Goal: Task Accomplishment & Management: Manage account settings

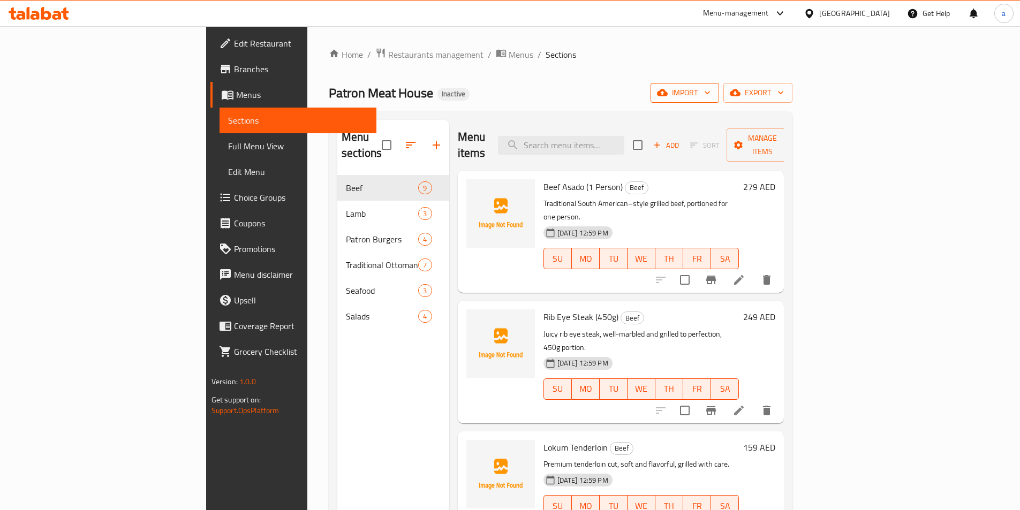
click at [711, 94] on span "import" at bounding box center [684, 92] width 51 height 13
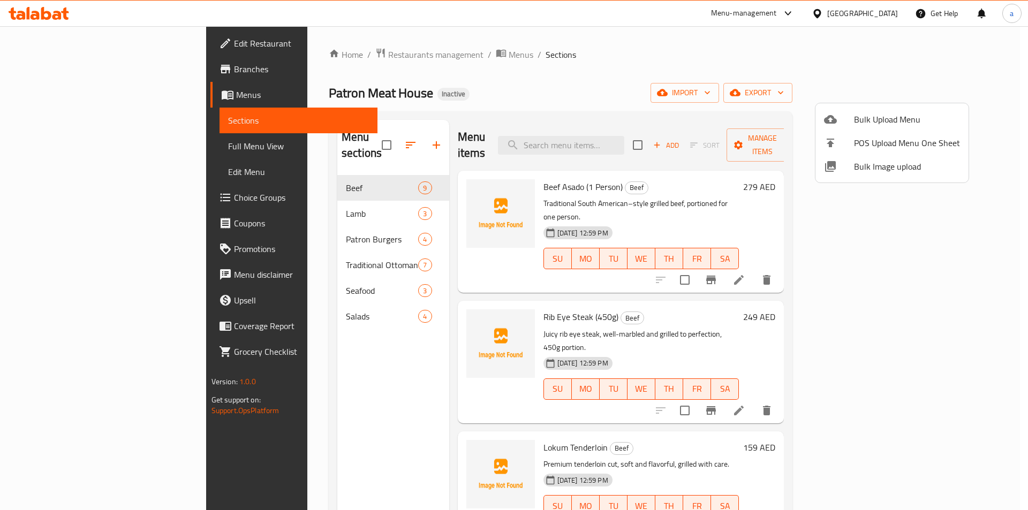
click at [845, 118] on div at bounding box center [839, 119] width 30 height 13
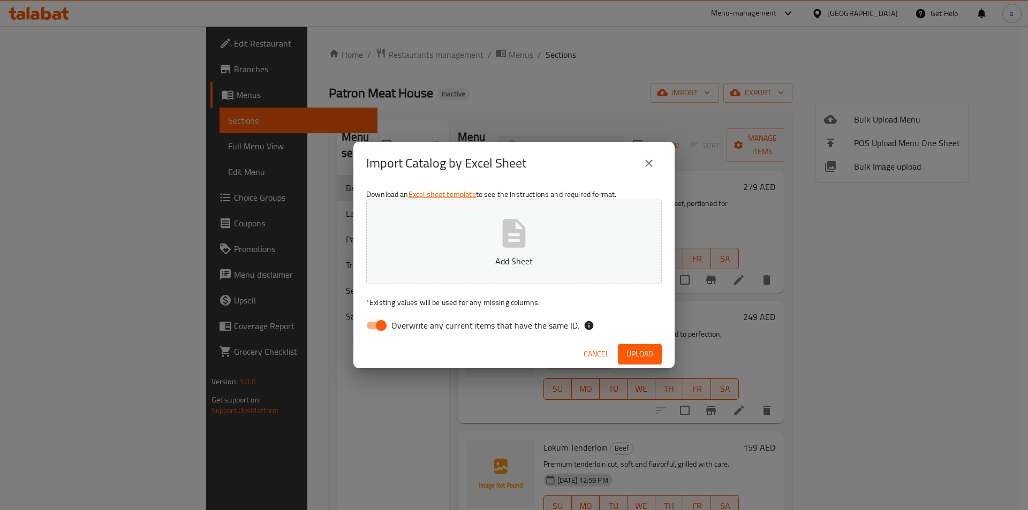
click at [531, 243] on icon "button" at bounding box center [514, 233] width 34 height 34
click at [382, 324] on input "Overwrite any current items that have the same ID." at bounding box center [381, 325] width 61 height 20
checkbox input "false"
click at [636, 355] on span "Upload" at bounding box center [640, 354] width 27 height 13
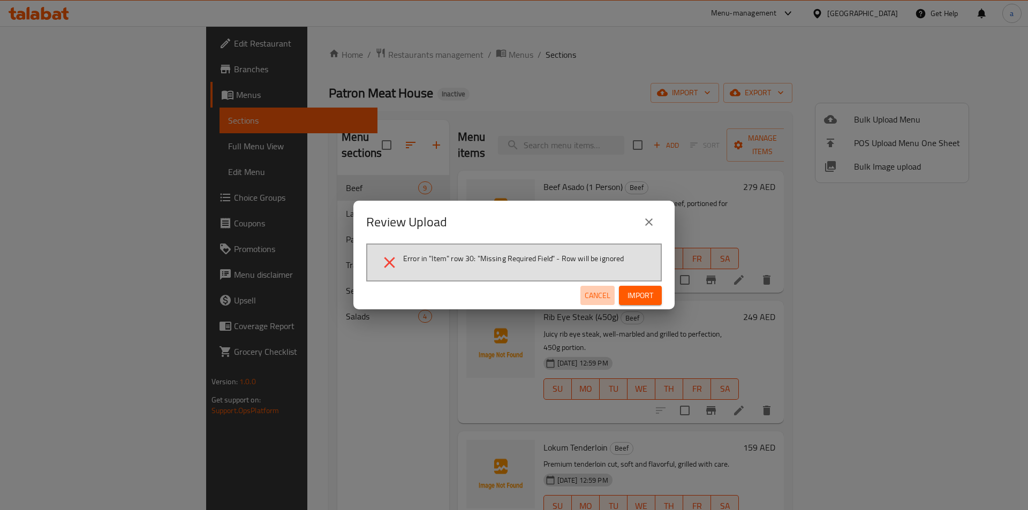
click at [593, 290] on span "Cancel" at bounding box center [598, 295] width 26 height 13
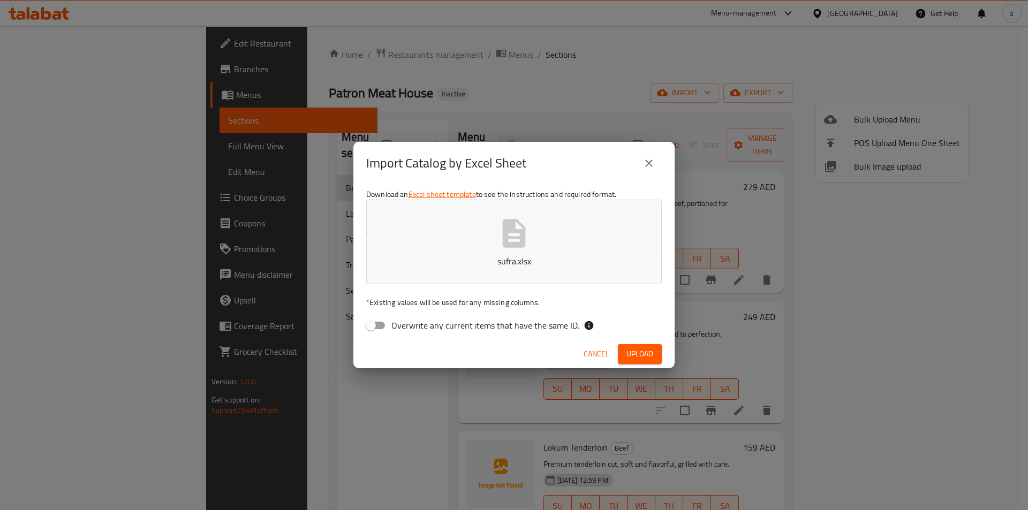
click at [529, 246] on icon "button" at bounding box center [514, 233] width 34 height 34
click at [664, 351] on div "Cancel Upload" at bounding box center [513, 354] width 321 height 28
click at [649, 351] on span "Upload" at bounding box center [640, 354] width 27 height 13
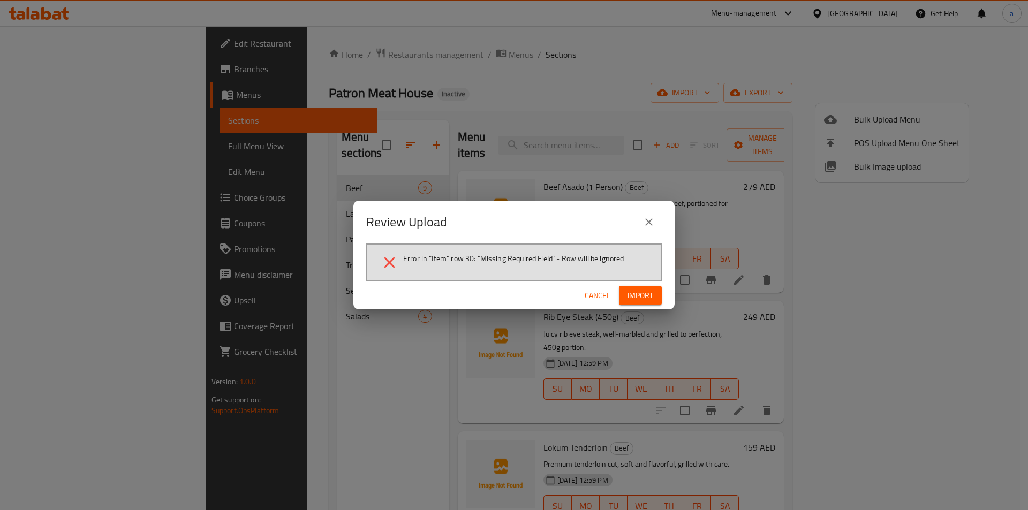
click at [591, 289] on span "Cancel" at bounding box center [598, 295] width 26 height 13
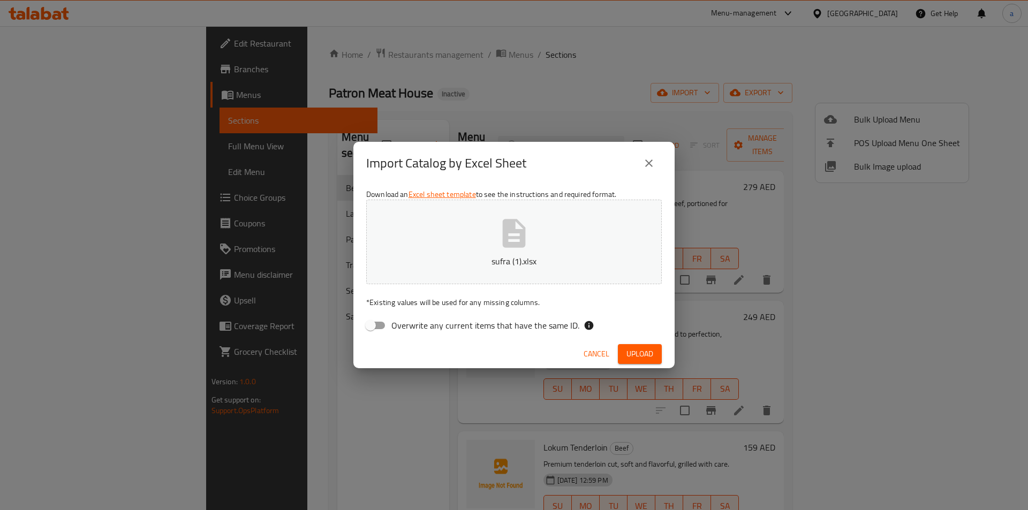
click at [513, 269] on button "sufra (1).xlsx" at bounding box center [514, 242] width 296 height 85
click at [657, 355] on button "Upload" at bounding box center [640, 354] width 44 height 20
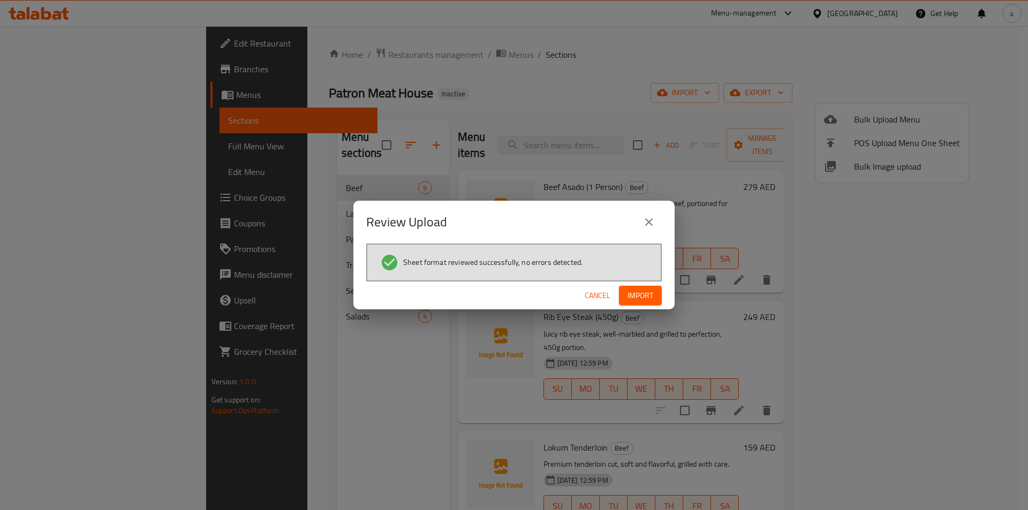
click at [637, 300] on span "Import" at bounding box center [641, 295] width 26 height 13
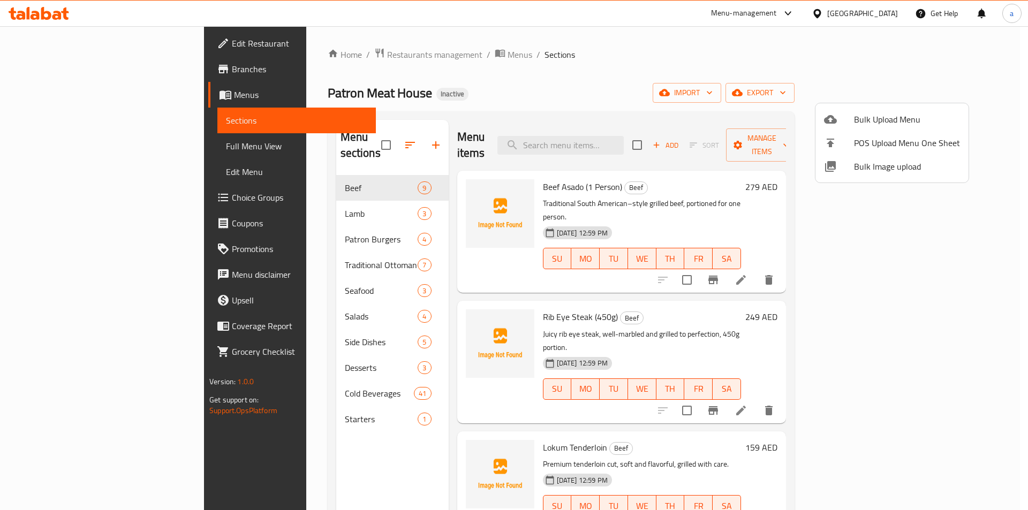
click at [233, 353] on div at bounding box center [514, 255] width 1028 height 510
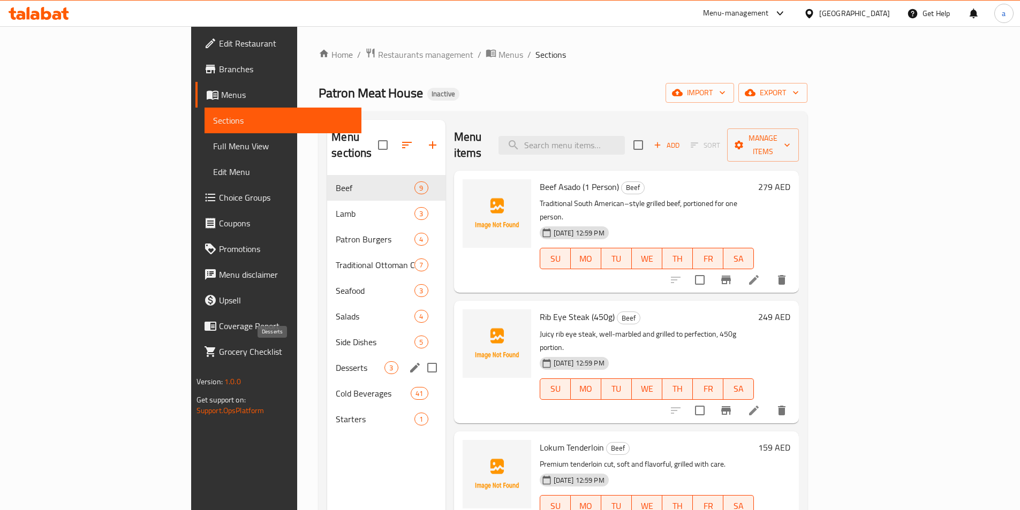
click at [336, 361] on span "Desserts" at bounding box center [360, 367] width 49 height 13
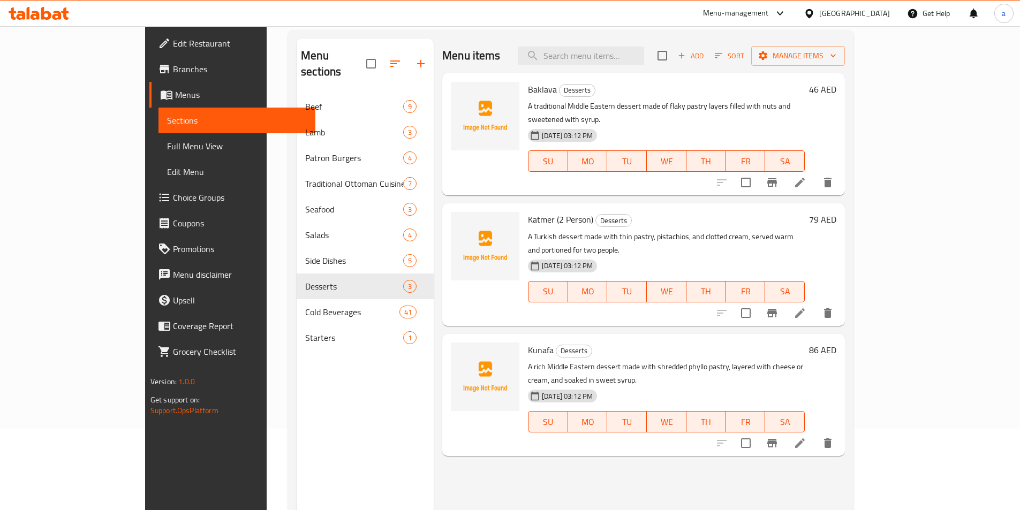
scroll to position [107, 0]
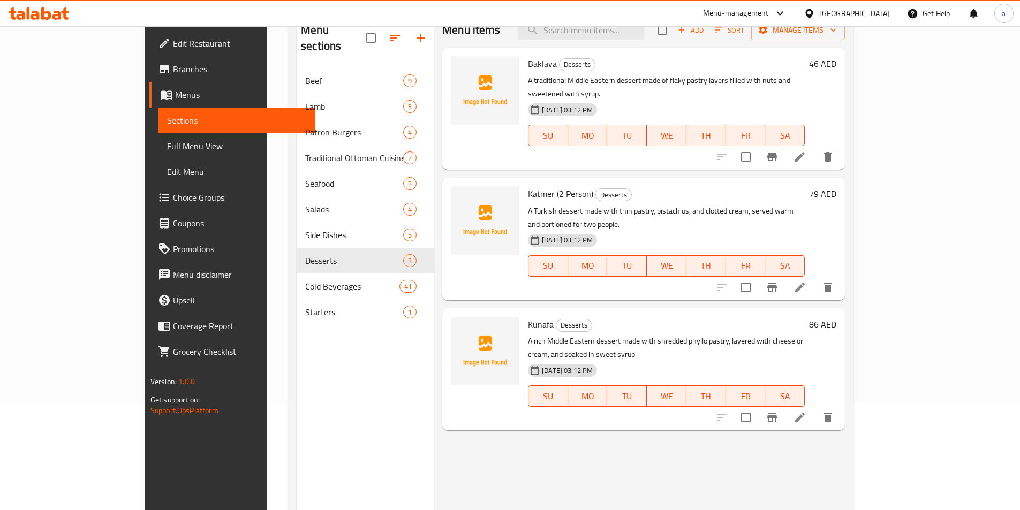
click at [173, 197] on span "Choice Groups" at bounding box center [240, 197] width 134 height 13
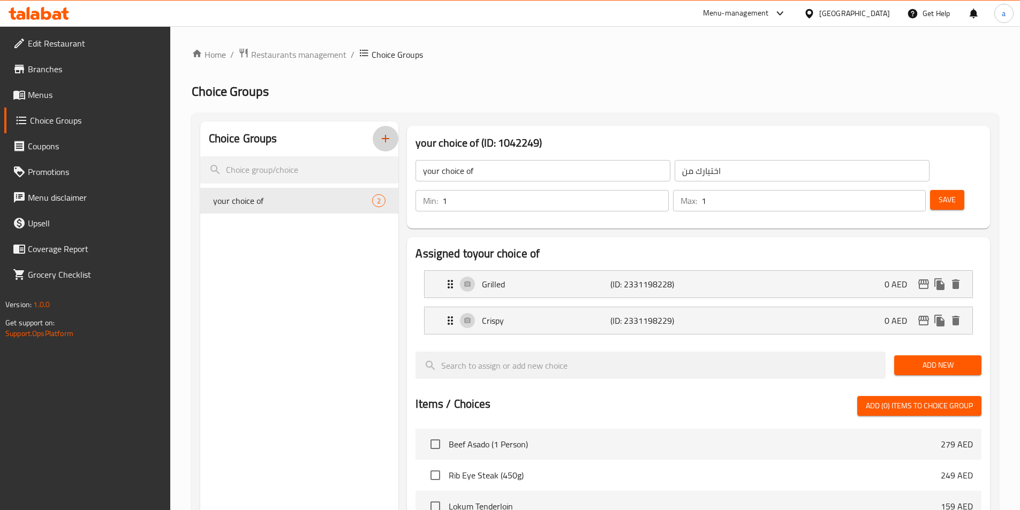
click at [383, 142] on icon "button" at bounding box center [385, 138] width 13 height 13
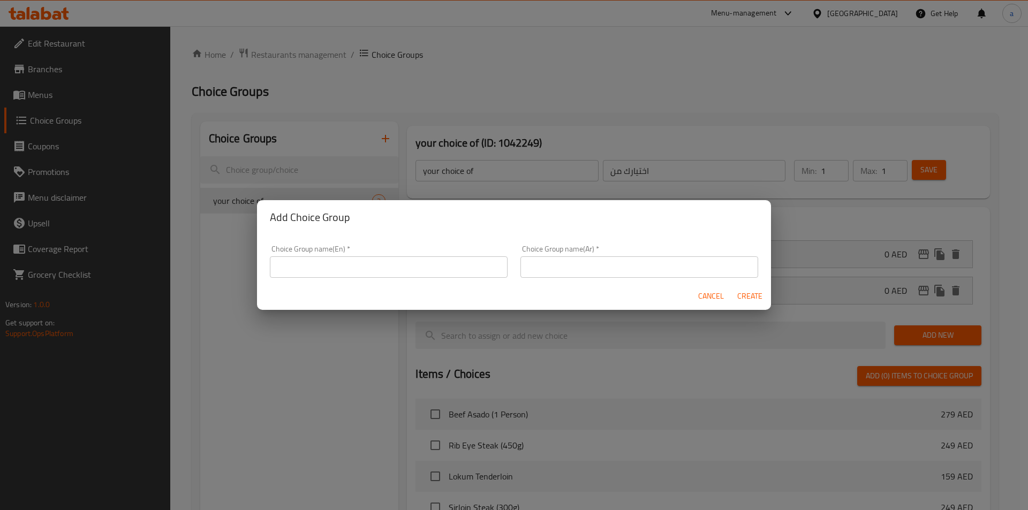
click at [335, 263] on input "text" at bounding box center [389, 267] width 238 height 21
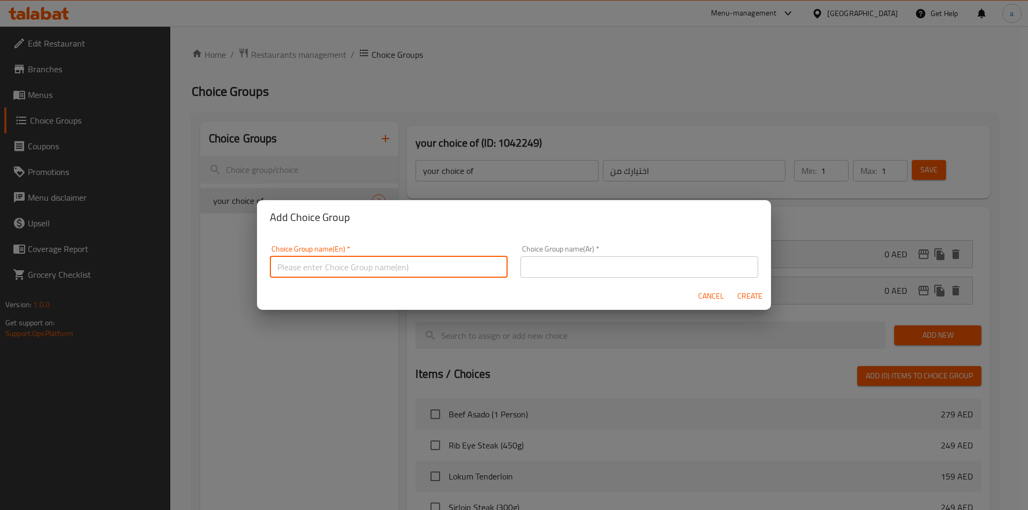
type input "your choice of"
click at [555, 261] on input "text" at bounding box center [640, 267] width 238 height 21
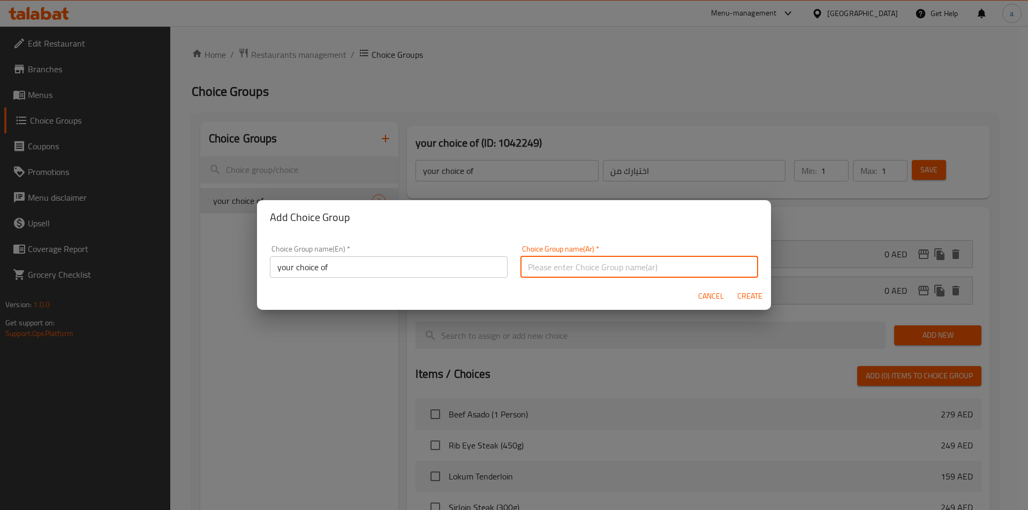
type input "إختيارك من:"
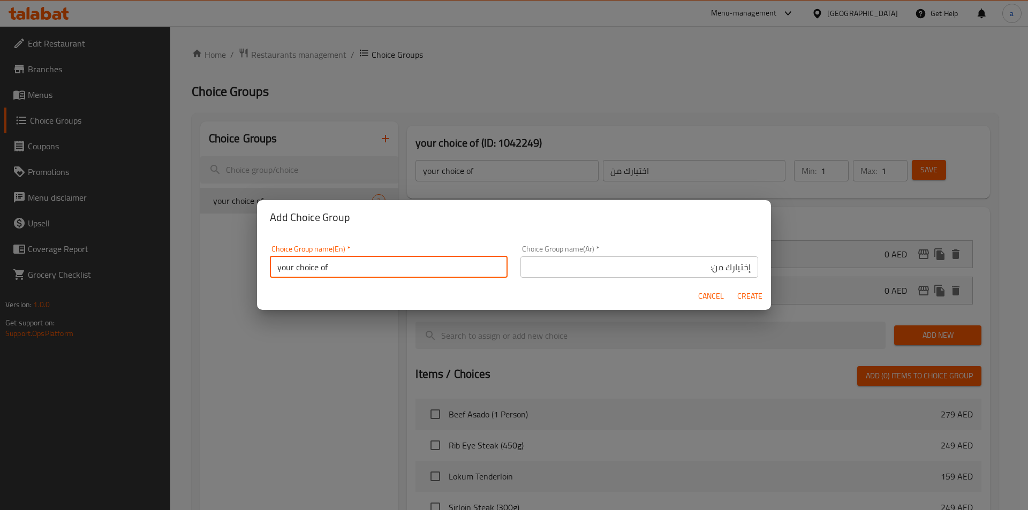
click at [341, 266] on input "your choice of" at bounding box center [389, 267] width 238 height 21
type input "your choice of:"
click at [743, 301] on span "Create" at bounding box center [750, 296] width 26 height 13
type input "your choice of:"
type input "إختيارك من:"
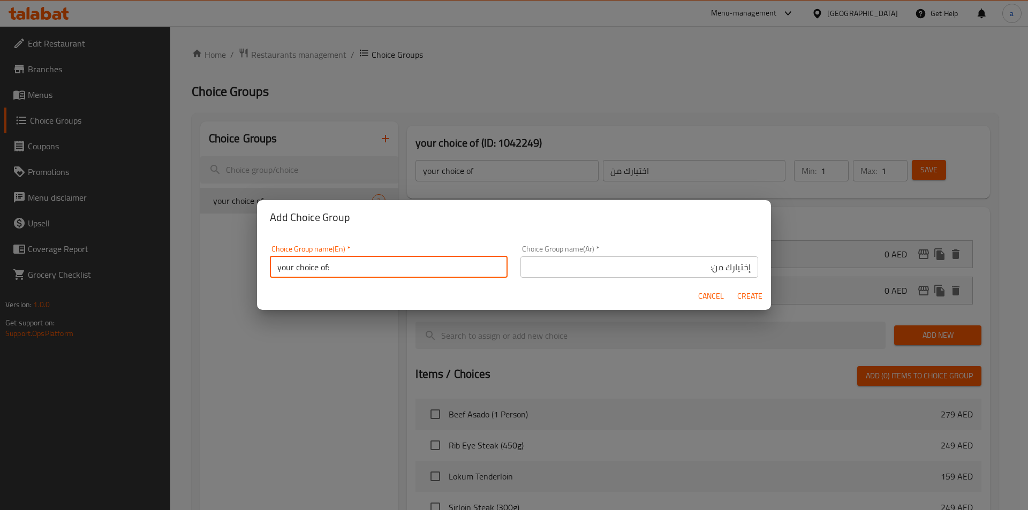
type input "0"
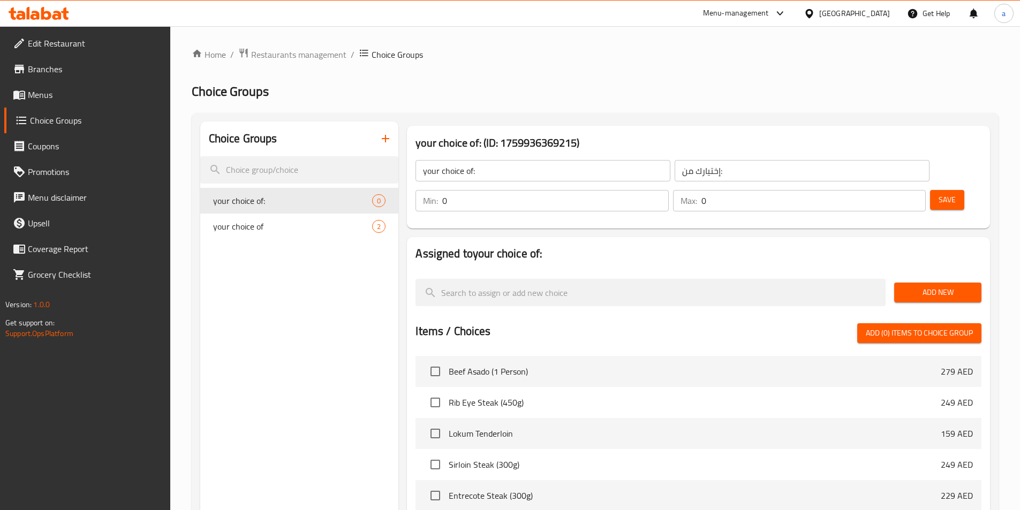
click at [668, 190] on input "0" at bounding box center [555, 200] width 226 height 21
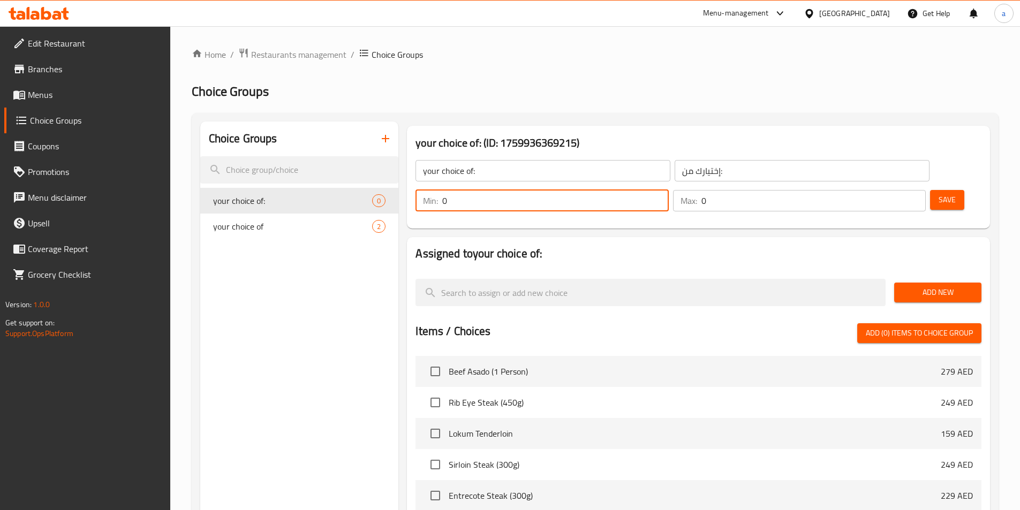
click at [668, 190] on input "0" at bounding box center [555, 200] width 226 height 21
type input "1"
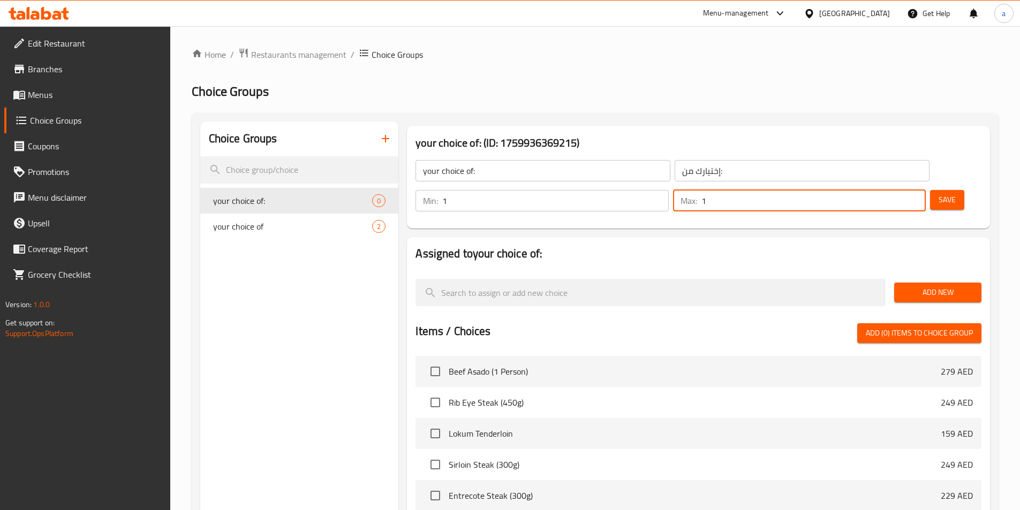
type input "1"
click at [939, 193] on span "Save" at bounding box center [947, 199] width 17 height 13
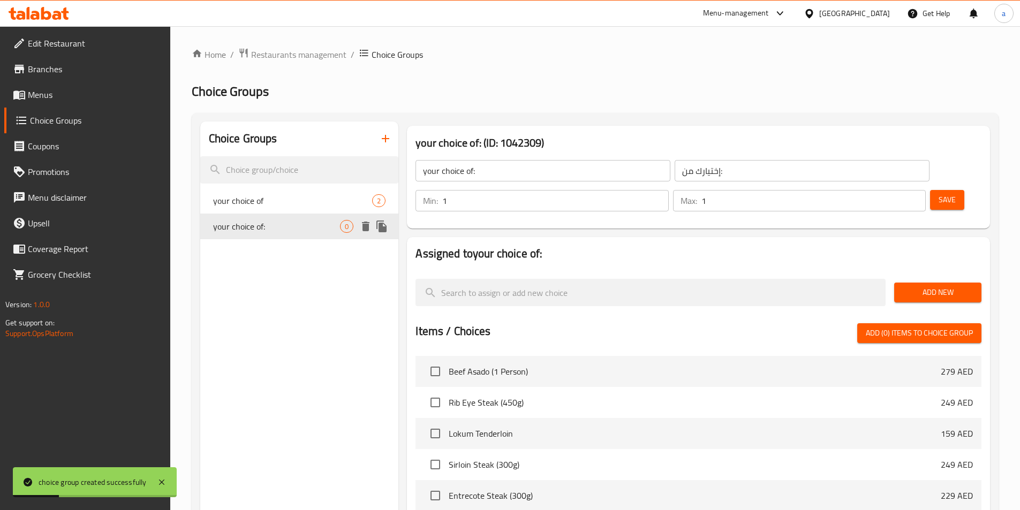
click at [300, 229] on span "your choice of:" at bounding box center [276, 226] width 127 height 13
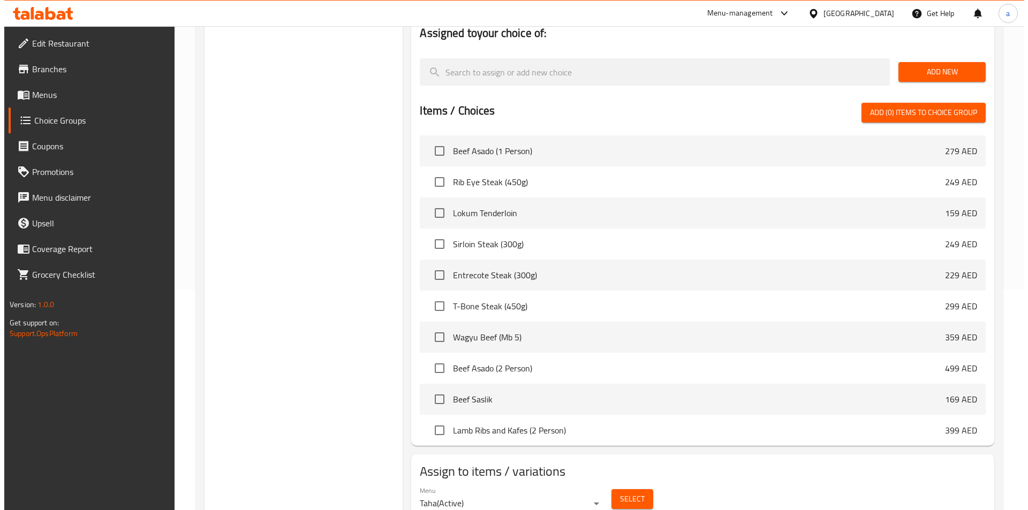
scroll to position [236, 0]
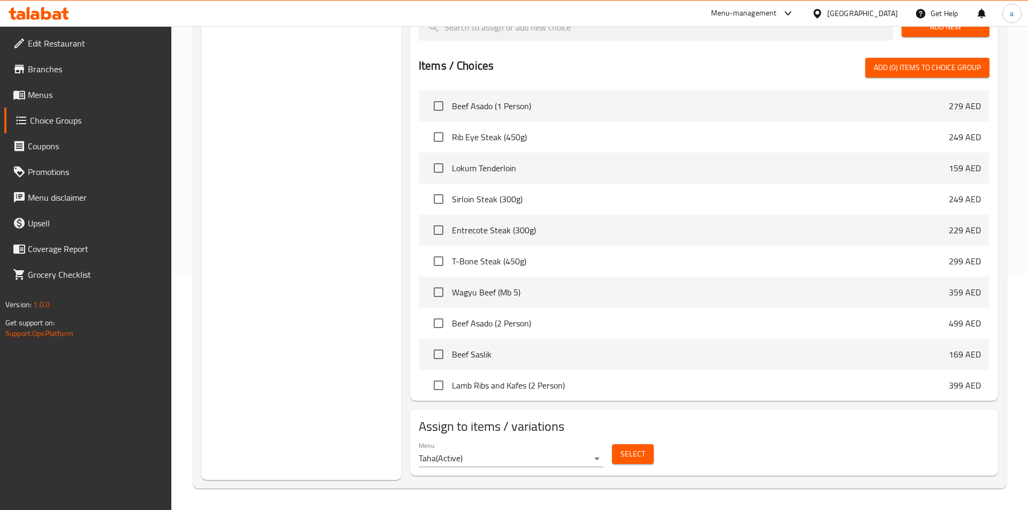
click at [560, 275] on body "​ Menu-management United Arab Emirates Get Help a Edit Restaurant Branches Menu…" at bounding box center [514, 33] width 1028 height 484
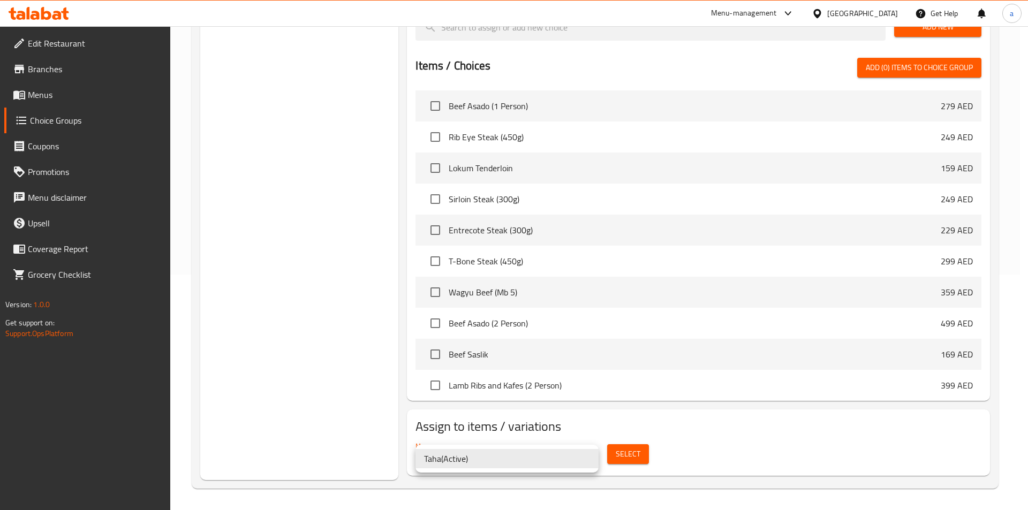
click at [621, 459] on div at bounding box center [514, 255] width 1028 height 510
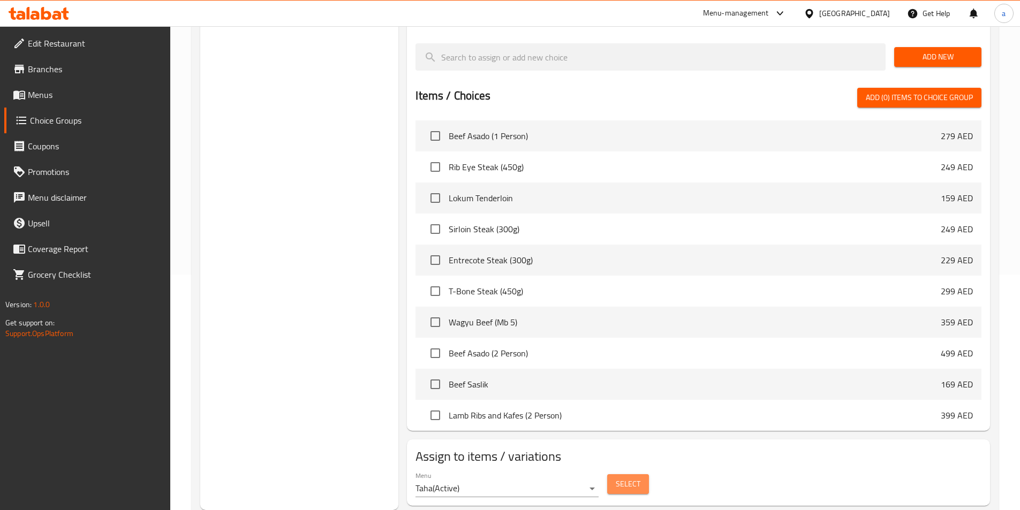
click at [621, 478] on span "Select" at bounding box center [628, 484] width 25 height 13
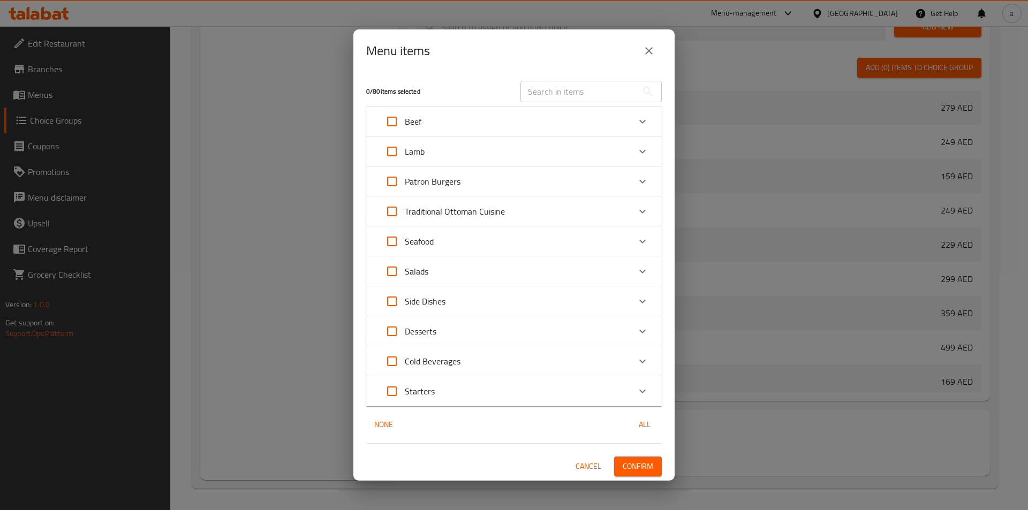
click at [431, 329] on p "Desserts" at bounding box center [421, 331] width 32 height 13
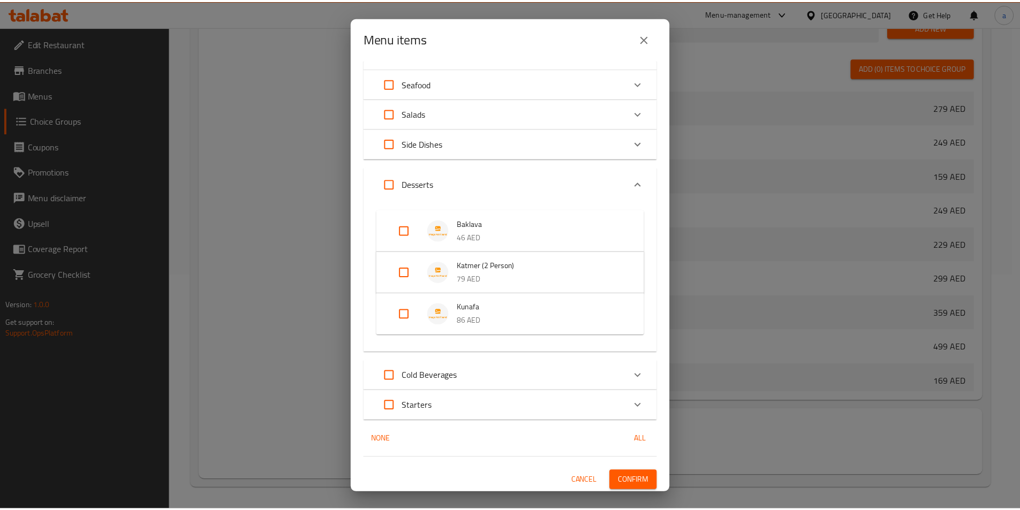
scroll to position [147, 0]
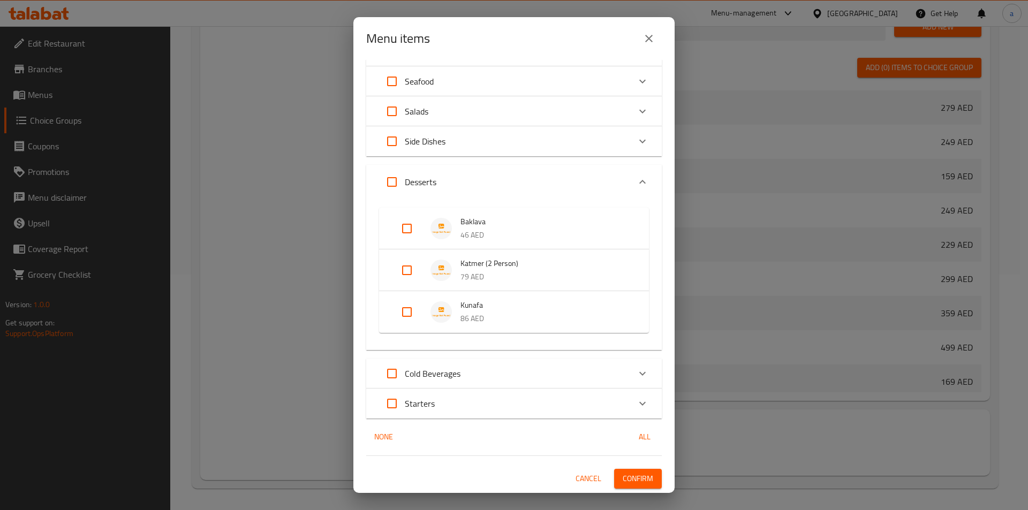
click at [423, 316] on div "Expand" at bounding box center [416, 312] width 30 height 26
click at [405, 323] on input "Expand" at bounding box center [407, 321] width 26 height 26
checkbox input "true"
click at [639, 473] on span "Confirm" at bounding box center [638, 478] width 31 height 13
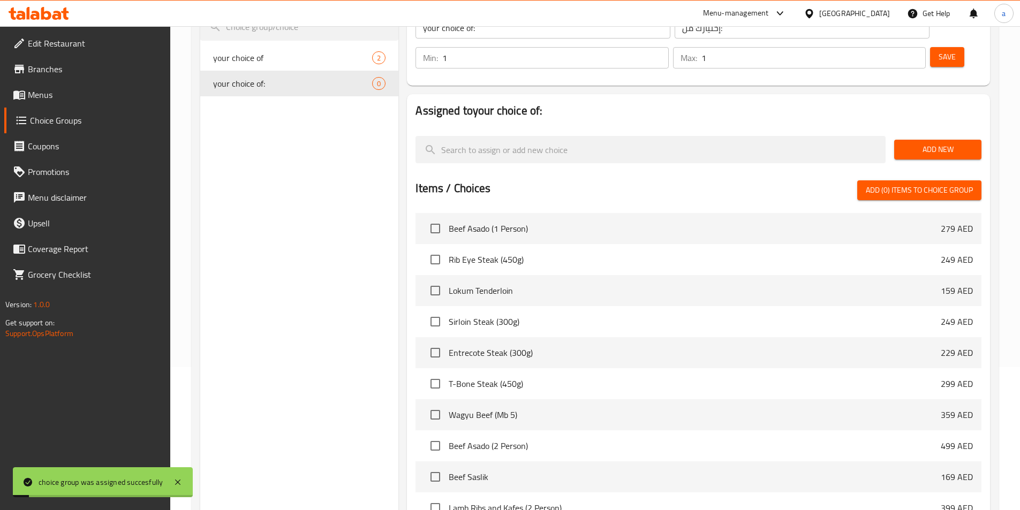
scroll to position [0, 0]
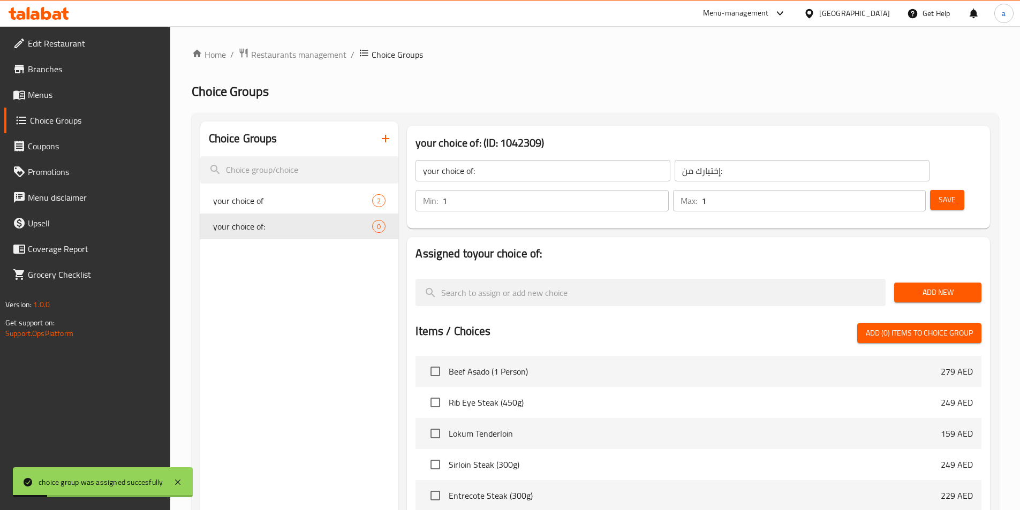
click at [47, 97] on span "Menus" at bounding box center [95, 94] width 134 height 13
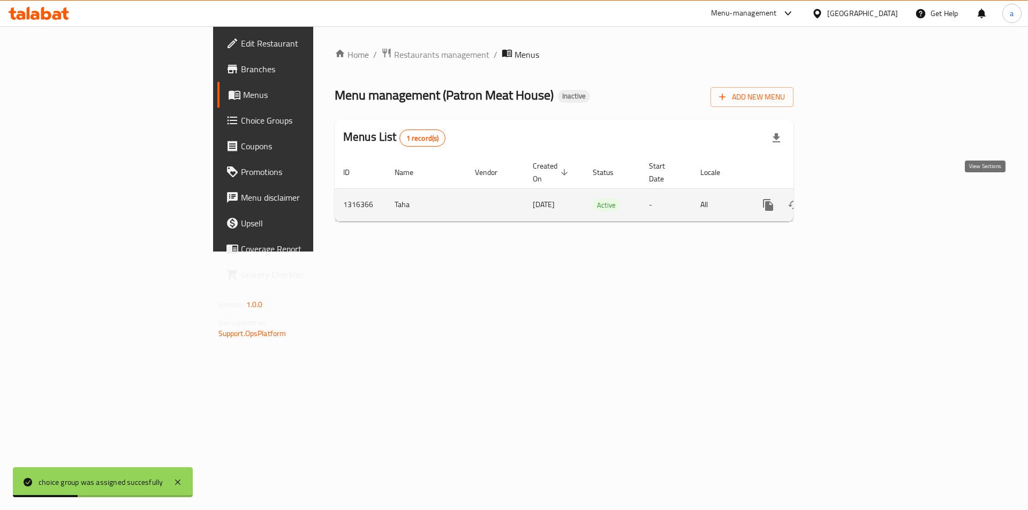
click at [850, 200] on icon "enhanced table" at bounding box center [846, 205] width 10 height 10
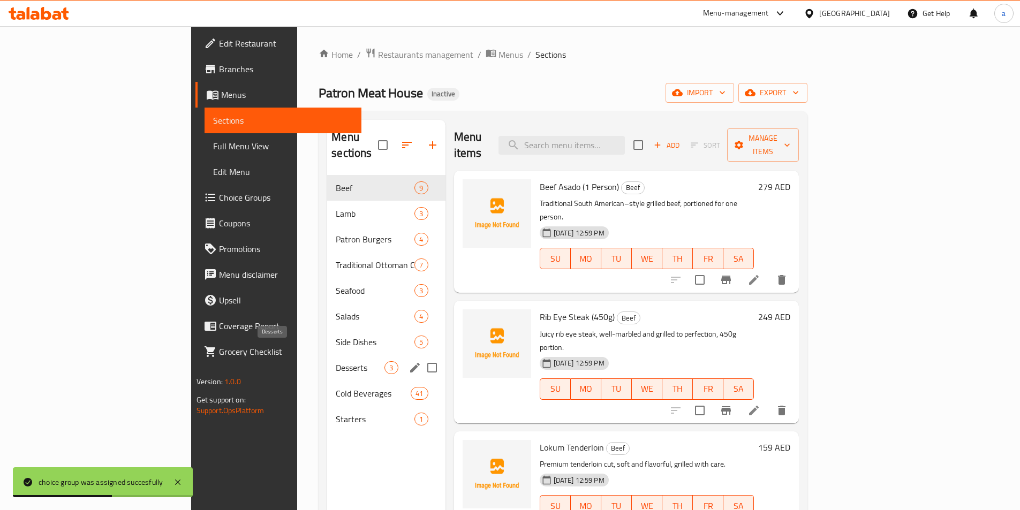
click at [336, 361] on span "Desserts" at bounding box center [360, 367] width 49 height 13
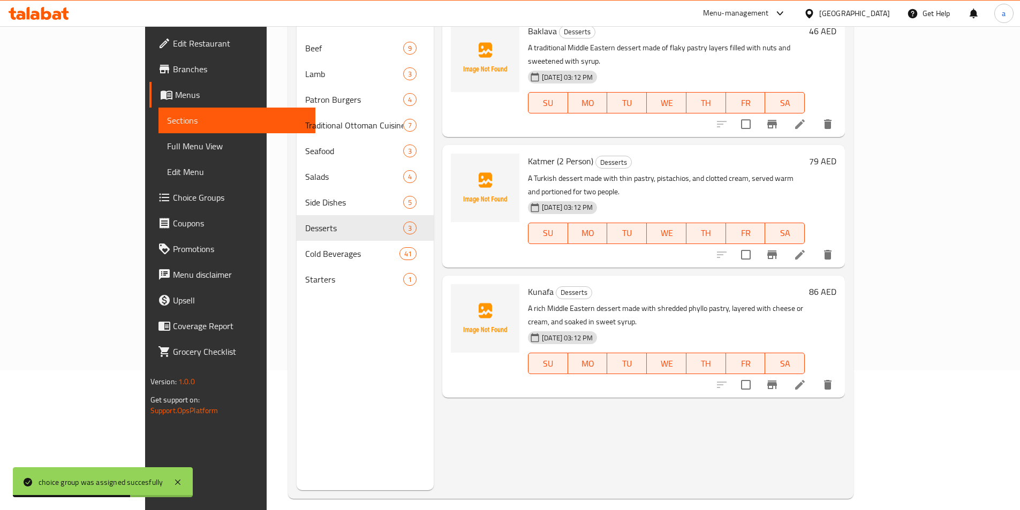
scroll to position [150, 0]
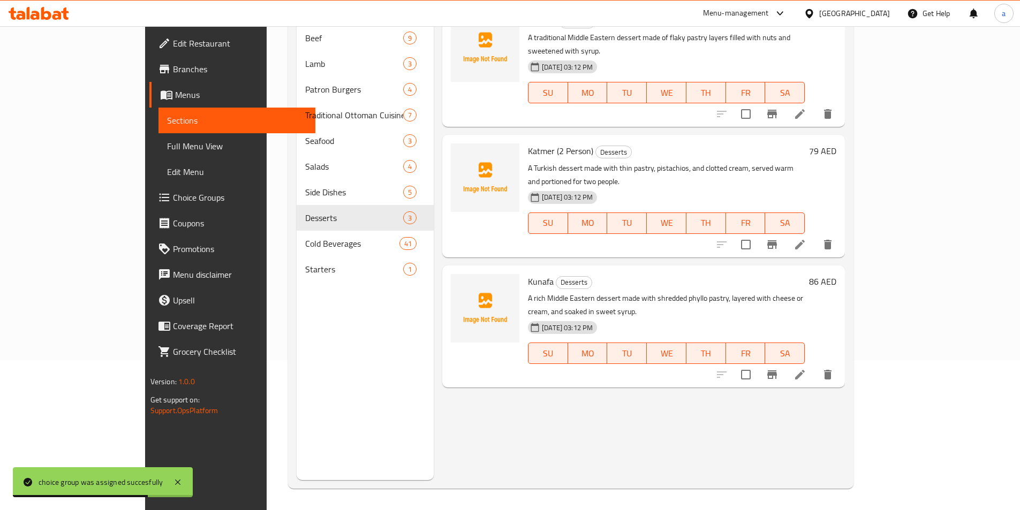
click at [677, 317] on div "08-10-2025 03:12 PM SU MO TU WE TH FR SA" at bounding box center [666, 346] width 285 height 58
click at [806, 368] on icon at bounding box center [800, 374] width 13 height 13
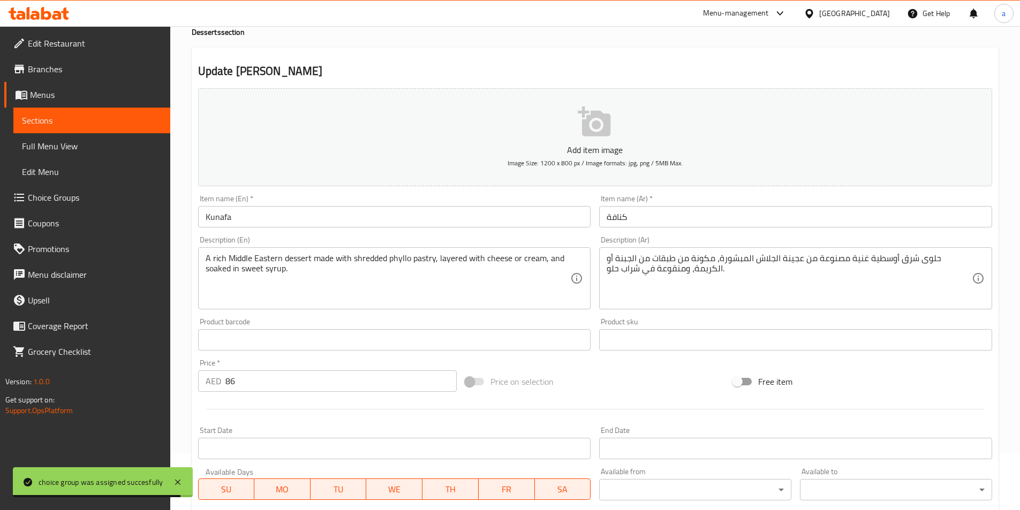
scroll to position [264, 0]
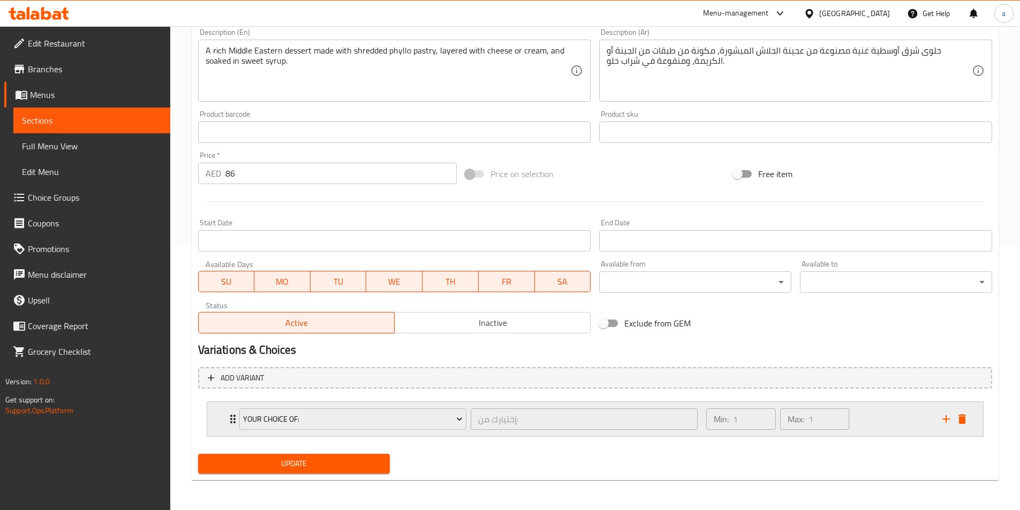
click at [231, 419] on icon "Expand" at bounding box center [232, 419] width 5 height 9
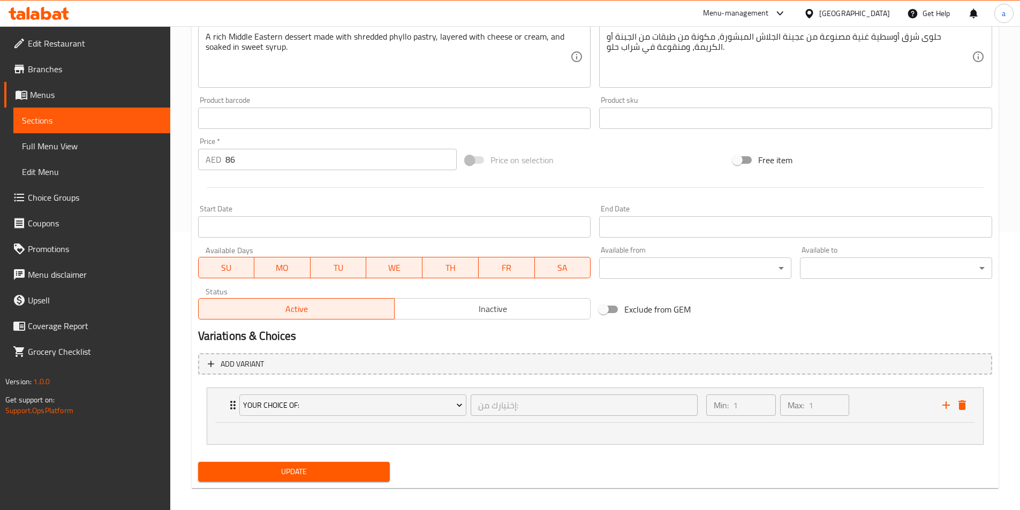
scroll to position [286, 0]
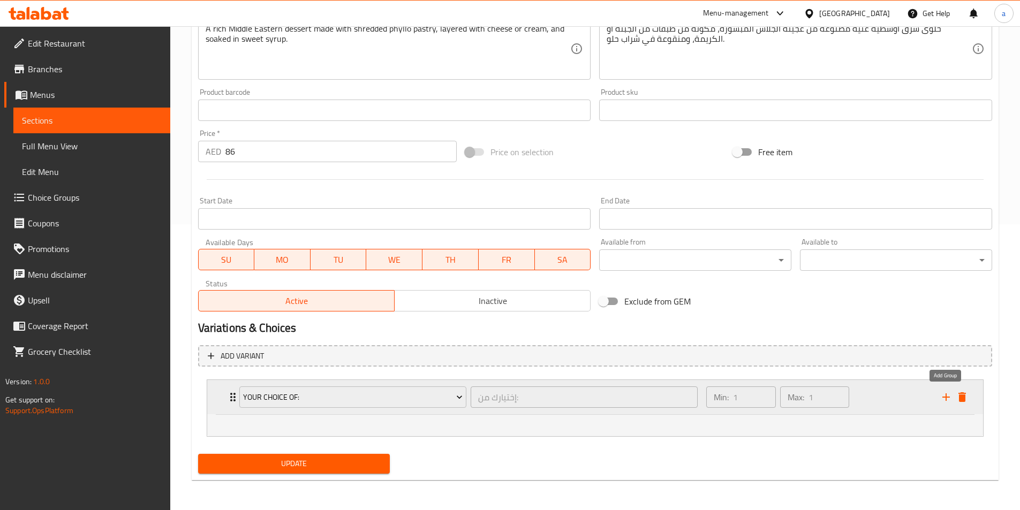
click at [945, 403] on icon "add" at bounding box center [946, 397] width 13 height 13
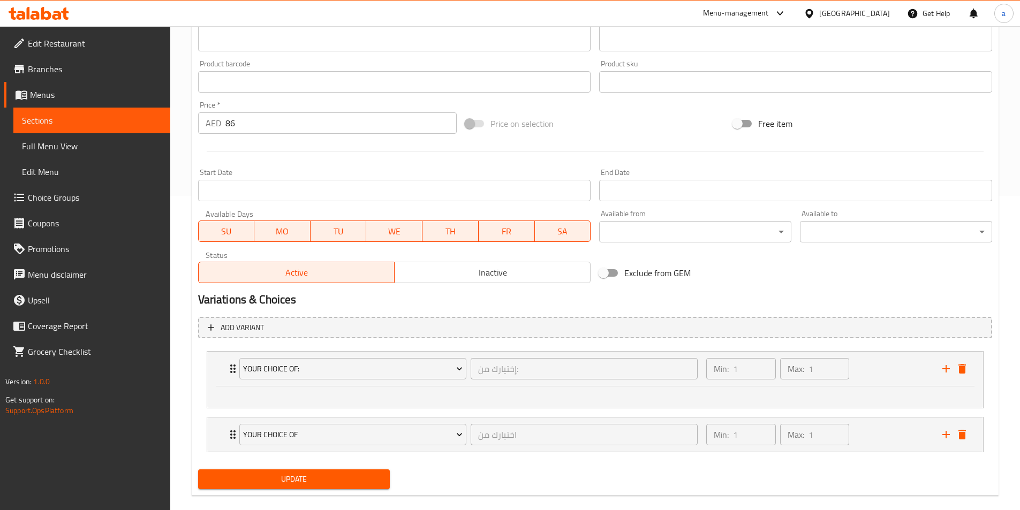
scroll to position [330, 0]
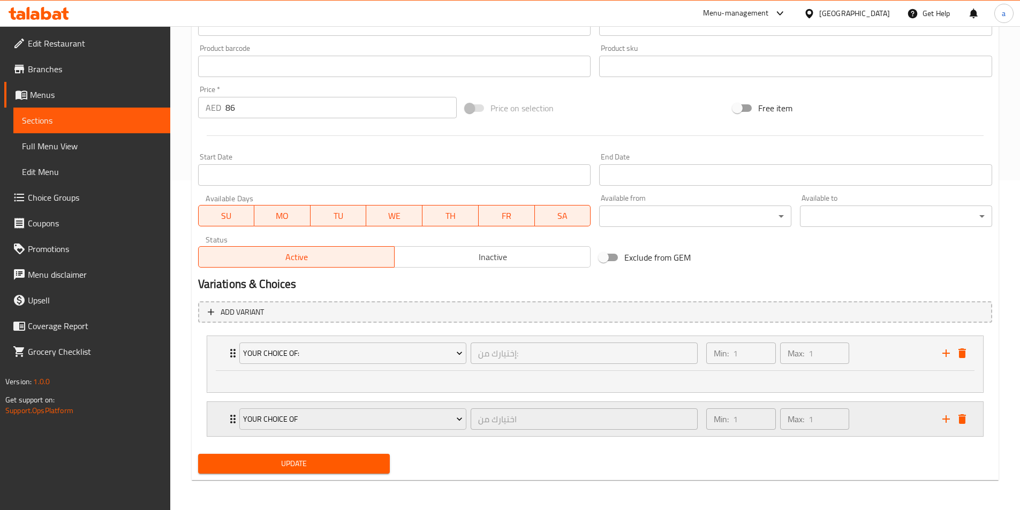
click at [964, 431] on div "your choice of اختيارك من ​ Min: 1 ​ Max: 1 ​" at bounding box center [599, 419] width 744 height 34
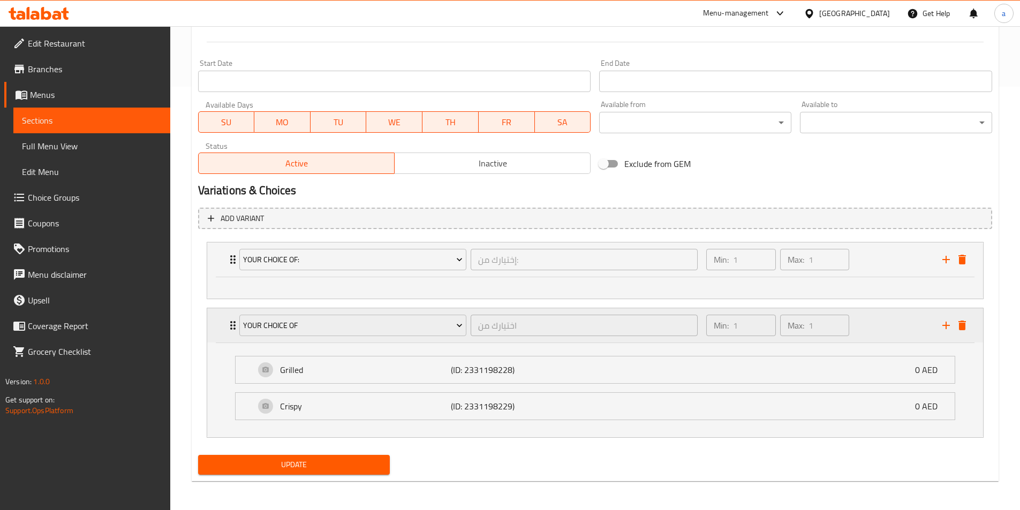
scroll to position [425, 0]
click at [225, 265] on div "your choice of: إختيارك من: ​ Min: 1 ​ Max: 1 ​" at bounding box center [595, 259] width 776 height 34
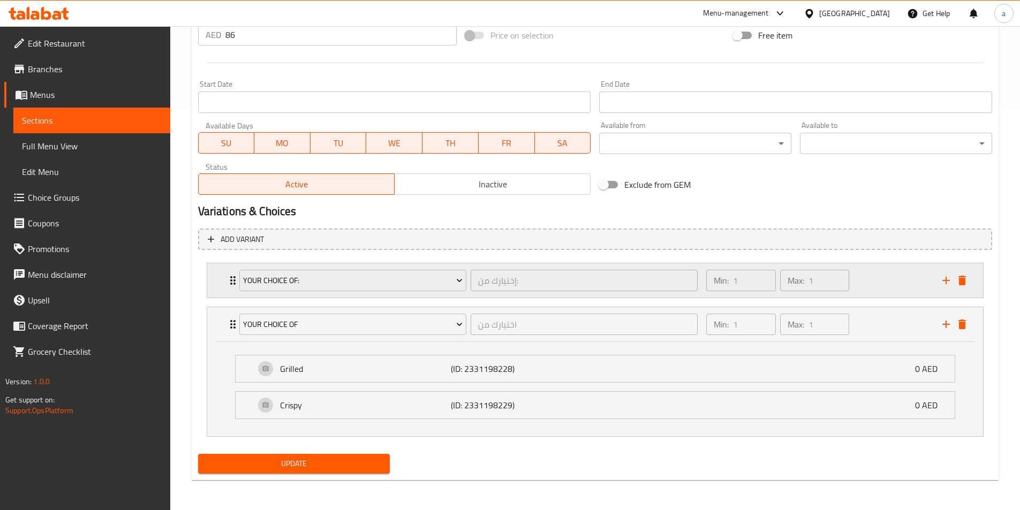
click at [235, 279] on div "your choice of: إختيارك من: ​" at bounding box center [469, 280] width 472 height 34
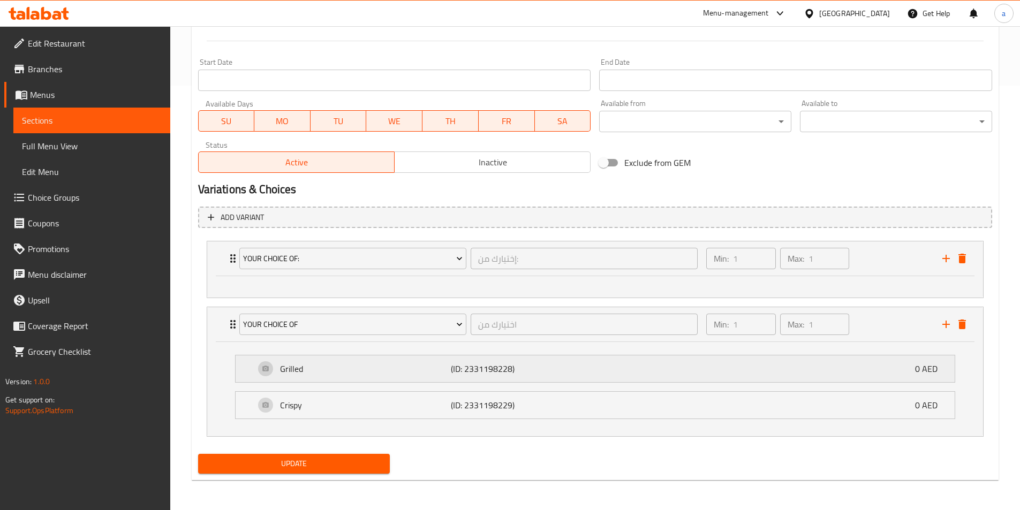
click at [281, 370] on p "Grilled" at bounding box center [365, 369] width 171 height 13
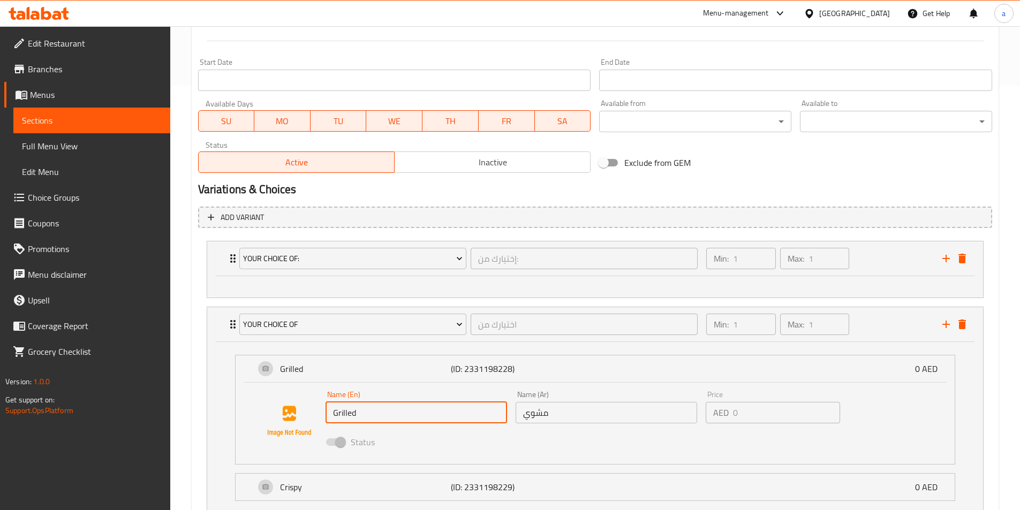
click at [372, 413] on input "Grilled" at bounding box center [417, 412] width 182 height 21
click at [966, 328] on icon "delete" at bounding box center [962, 325] width 7 height 10
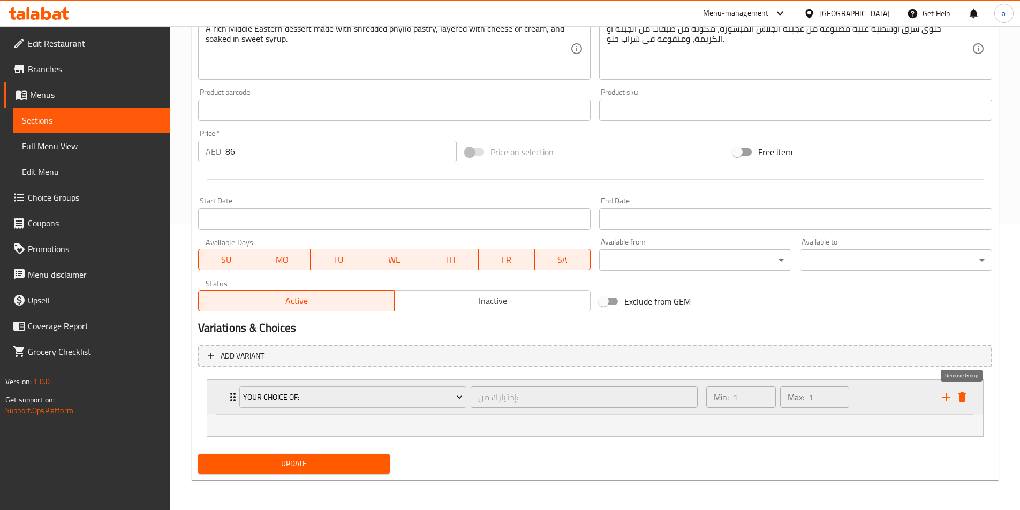
click at [966, 394] on icon "delete" at bounding box center [962, 398] width 7 height 10
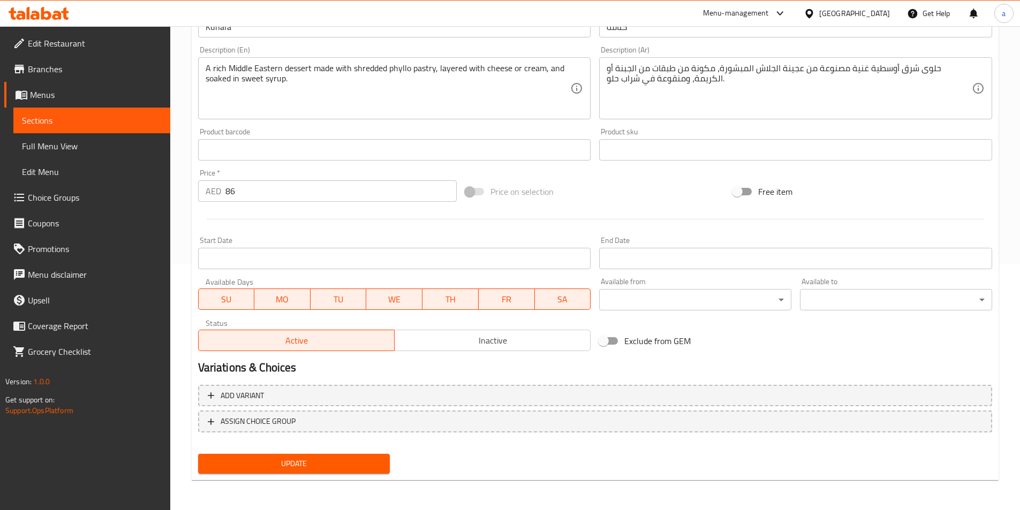
scroll to position [246, 0]
click at [57, 195] on span "Choice Groups" at bounding box center [95, 197] width 134 height 13
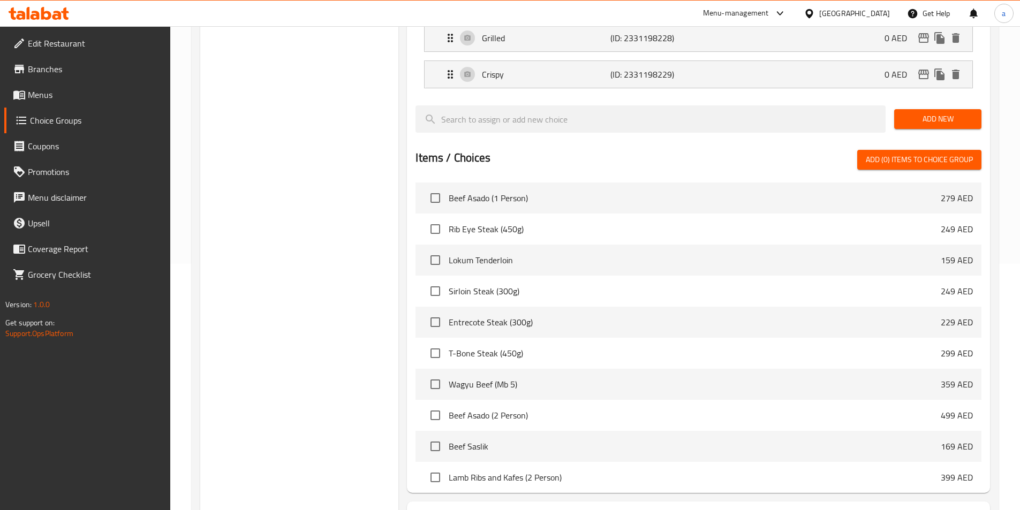
scroll to position [152, 0]
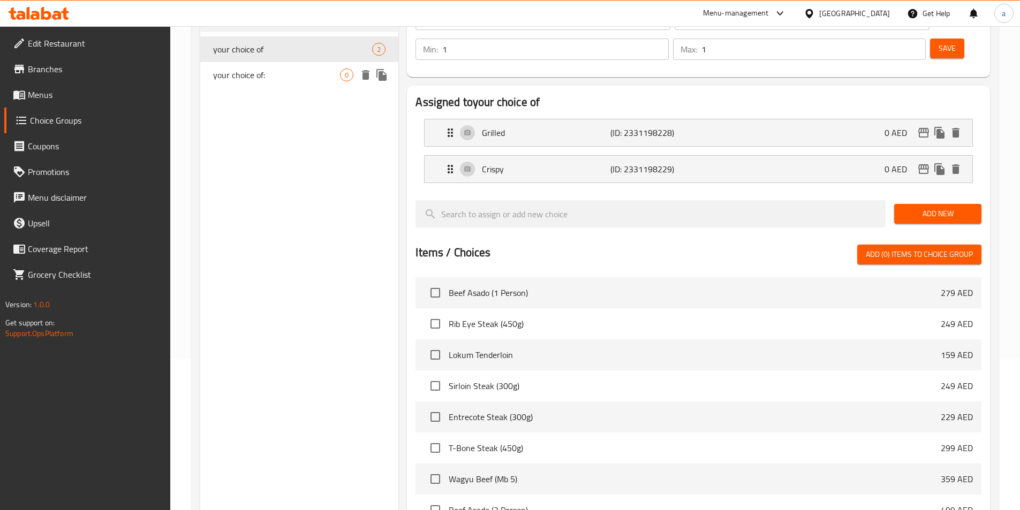
click at [280, 75] on span "your choice of:" at bounding box center [276, 75] width 127 height 13
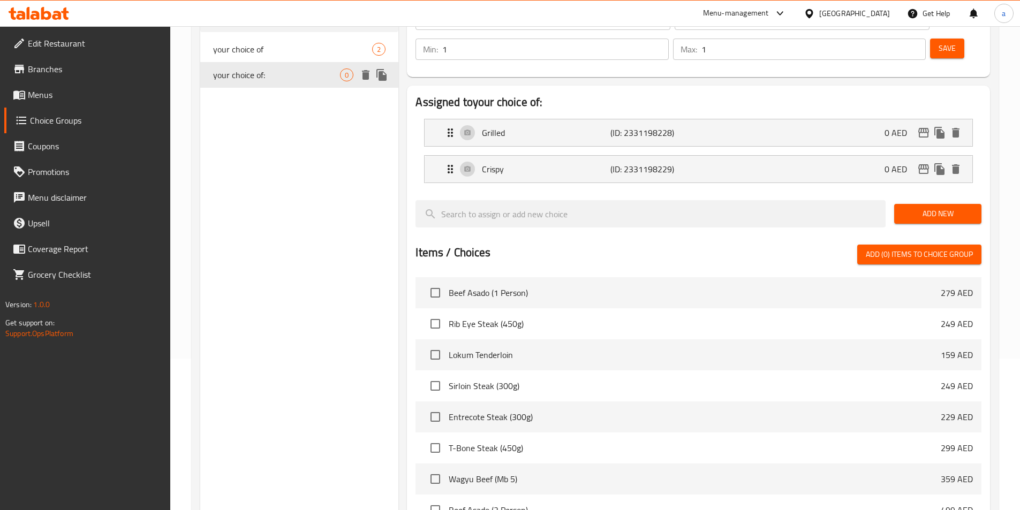
type input "your choice of:"
type input "إختيارك من:"
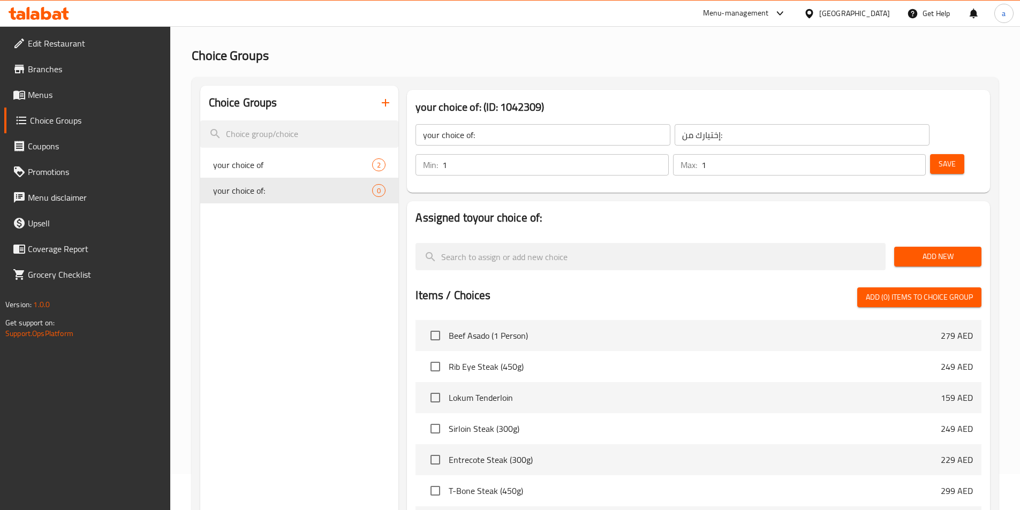
scroll to position [0, 0]
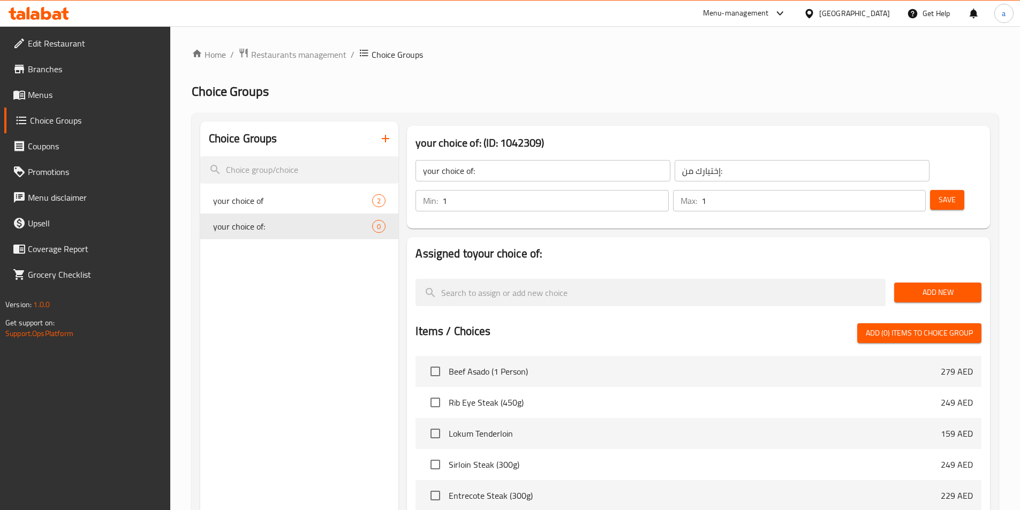
click at [930, 190] on button "Save" at bounding box center [947, 200] width 34 height 20
click at [631, 193] on div "your choice of: ​ إختيارك من: ​ Min: 1 ​ Max: 1 ​ Save" at bounding box center [698, 185] width 575 height 77
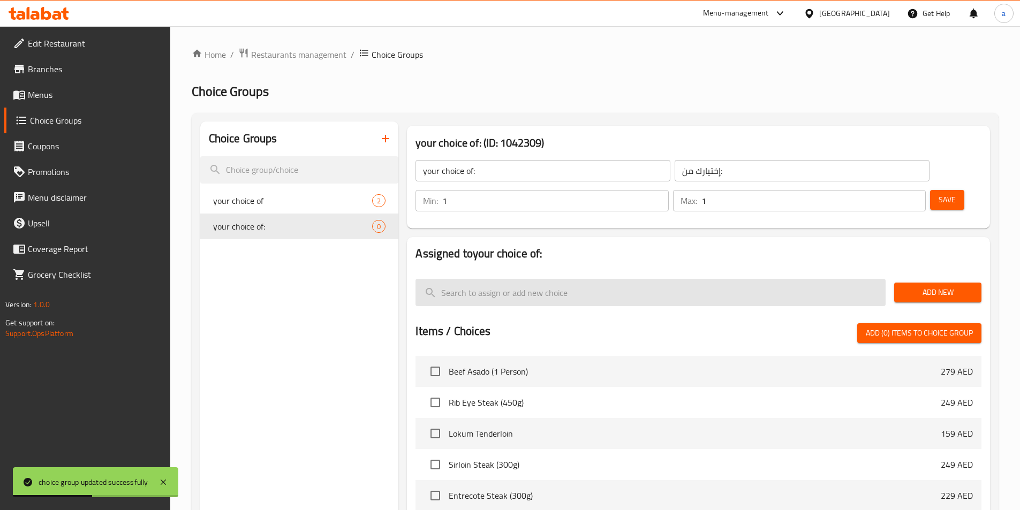
click at [544, 279] on input "search" at bounding box center [651, 292] width 470 height 27
type input "s"
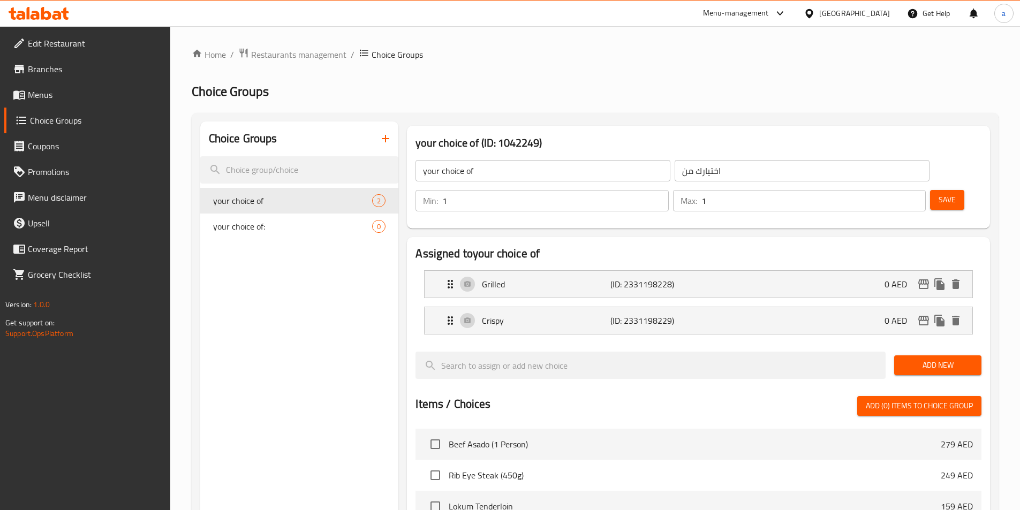
click at [58, 95] on span "Menus" at bounding box center [95, 94] width 134 height 13
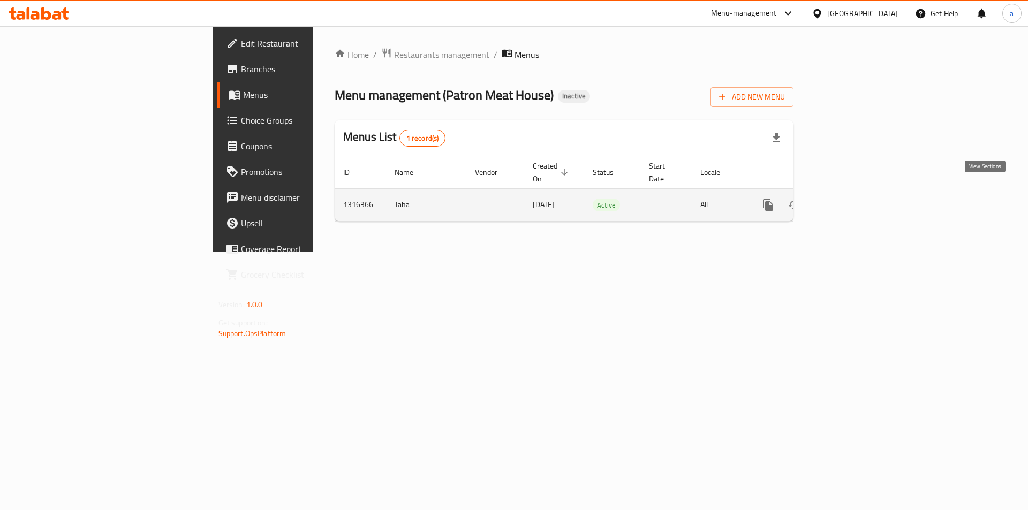
click at [858, 194] on link "enhanced table" at bounding box center [846, 205] width 26 height 26
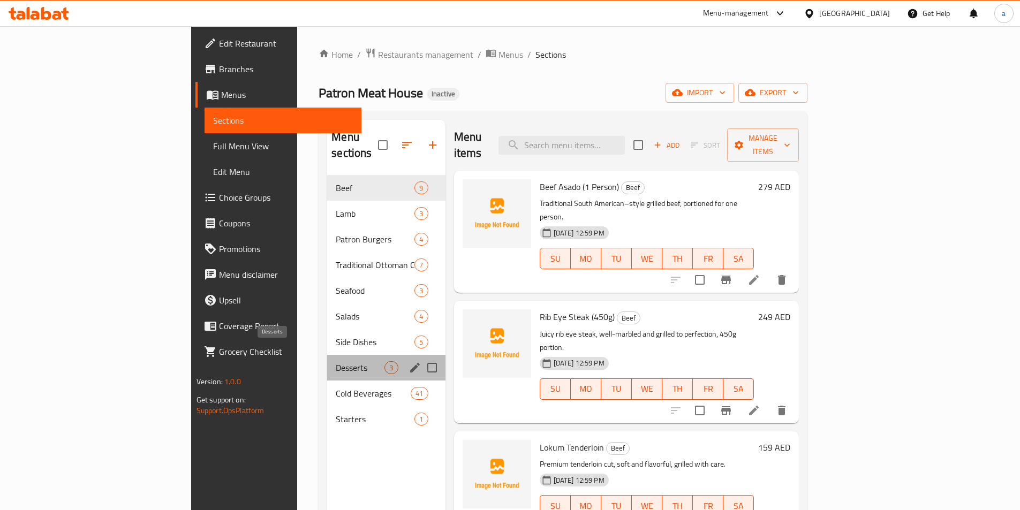
click at [336, 361] on span "Desserts" at bounding box center [360, 367] width 49 height 13
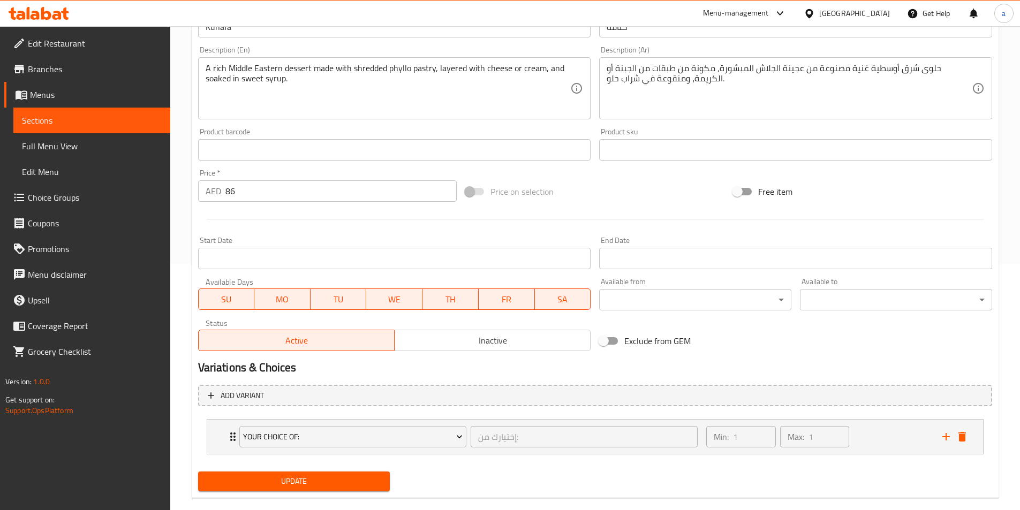
scroll to position [264, 0]
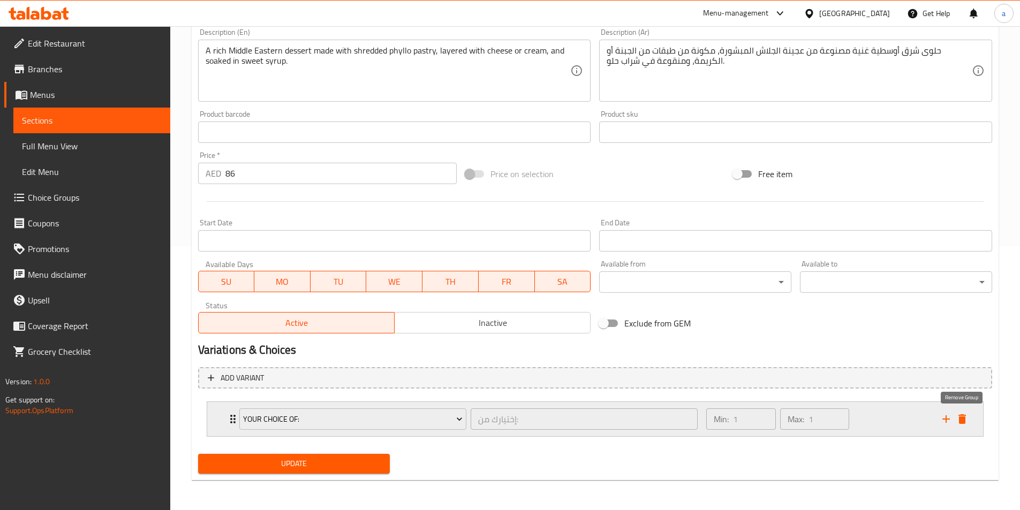
click at [959, 413] on icon "delete" at bounding box center [962, 419] width 13 height 13
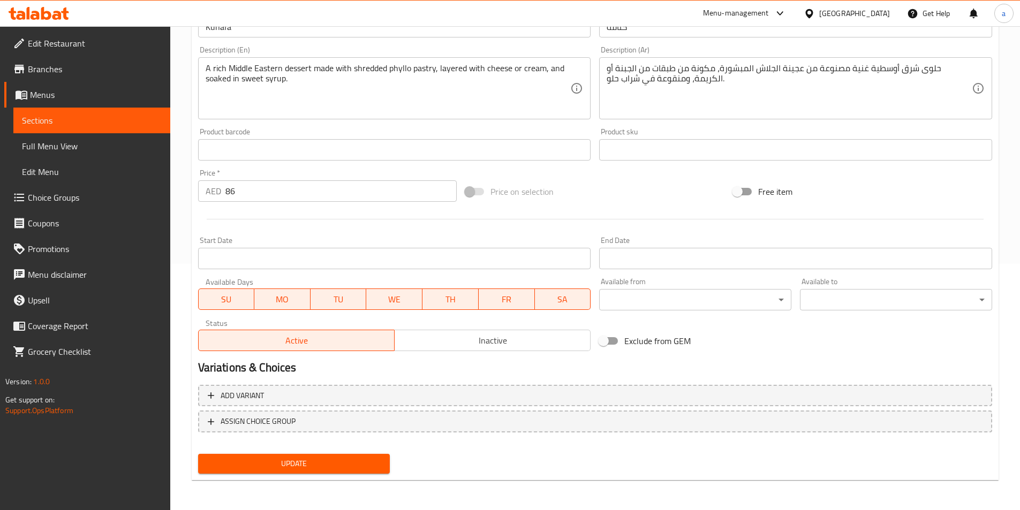
scroll to position [246, 0]
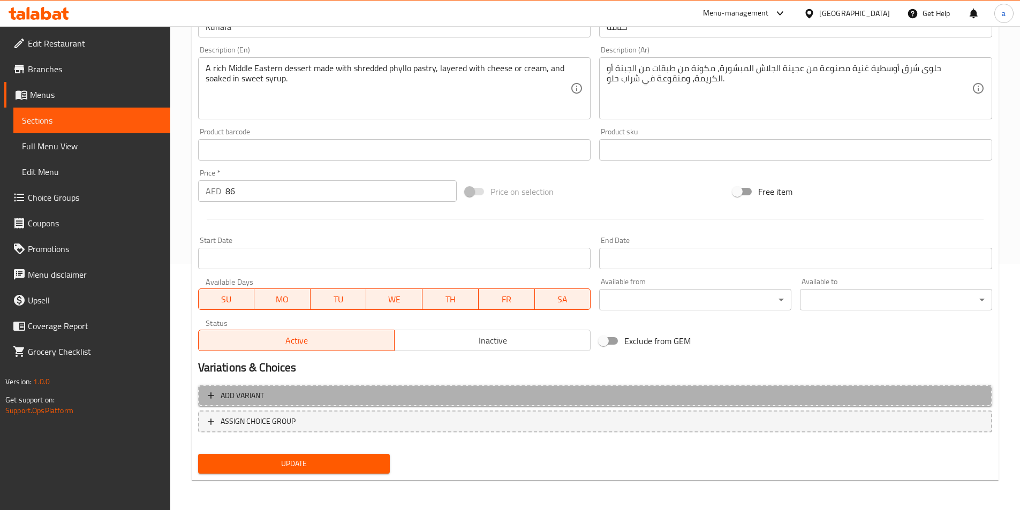
click at [222, 396] on span "Add variant" at bounding box center [242, 395] width 43 height 13
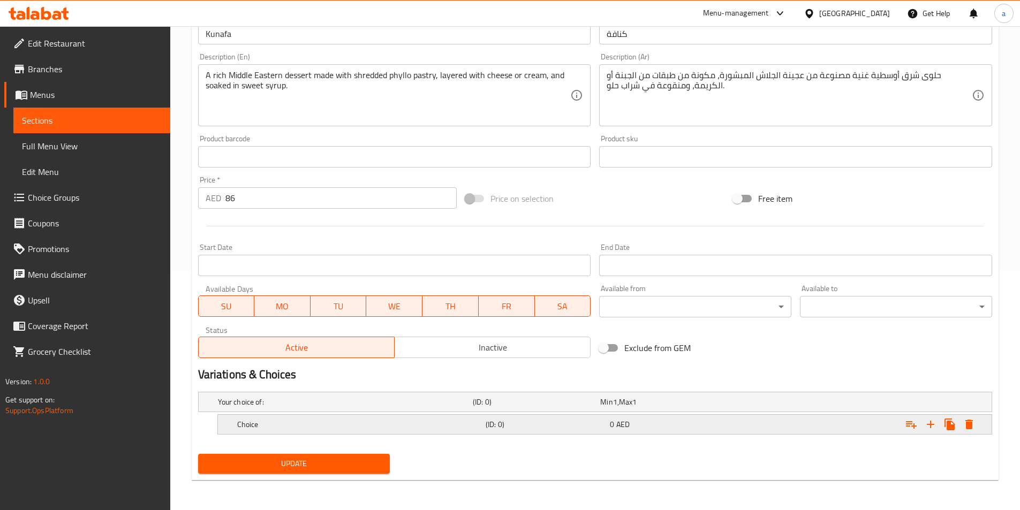
click at [355, 423] on h5 "Choice" at bounding box center [359, 424] width 244 height 11
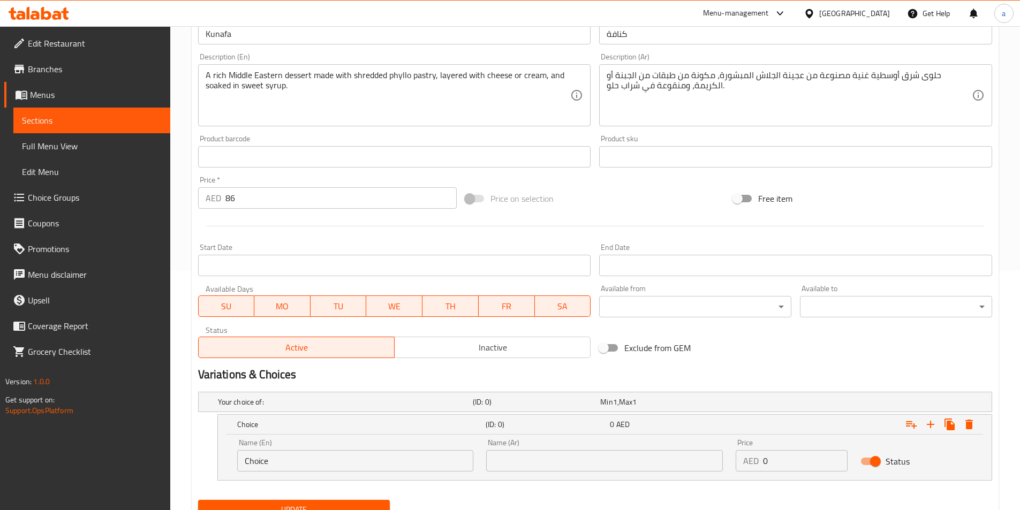
click at [353, 463] on input "Choice" at bounding box center [355, 460] width 237 height 21
type input "C"
type input "with cream"
click at [641, 470] on input "text" at bounding box center [604, 460] width 237 height 21
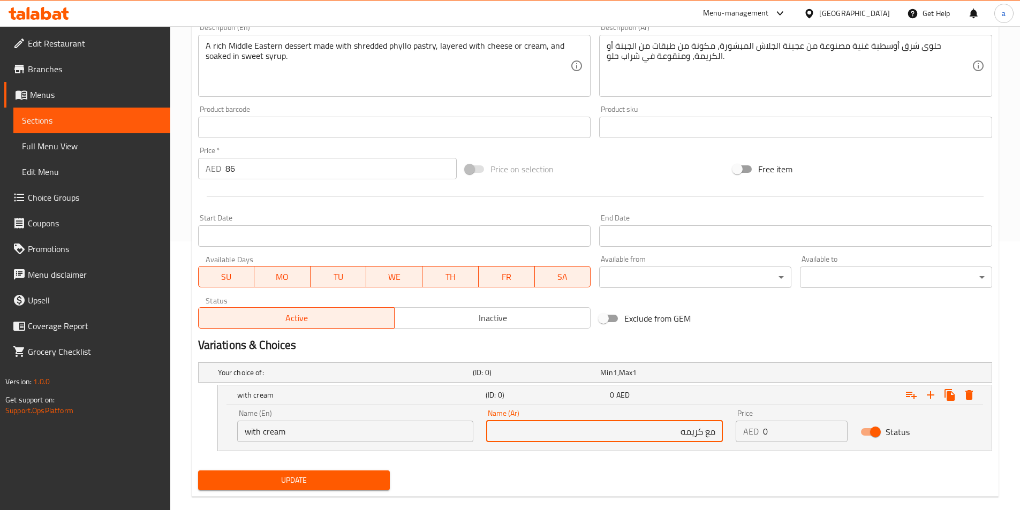
scroll to position [285, 0]
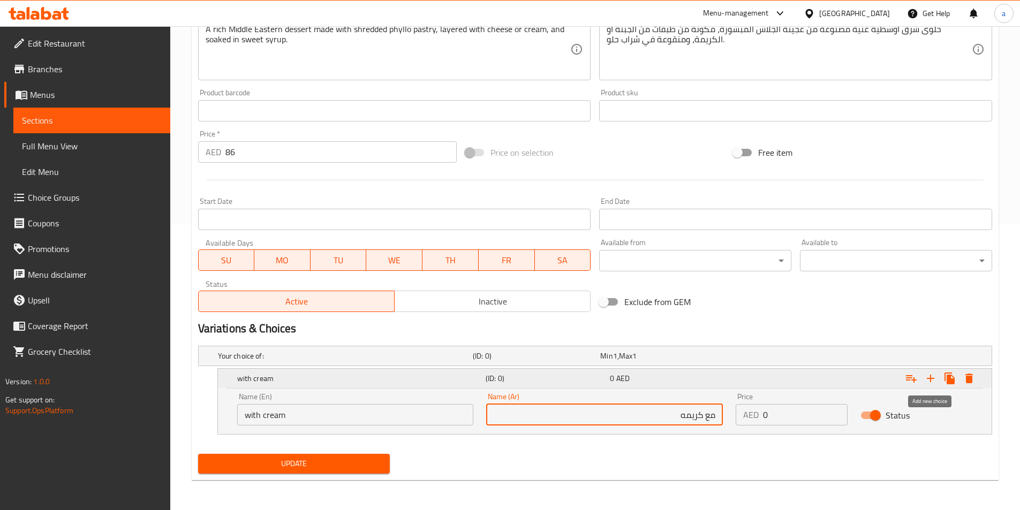
type input "مع كريمه"
click at [936, 380] on icon "Expand" at bounding box center [930, 378] width 13 height 13
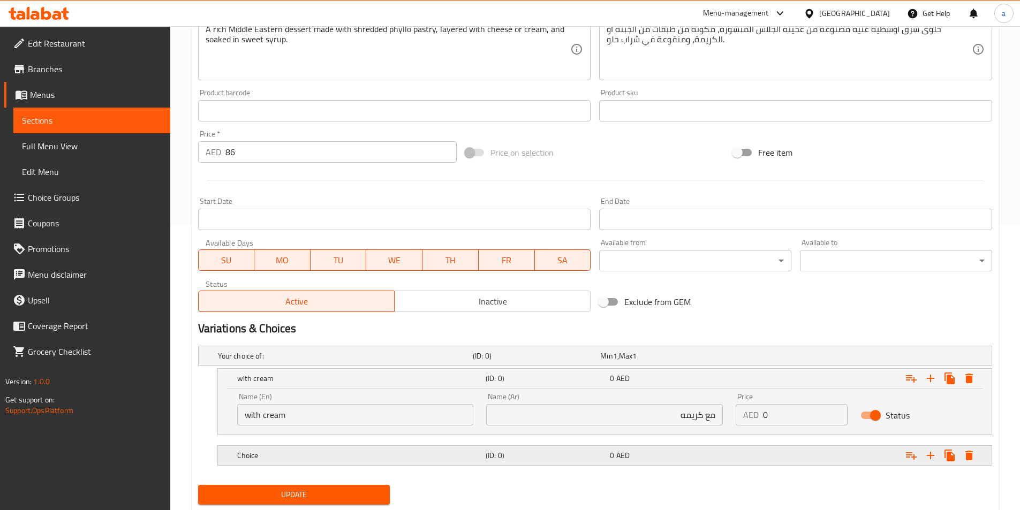
click at [291, 465] on div "Choice (ID: 0) 0 AED" at bounding box center [608, 456] width 746 height 24
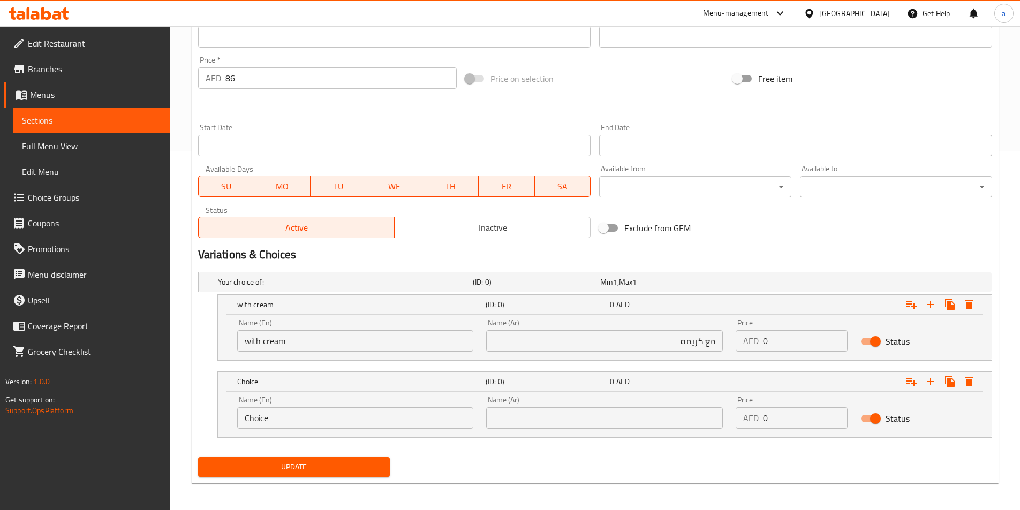
scroll to position [363, 0]
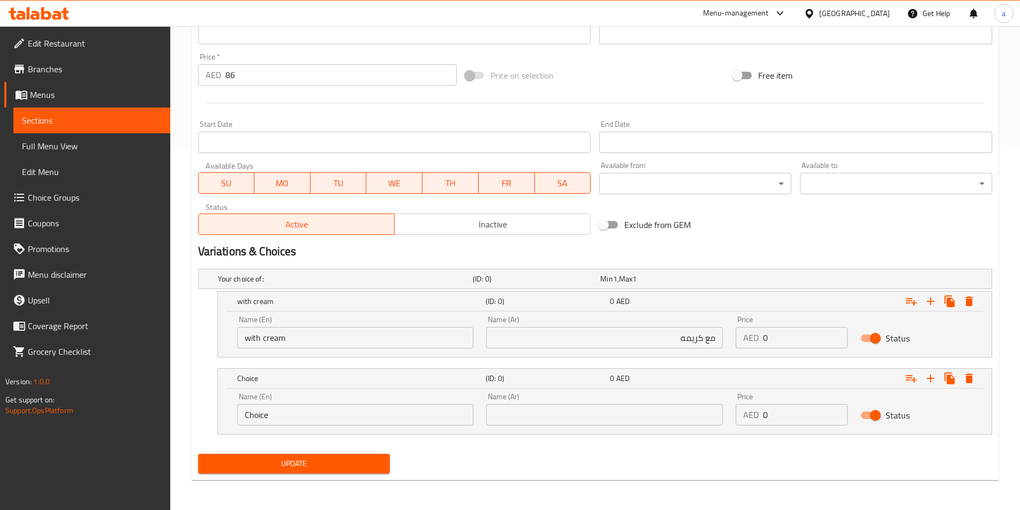
click at [338, 410] on input "Choice" at bounding box center [355, 414] width 237 height 21
type input "ص"
type input "with cheese"
click at [604, 414] on input "text" at bounding box center [604, 414] width 237 height 21
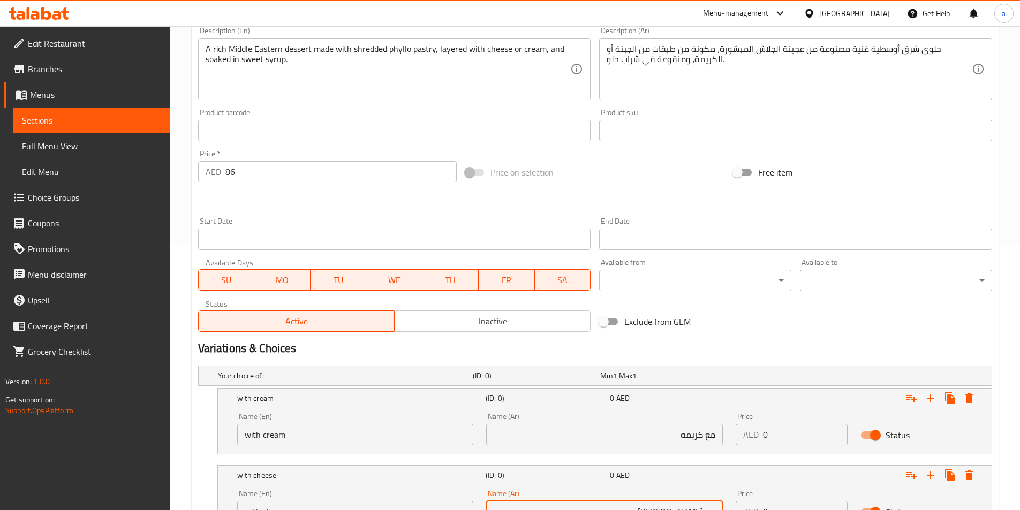
scroll to position [255, 0]
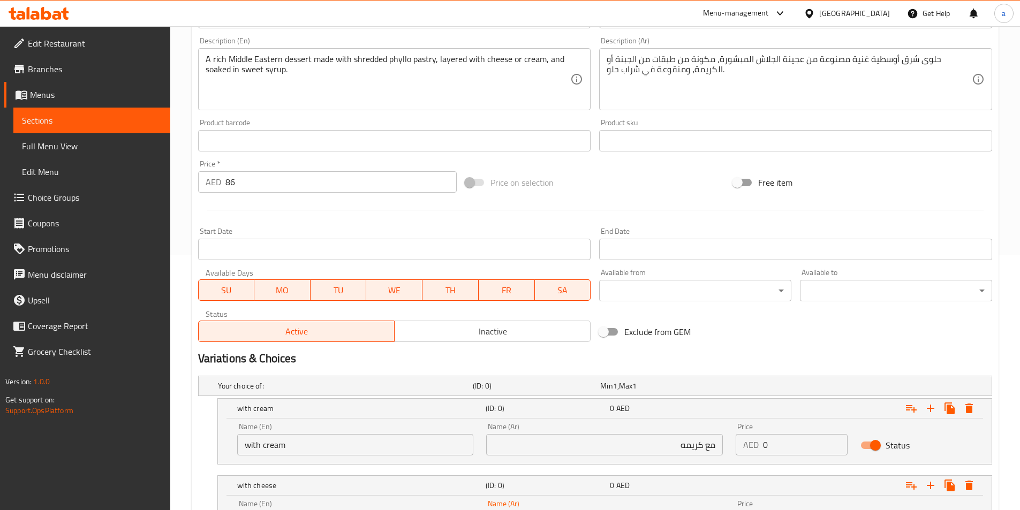
type input "مع جبنه"
click at [274, 182] on input "86" at bounding box center [341, 181] width 232 height 21
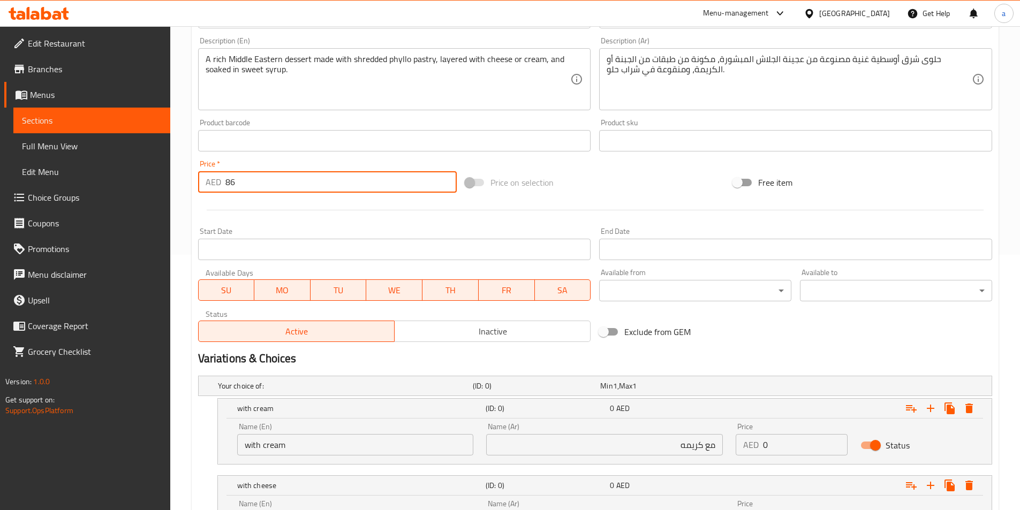
type input "8"
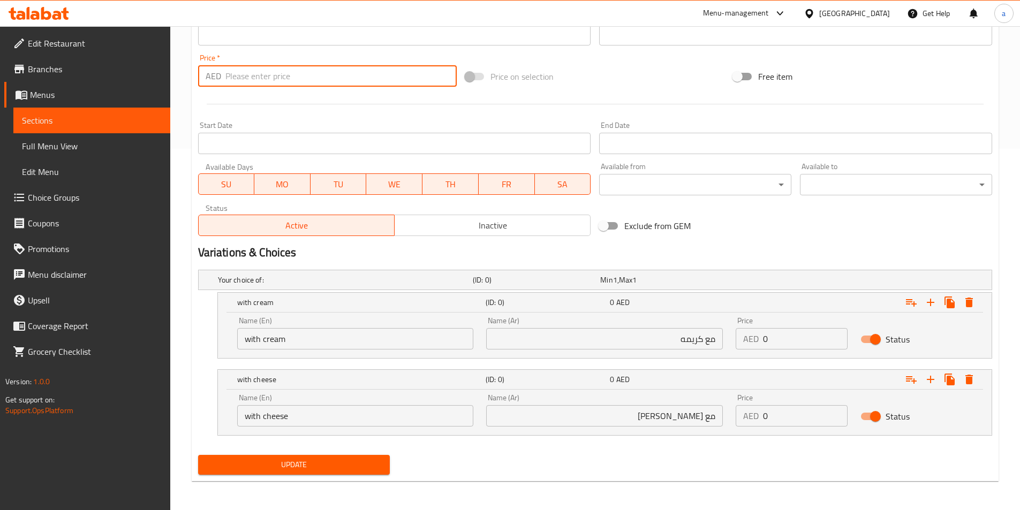
scroll to position [363, 0]
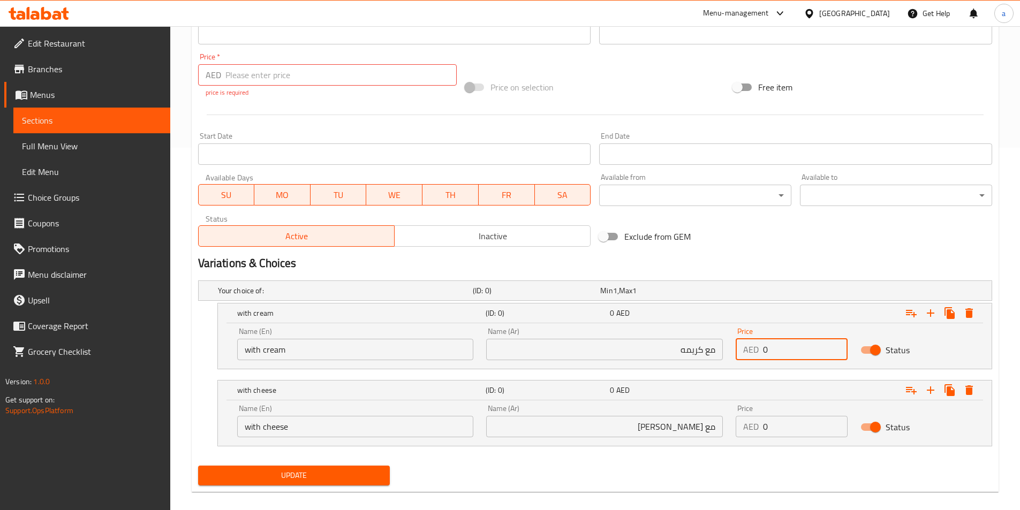
click at [793, 340] on input "0" at bounding box center [805, 349] width 85 height 21
type input "86"
click at [794, 434] on input "0" at bounding box center [805, 426] width 85 height 21
type input "0"
type input "86"
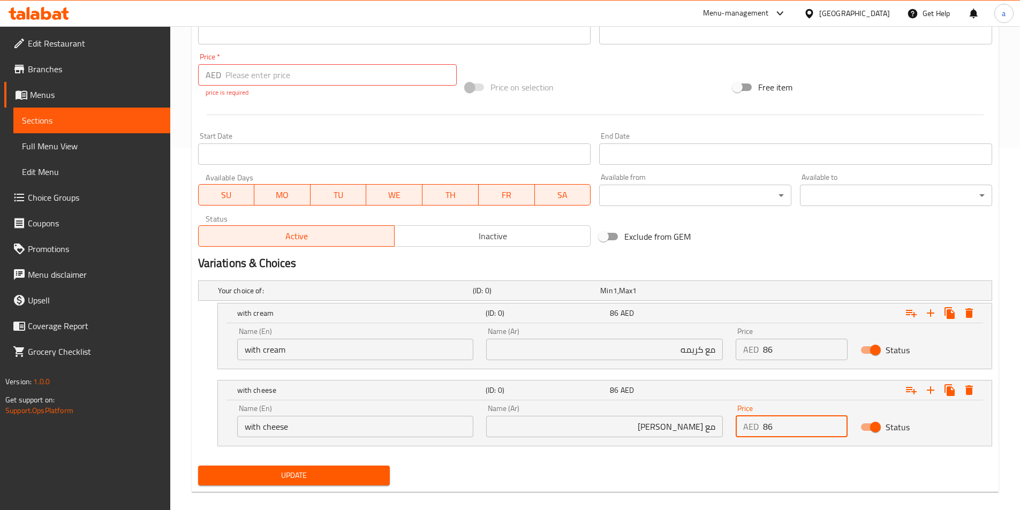
click at [343, 469] on span "Update" at bounding box center [294, 475] width 175 height 13
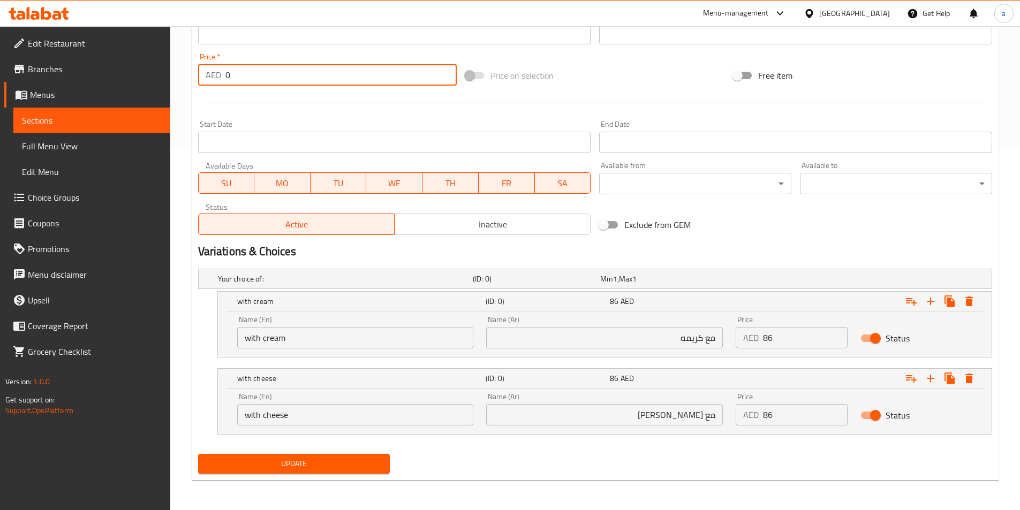
type input "0"
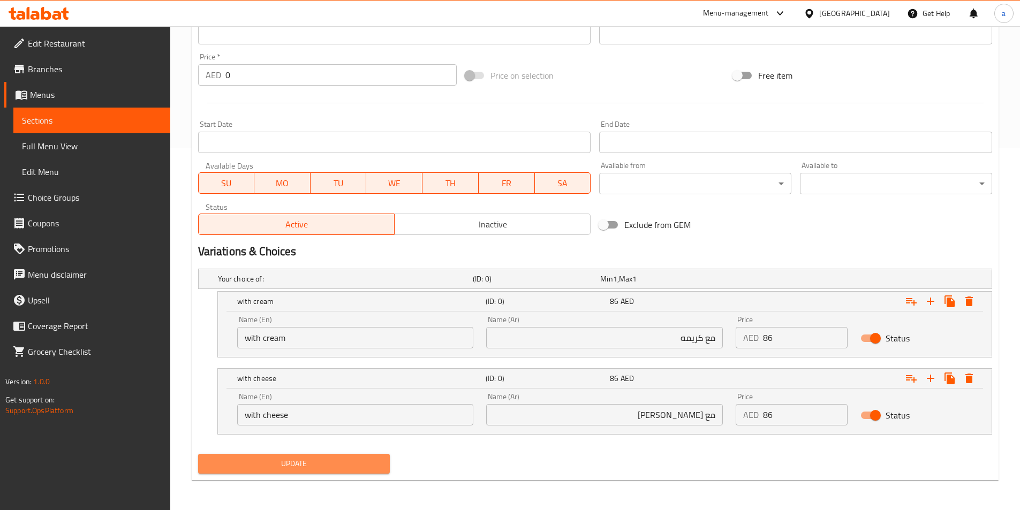
click at [300, 458] on span "Update" at bounding box center [294, 463] width 175 height 13
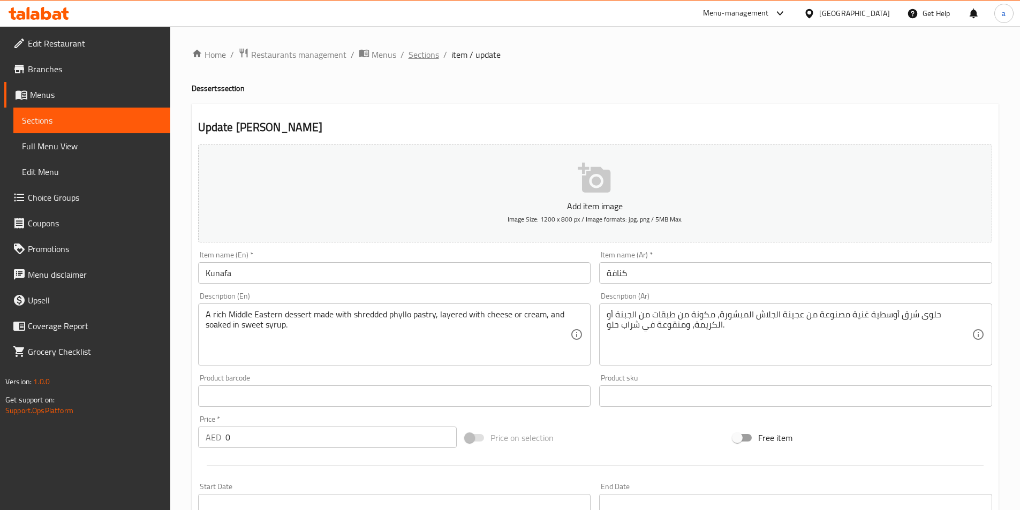
click at [433, 54] on span "Sections" at bounding box center [424, 54] width 31 height 13
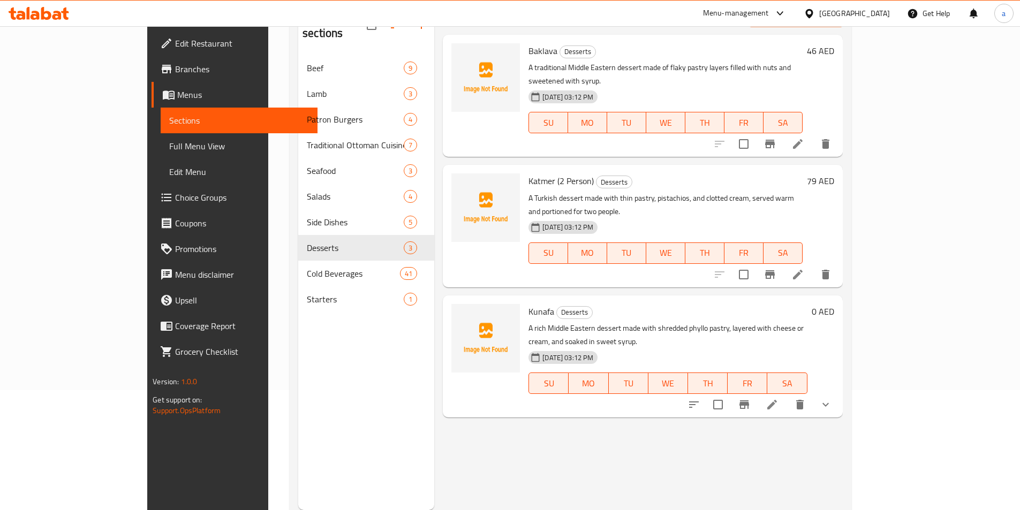
scroll to position [150, 0]
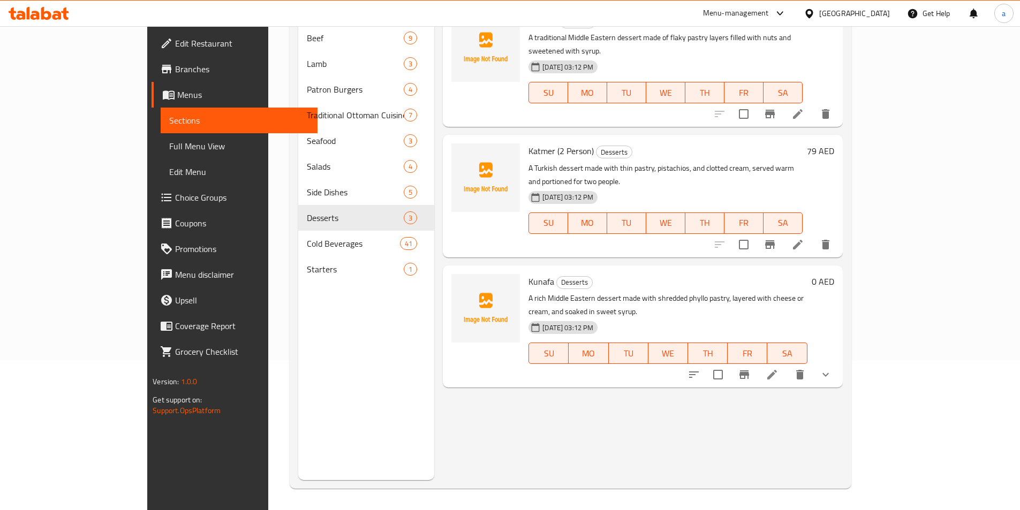
click at [832, 368] on icon "show more" at bounding box center [825, 374] width 13 height 13
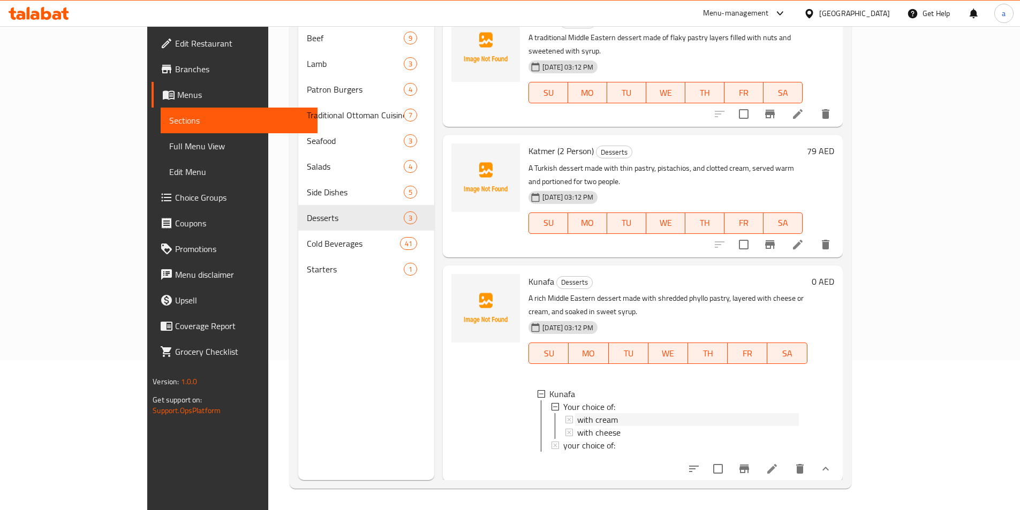
click at [586, 413] on div "with cream" at bounding box center [687, 419] width 221 height 13
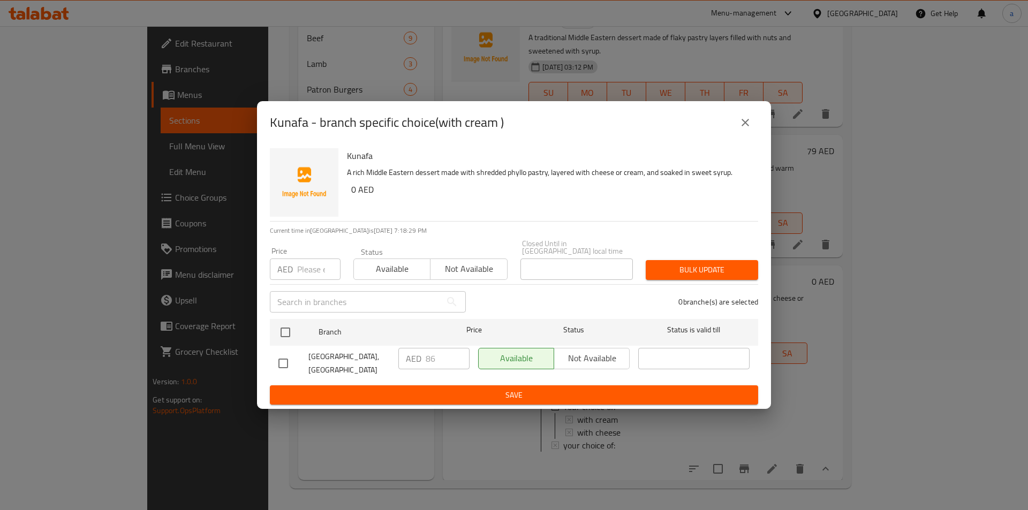
click at [744, 125] on icon "close" at bounding box center [745, 122] width 13 height 13
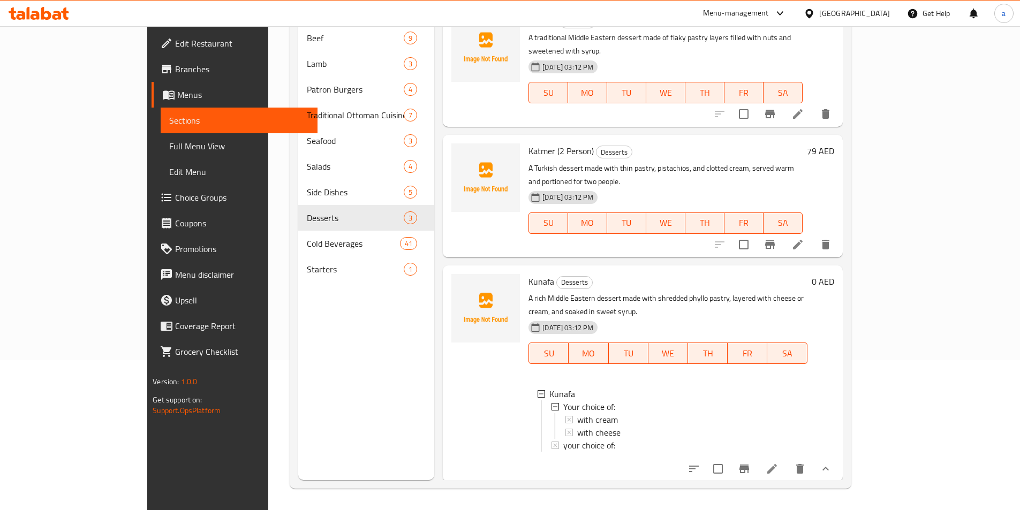
scroll to position [2, 0]
click at [563, 438] on span "your choice of:" at bounding box center [589, 444] width 52 height 13
click at [531, 477] on div "Menu items Add Sort Manage items Baklava Desserts A traditional Middle Eastern …" at bounding box center [638, 225] width 408 height 510
click at [779, 463] on icon at bounding box center [772, 469] width 13 height 13
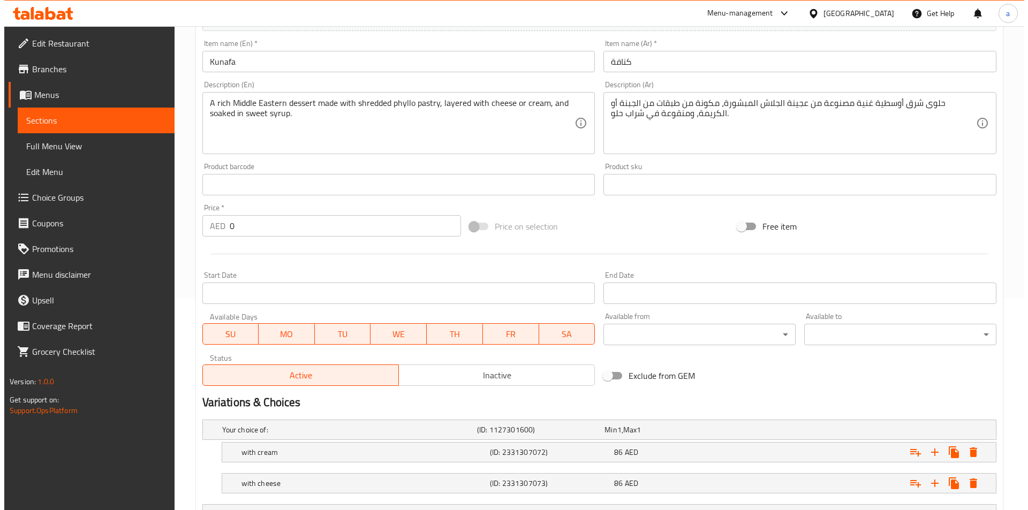
scroll to position [293, 0]
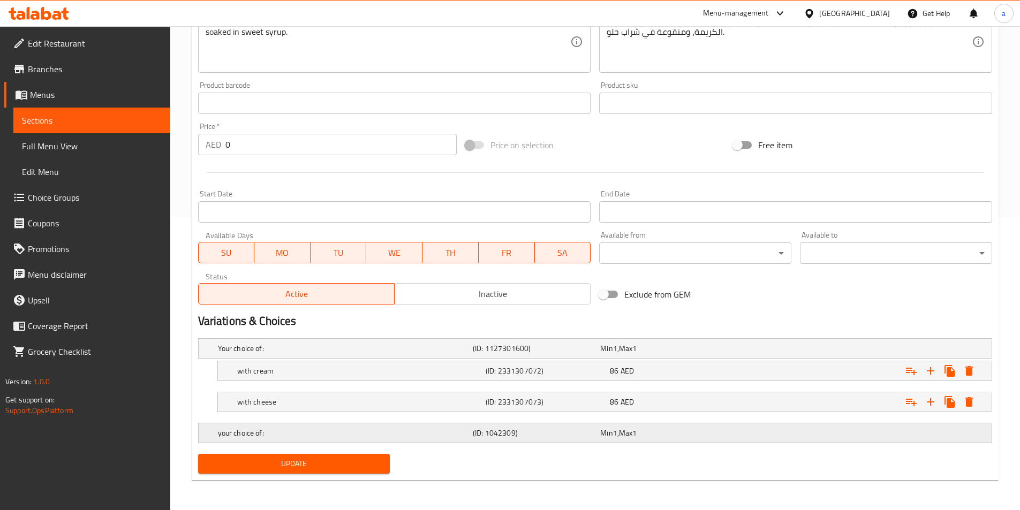
click at [563, 428] on h5 "(ID: 1042309)" at bounding box center [534, 433] width 123 height 11
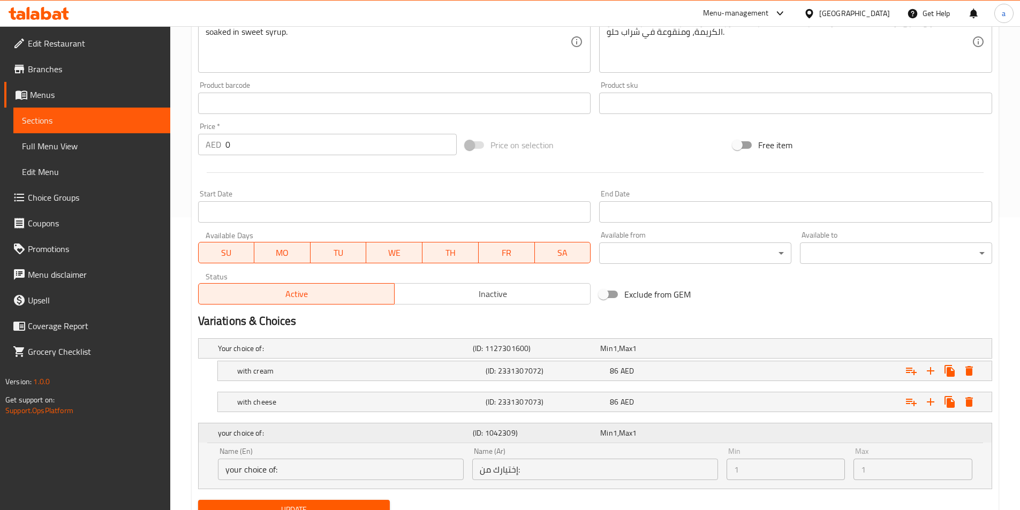
click at [394, 437] on h5 "your choice of:" at bounding box center [343, 433] width 251 height 11
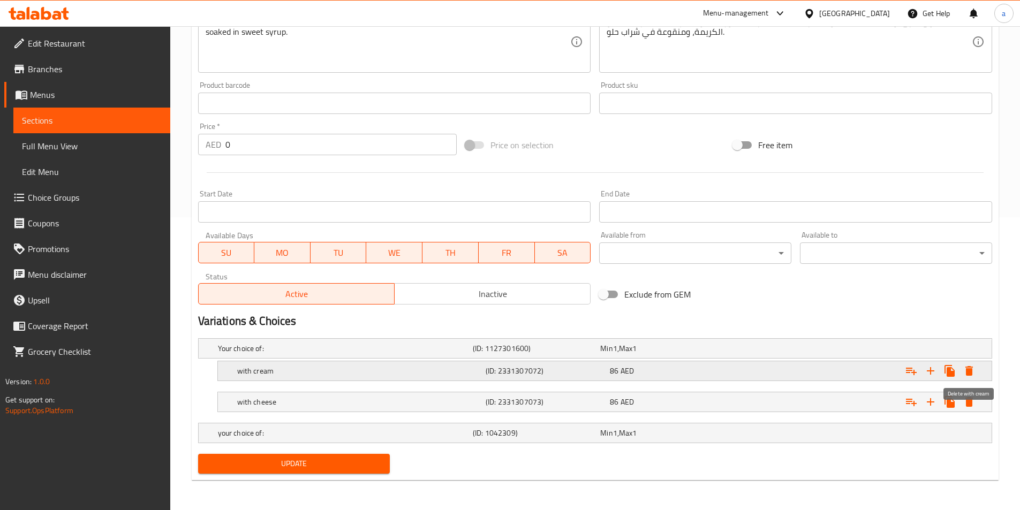
click at [968, 367] on icon "Expand" at bounding box center [969, 371] width 7 height 10
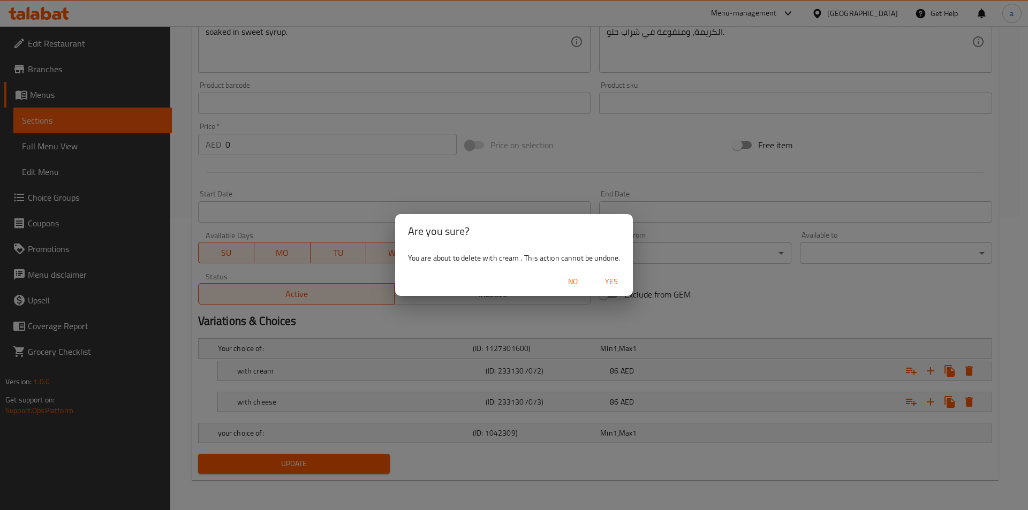
click at [607, 284] on span "Yes" at bounding box center [612, 281] width 26 height 13
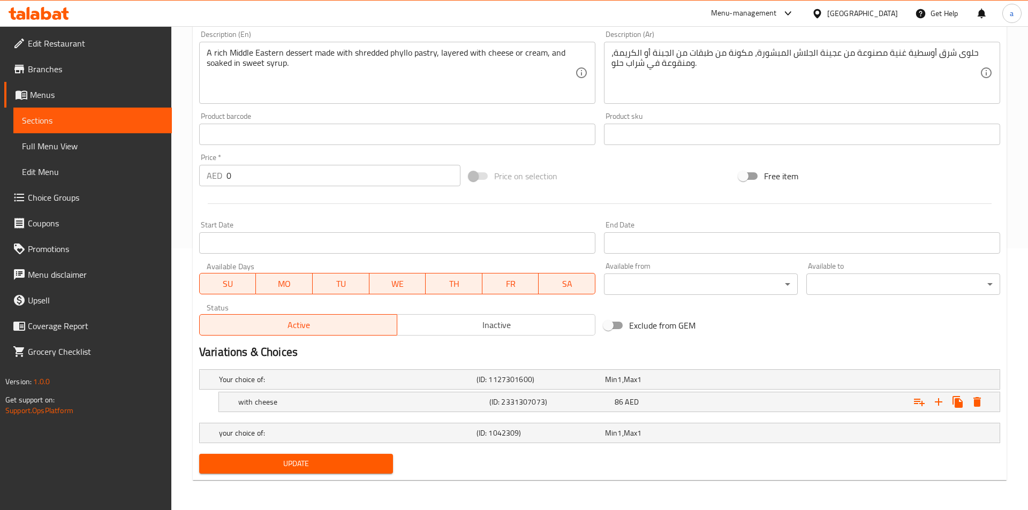
scroll to position [262, 0]
click at [967, 397] on icon "Expand" at bounding box center [969, 402] width 13 height 13
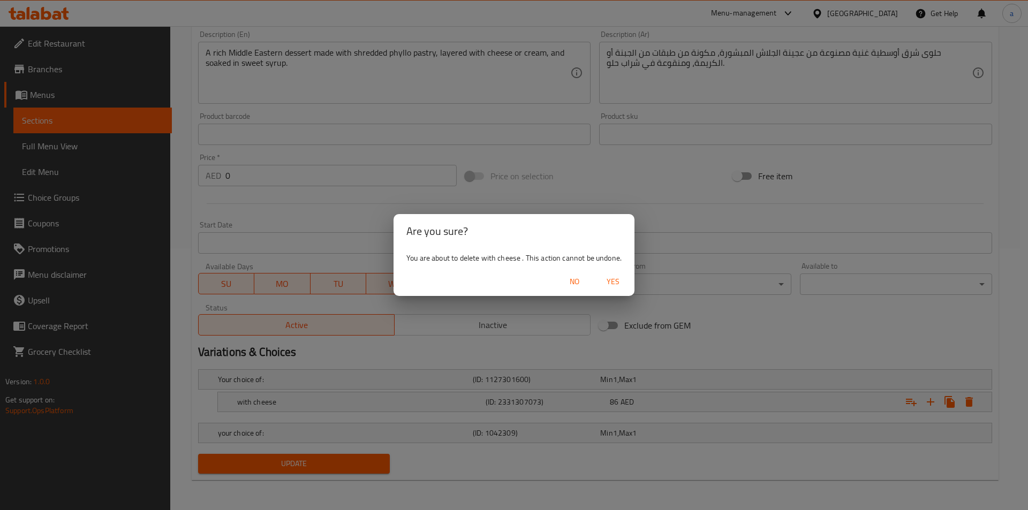
click at [620, 287] on span "Yes" at bounding box center [613, 281] width 26 height 13
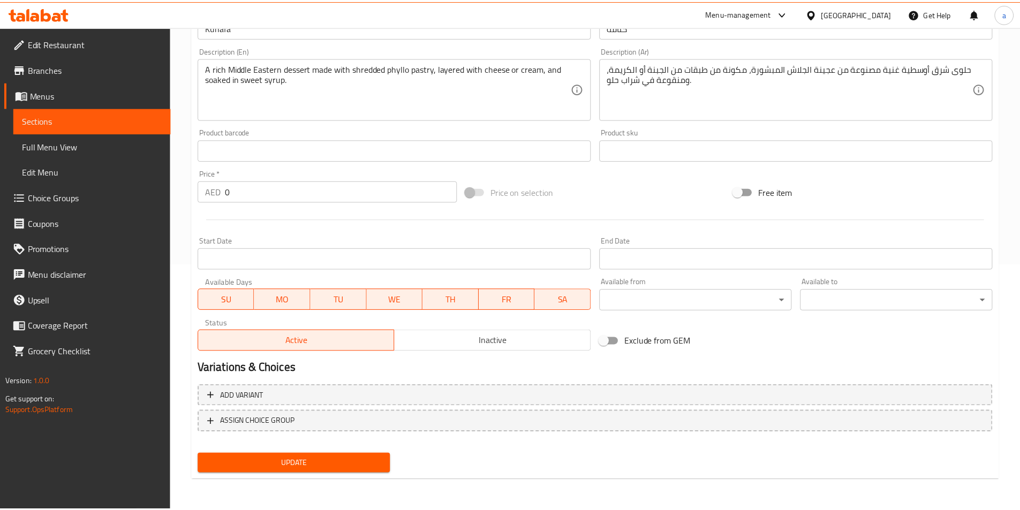
scroll to position [239, 0]
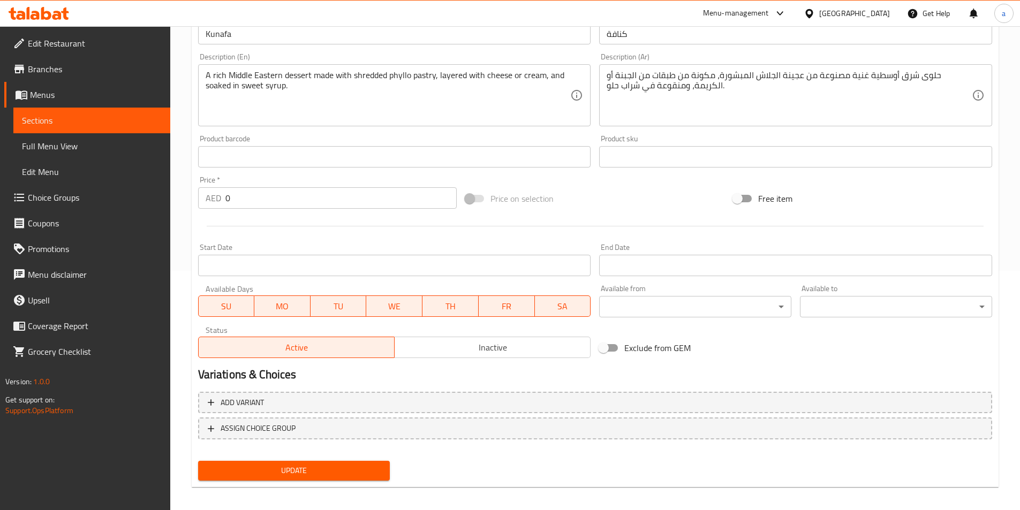
click at [287, 204] on input "0" at bounding box center [341, 197] width 232 height 21
click at [283, 199] on input "0" at bounding box center [341, 197] width 232 height 21
click at [282, 199] on input "0" at bounding box center [341, 197] width 232 height 21
type input "86"
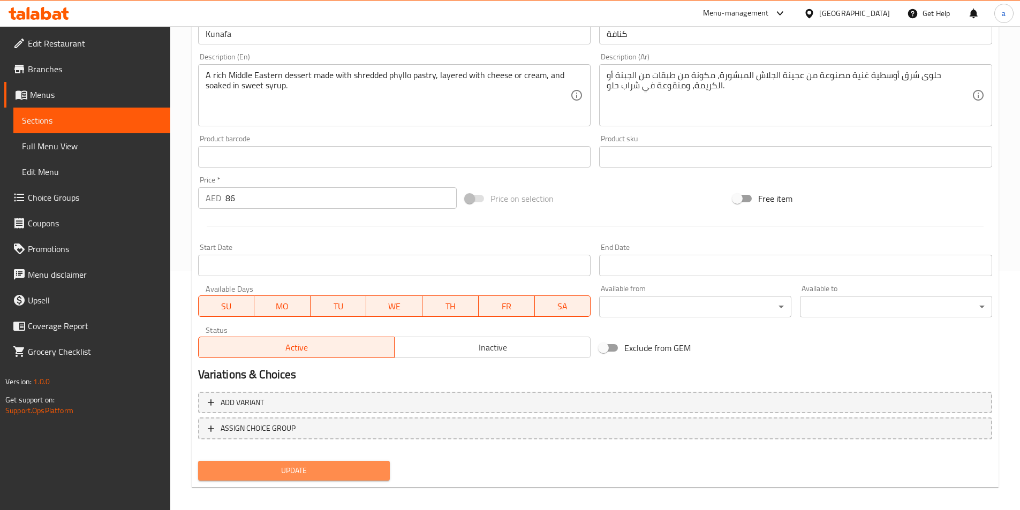
click at [351, 473] on span "Update" at bounding box center [294, 470] width 175 height 13
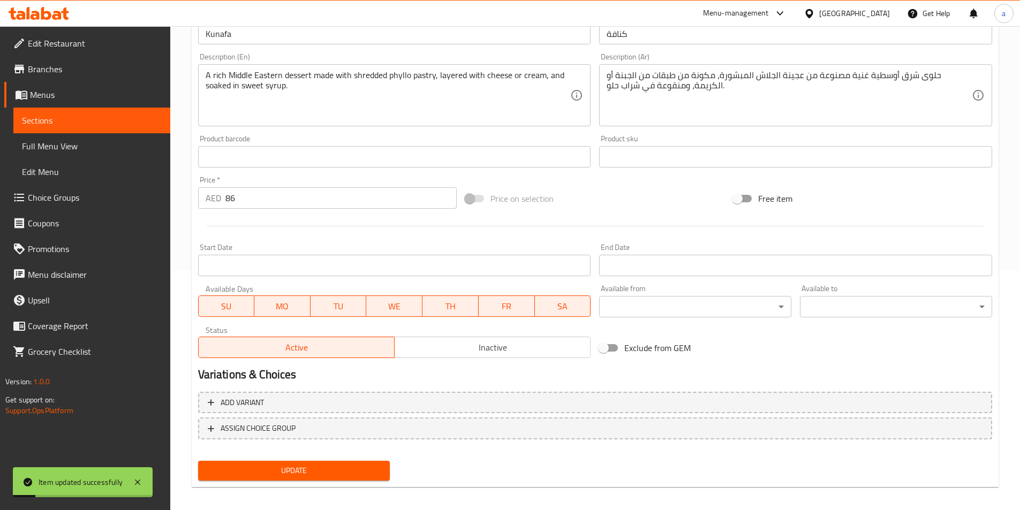
click at [68, 204] on span "Choice Groups" at bounding box center [95, 197] width 134 height 13
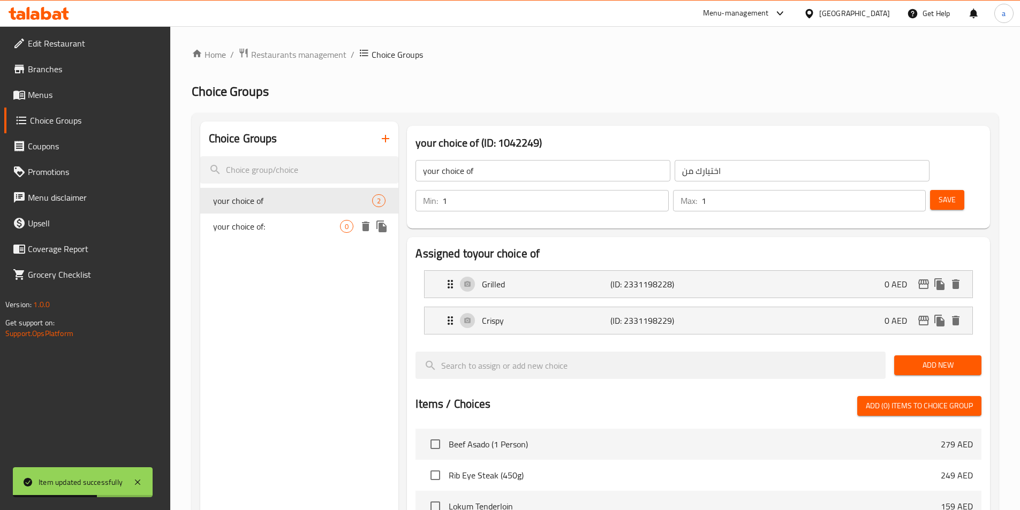
click at [271, 230] on span "your choice of:" at bounding box center [276, 226] width 127 height 13
type input "your choice of:"
type input "إختيارك من:"
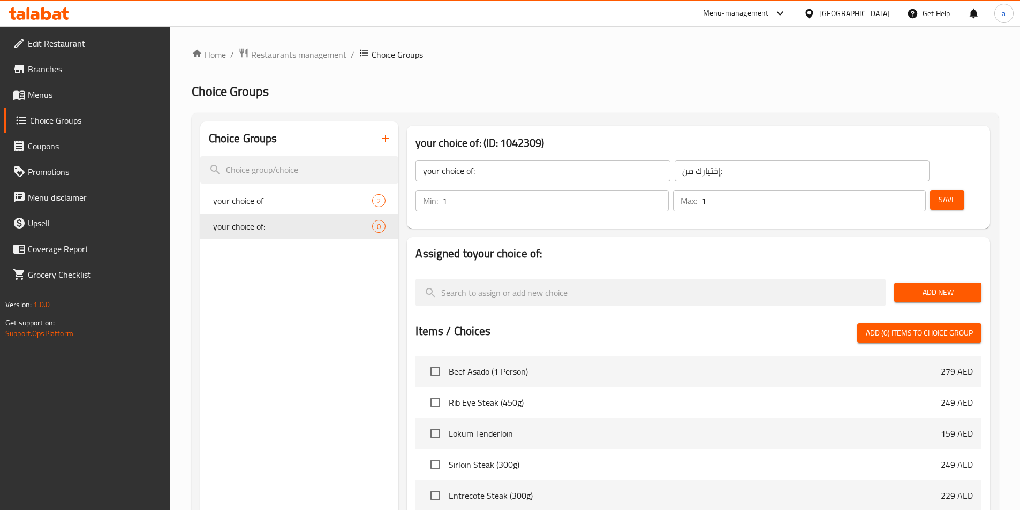
click at [915, 286] on span "Add New" at bounding box center [938, 292] width 70 height 13
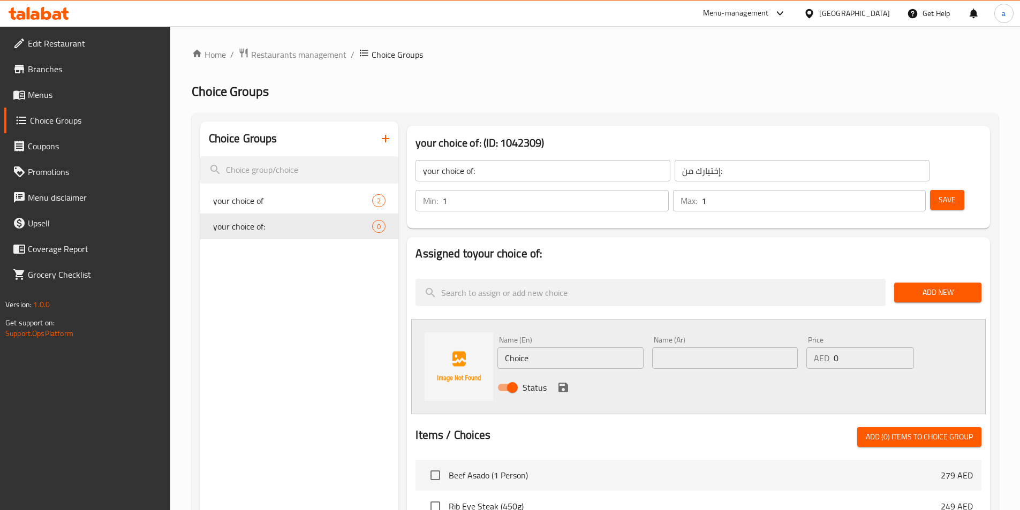
click at [566, 348] on input "Choice" at bounding box center [571, 358] width 146 height 21
type input "ؤ"
type input "cream"
type input "كريمة"
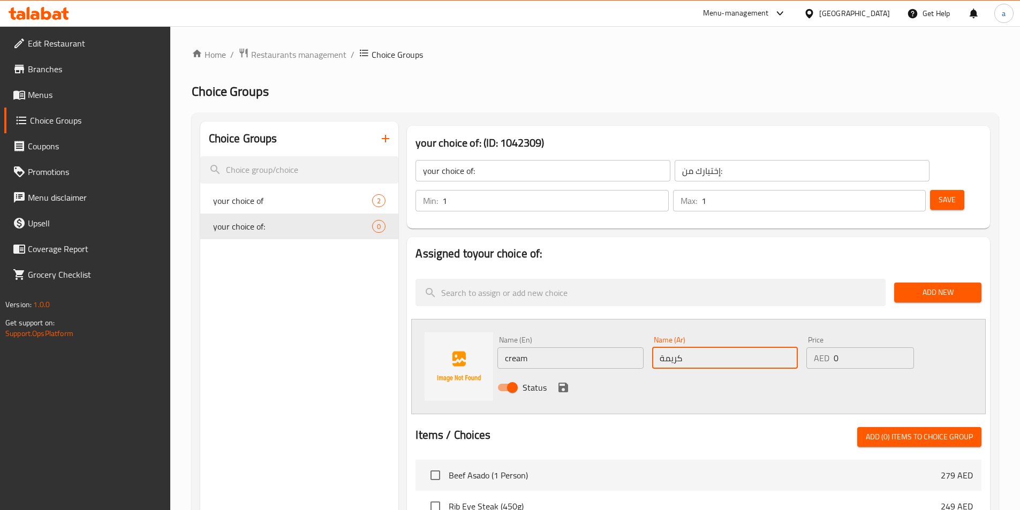
click at [558, 381] on icon "save" at bounding box center [563, 387] width 13 height 13
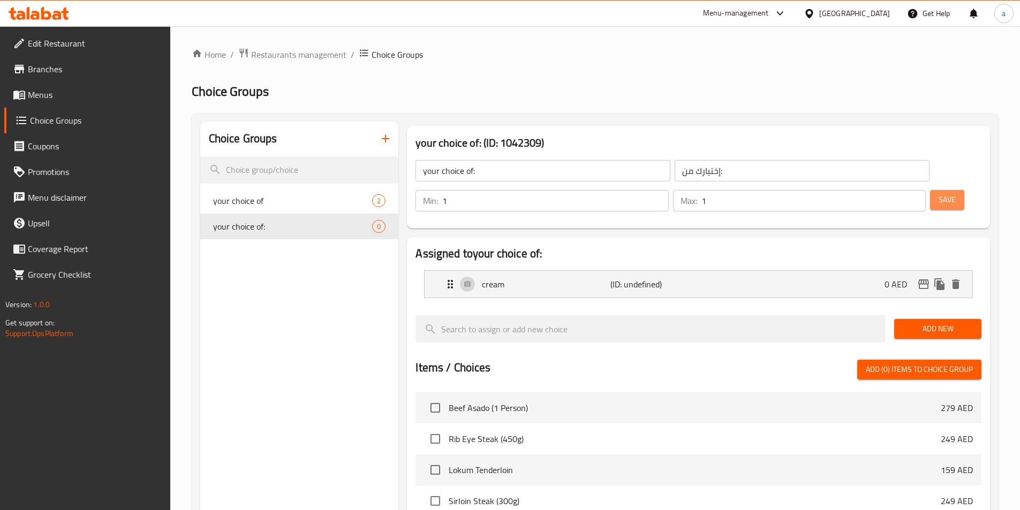
click at [943, 190] on button "Save" at bounding box center [947, 200] width 34 height 20
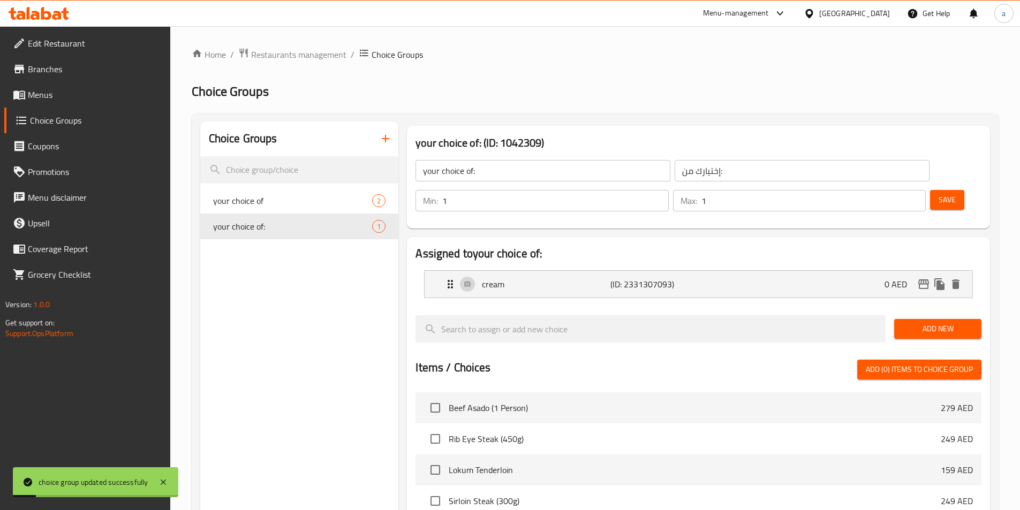
click at [928, 322] on span "Add New" at bounding box center [938, 328] width 70 height 13
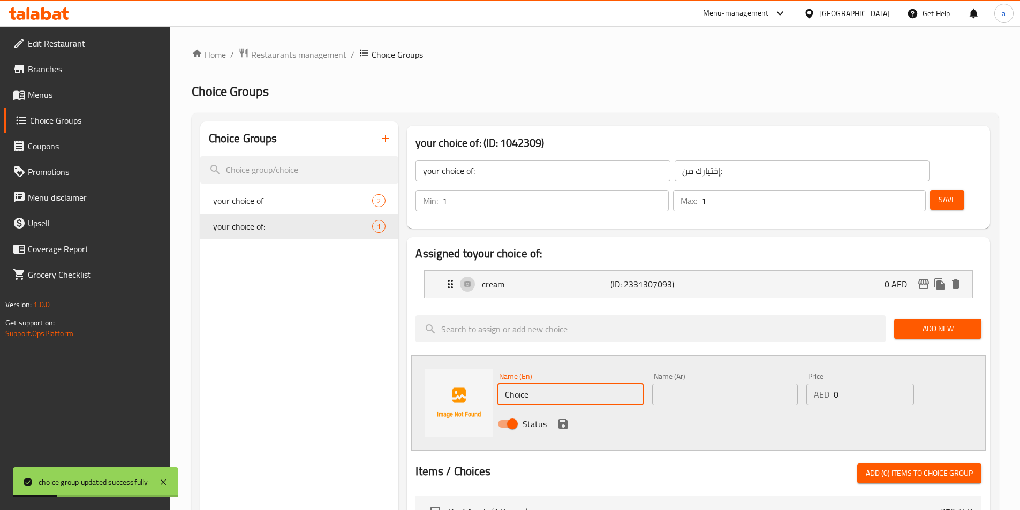
click at [593, 384] on input "Choice" at bounding box center [571, 394] width 146 height 21
type input "C"
type input "ؤ"
type input "cheese"
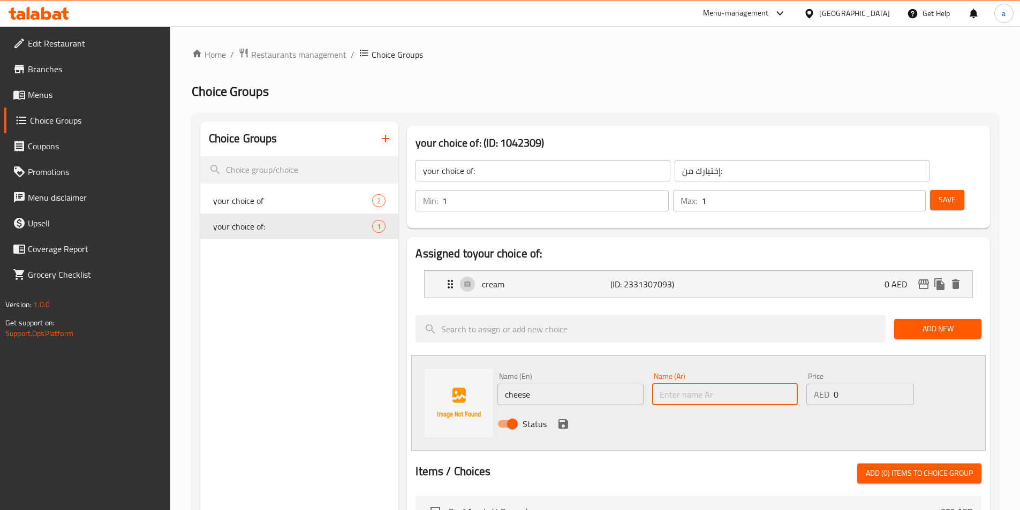
type input "د"
type input "جبنة"
click at [558, 418] on icon "save" at bounding box center [563, 424] width 13 height 13
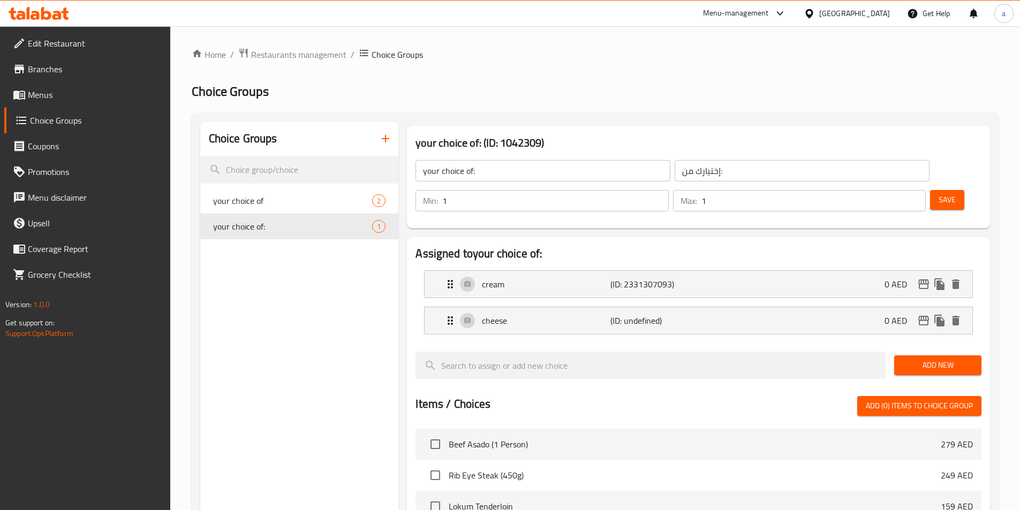
click at [939, 193] on span "Save" at bounding box center [947, 199] width 17 height 13
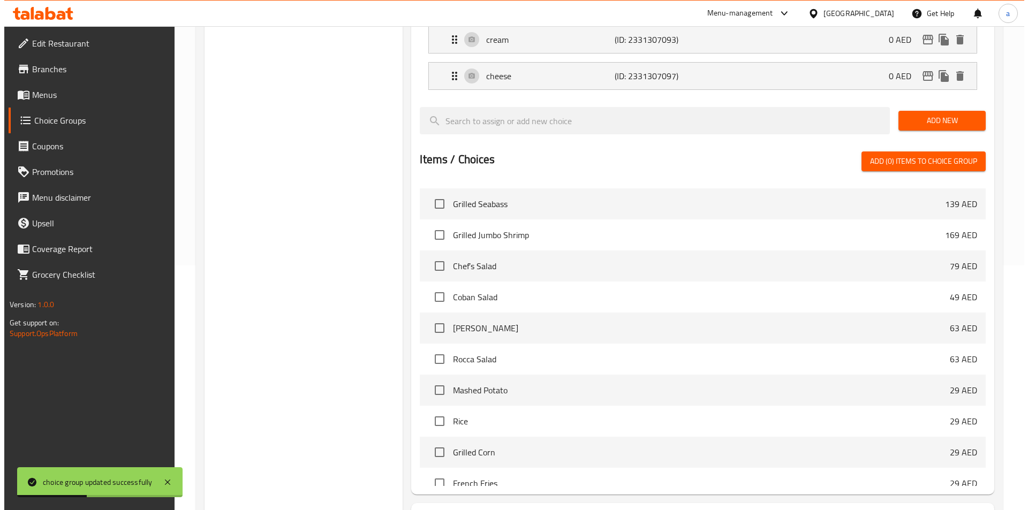
scroll to position [308, 0]
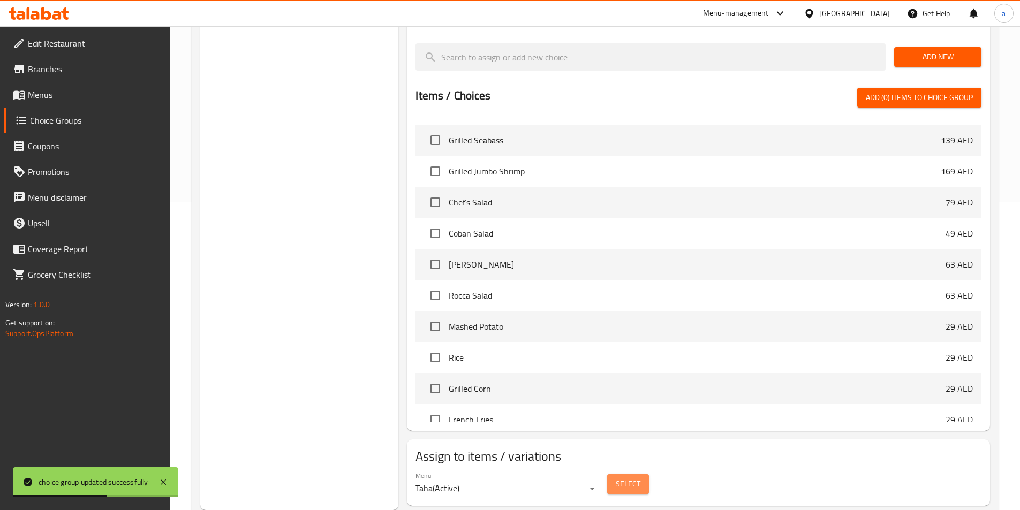
click at [632, 478] on span "Select" at bounding box center [628, 484] width 25 height 13
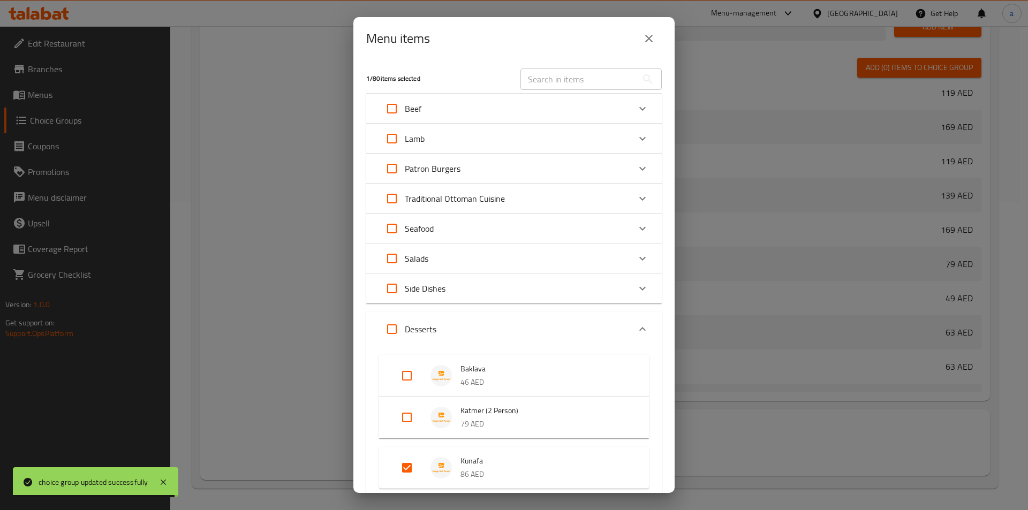
scroll to position [54, 0]
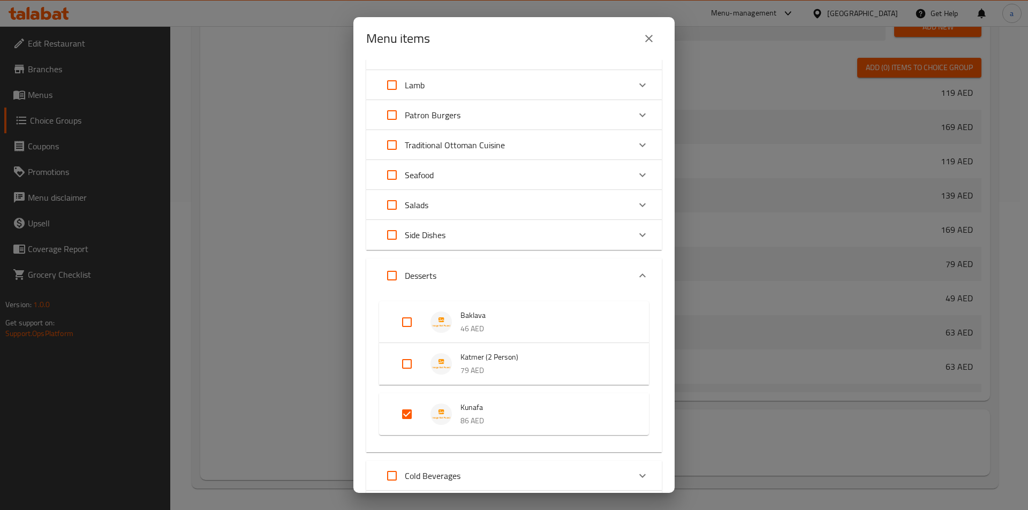
click at [409, 414] on input "Expand" at bounding box center [407, 415] width 26 height 26
click at [413, 397] on input "Expand" at bounding box center [407, 406] width 26 height 26
checkbox input "true"
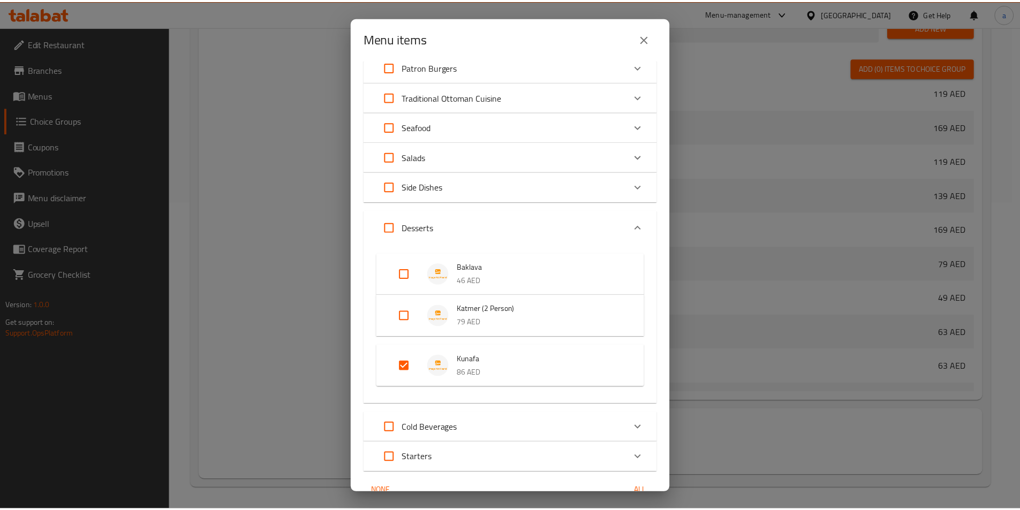
scroll to position [156, 0]
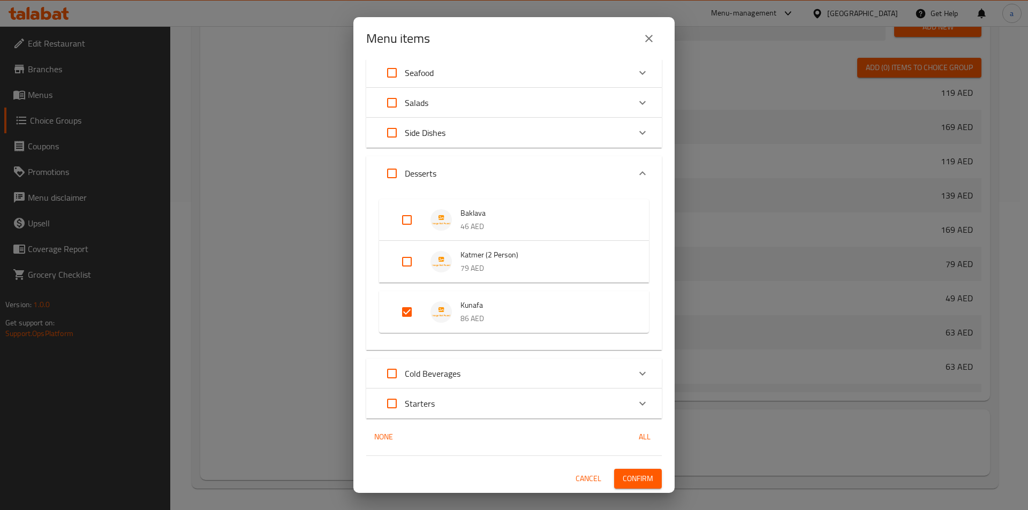
click at [623, 476] on span "Confirm" at bounding box center [638, 478] width 31 height 13
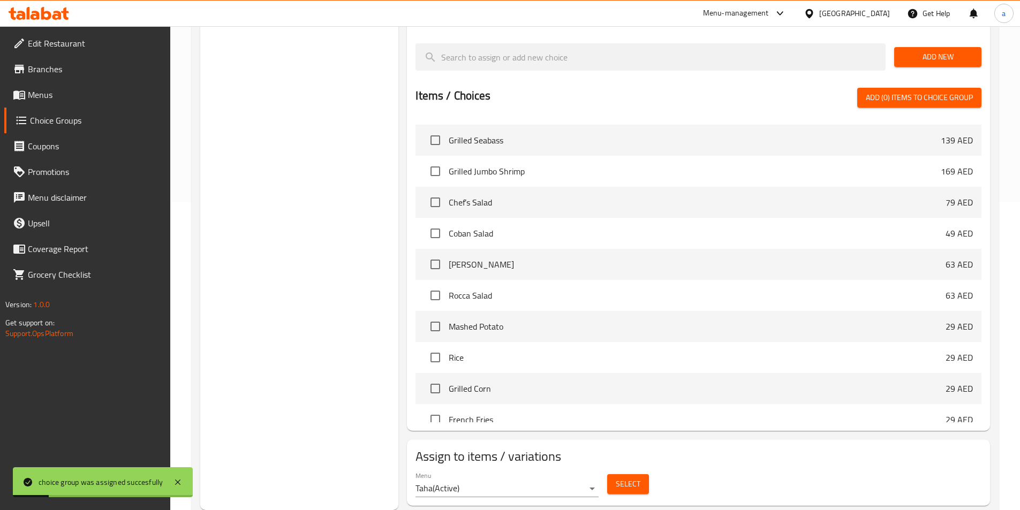
click at [62, 94] on span "Menus" at bounding box center [95, 94] width 134 height 13
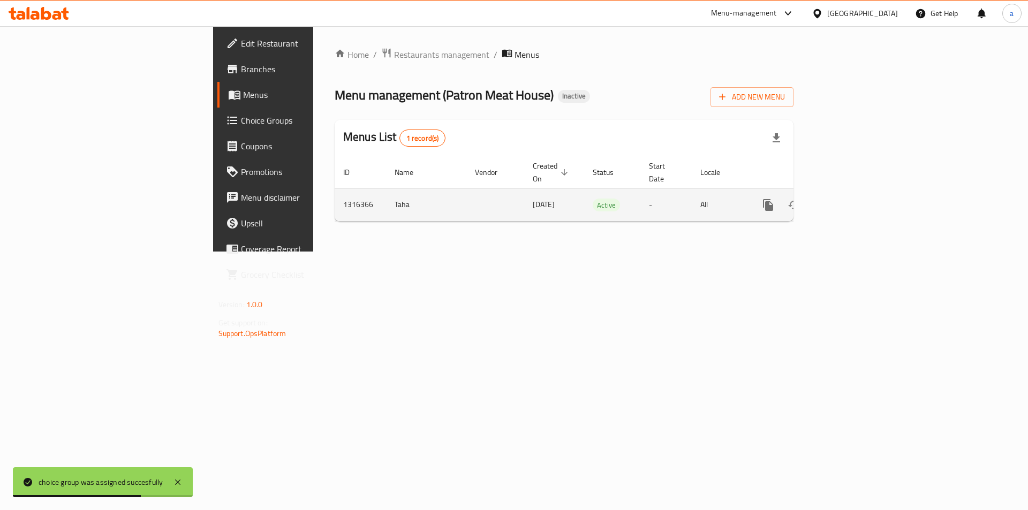
click at [858, 199] on link "enhanced table" at bounding box center [846, 205] width 26 height 26
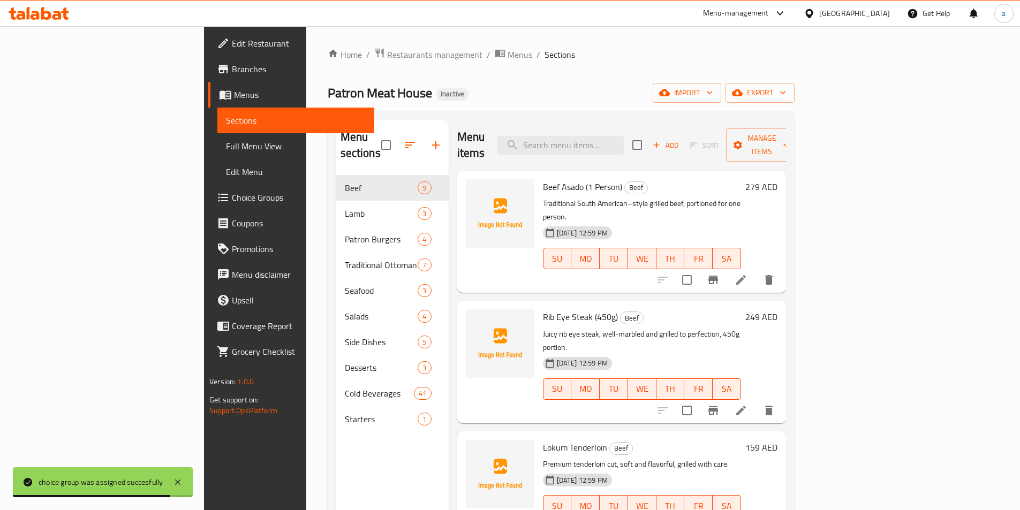
click at [226, 150] on span "Full Menu View" at bounding box center [296, 146] width 140 height 13
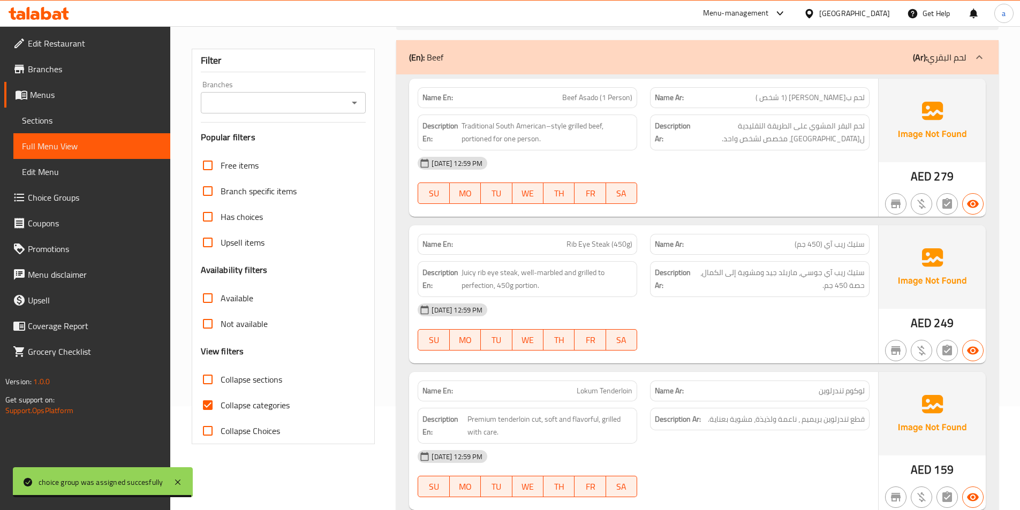
scroll to position [214, 0]
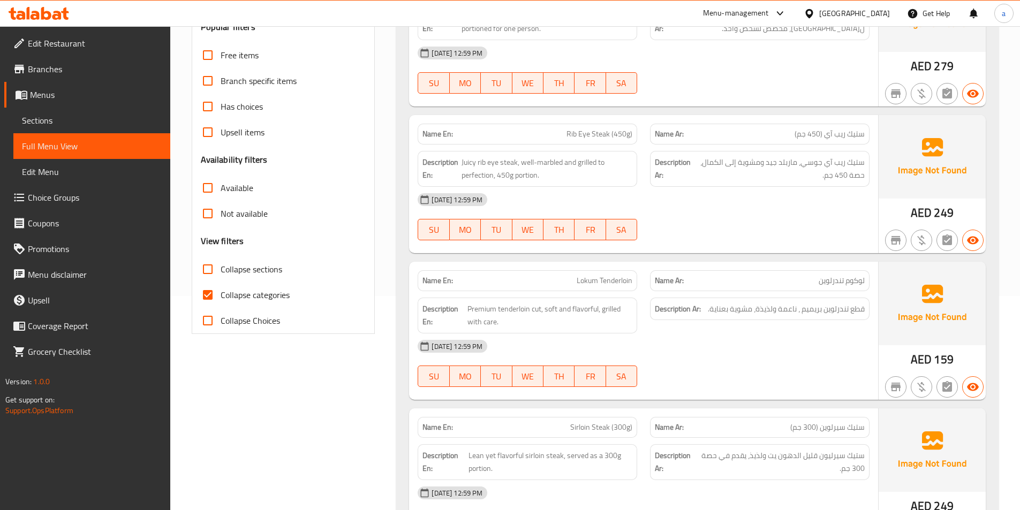
click at [222, 298] on span "Collapse categories" at bounding box center [255, 295] width 69 height 13
click at [221, 298] on input "Collapse categories" at bounding box center [208, 295] width 26 height 26
checkbox input "false"
click at [223, 270] on span "Collapse sections" at bounding box center [252, 269] width 62 height 13
click at [221, 270] on input "Collapse sections" at bounding box center [208, 270] width 26 height 26
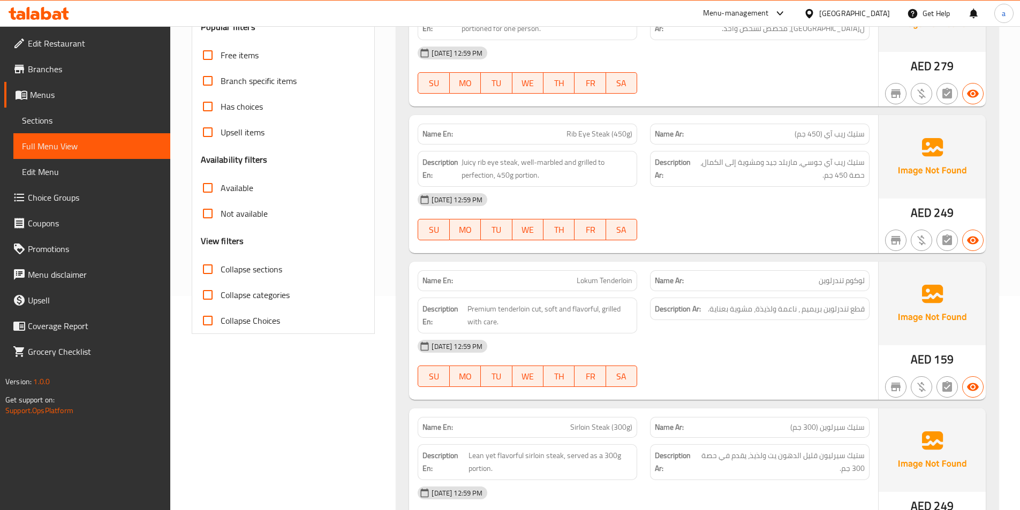
checkbox input "true"
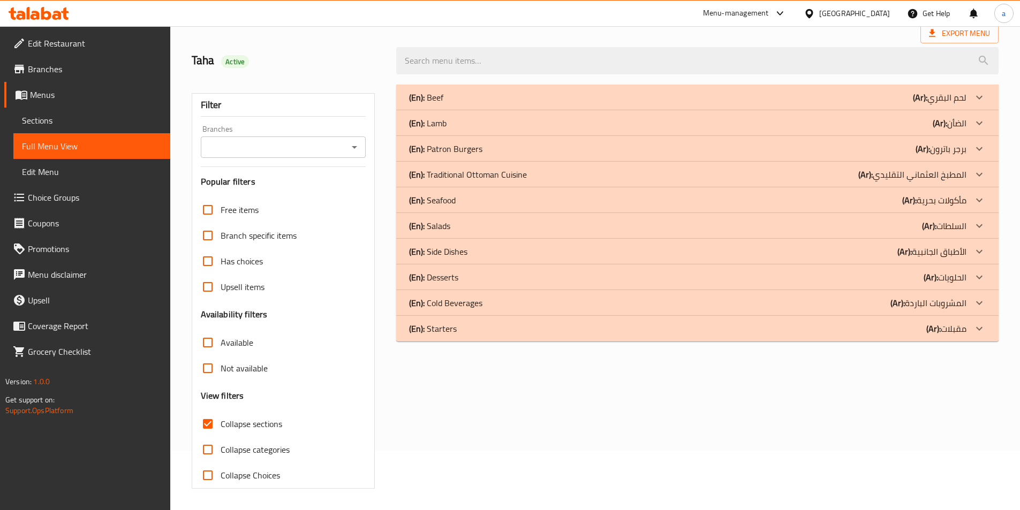
scroll to position [59, 0]
click at [461, 276] on div "(En): Desserts (Ar): الحلويات" at bounding box center [687, 277] width 557 height 13
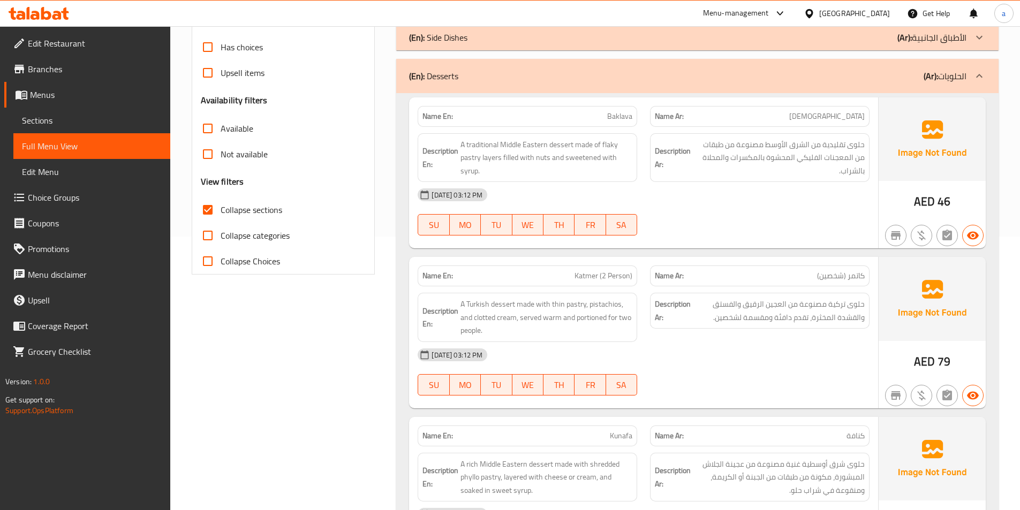
scroll to position [76, 0]
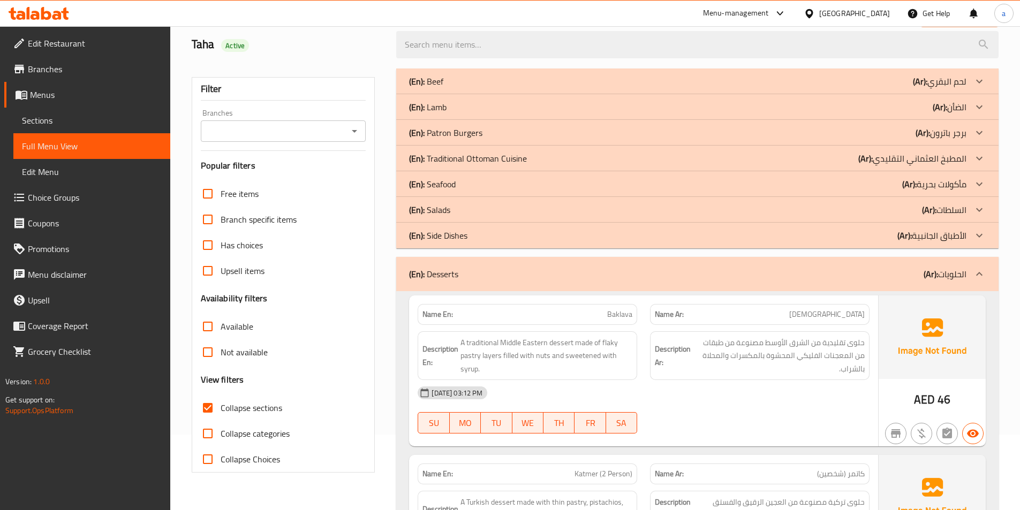
click at [468, 277] on div "(En): Desserts (Ar): الحلويات" at bounding box center [687, 274] width 557 height 13
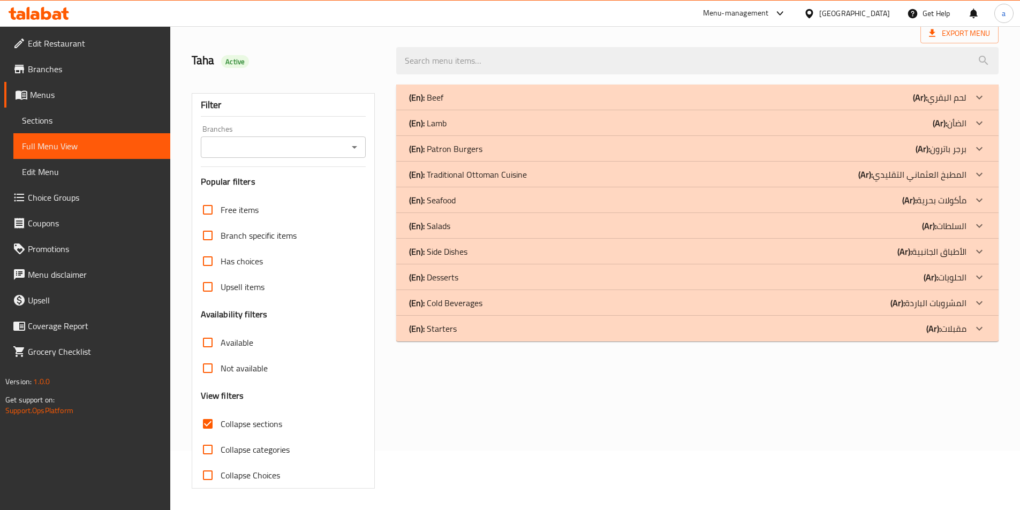
scroll to position [59, 0]
click at [466, 253] on p "(En): Side Dishes" at bounding box center [438, 251] width 58 height 13
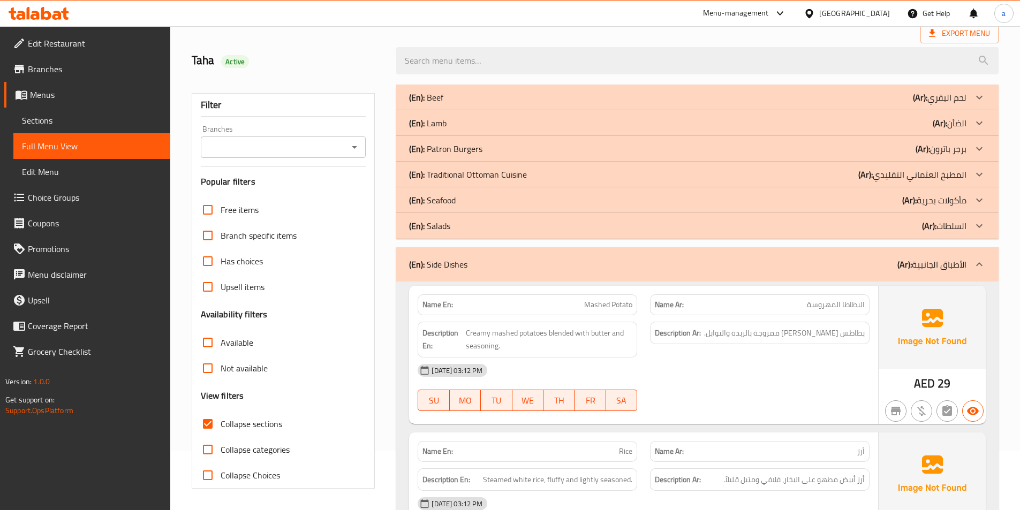
click at [465, 273] on div "(En): Side Dishes (Ar): الأطباق الجانبية" at bounding box center [697, 264] width 602 height 34
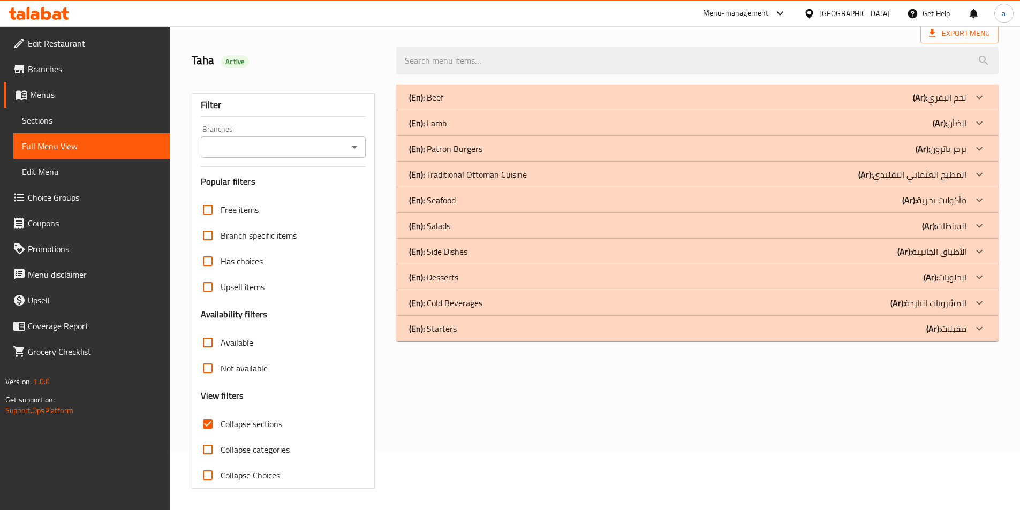
click at [455, 281] on p "(En): Desserts" at bounding box center [433, 277] width 49 height 13
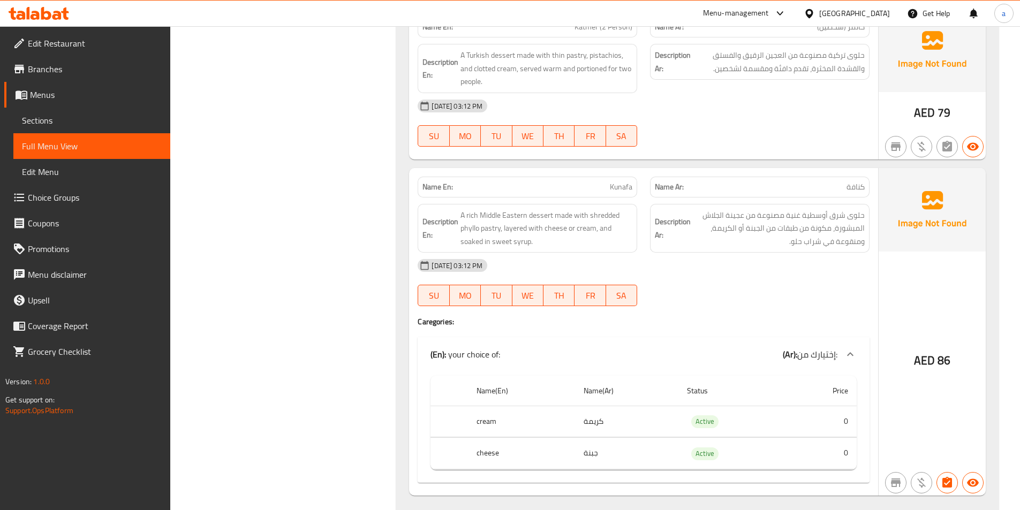
scroll to position [611, 0]
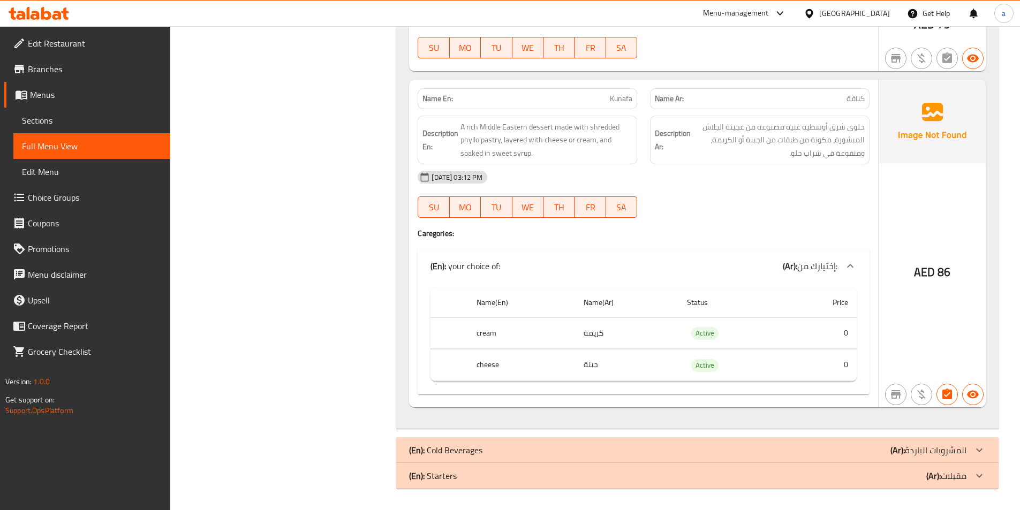
click at [547, 485] on div "(En): Starters (Ar): مقبلات" at bounding box center [697, 476] width 602 height 26
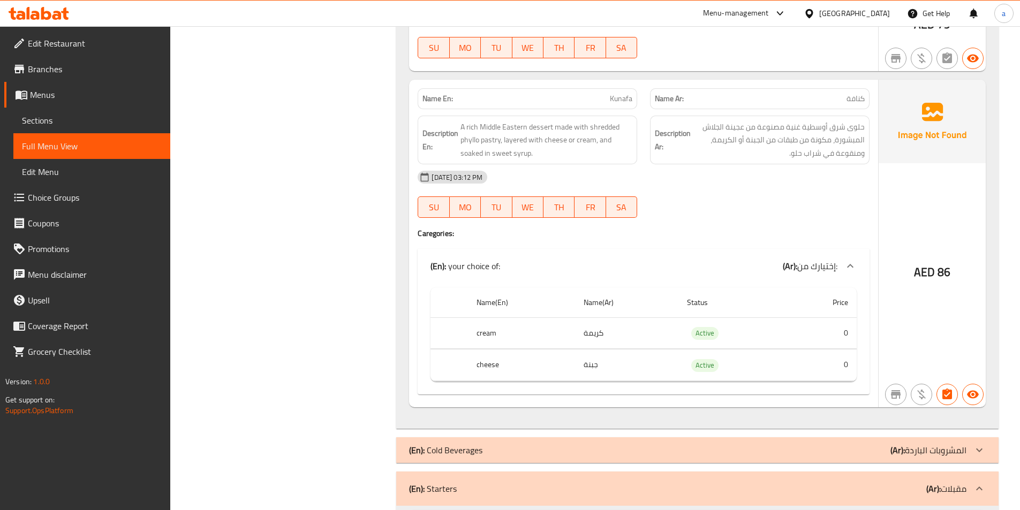
click at [539, 448] on div "(En): Cold Beverages (Ar): المشروبات الباردة" at bounding box center [687, 450] width 557 height 13
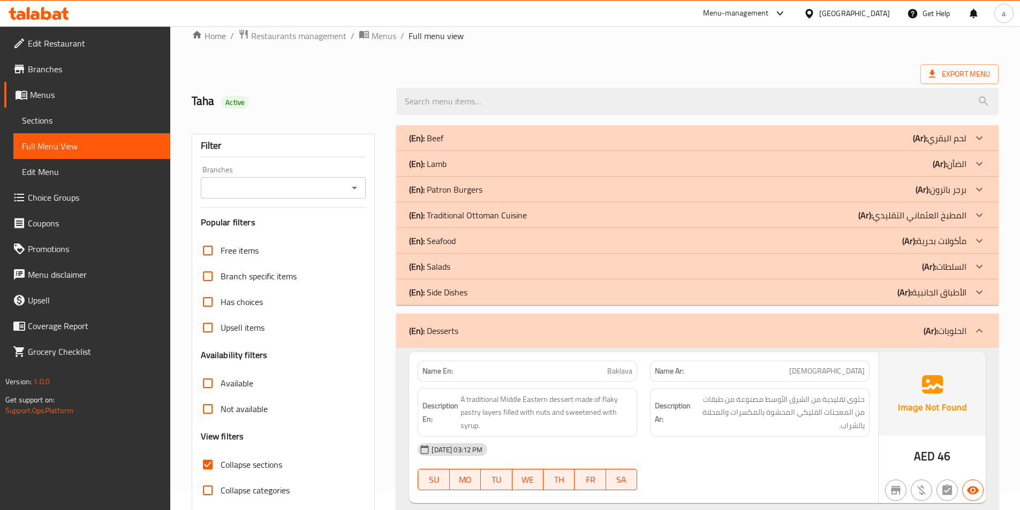
scroll to position [0, 0]
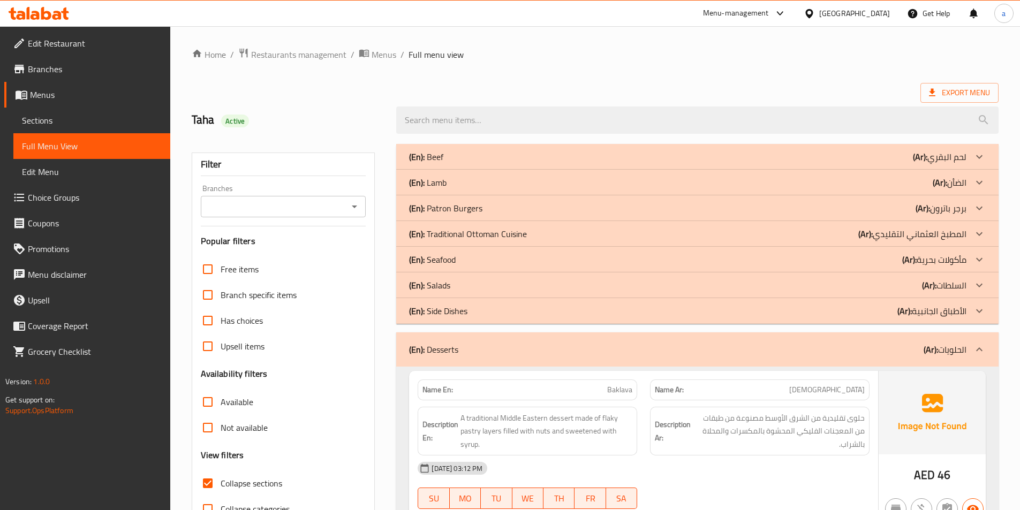
click at [469, 306] on div "(En): Side Dishes (Ar): الأطباق الجانبية" at bounding box center [687, 311] width 557 height 13
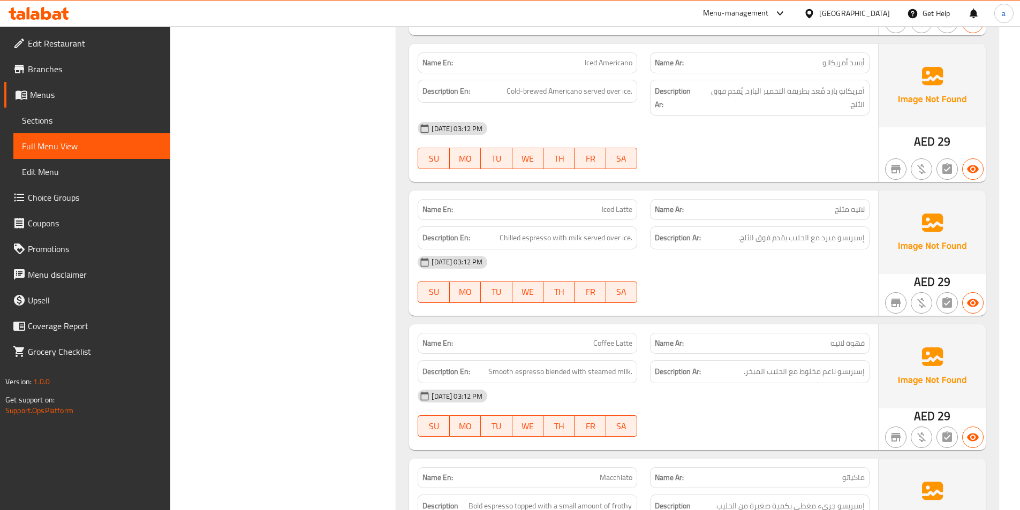
scroll to position [5944, 0]
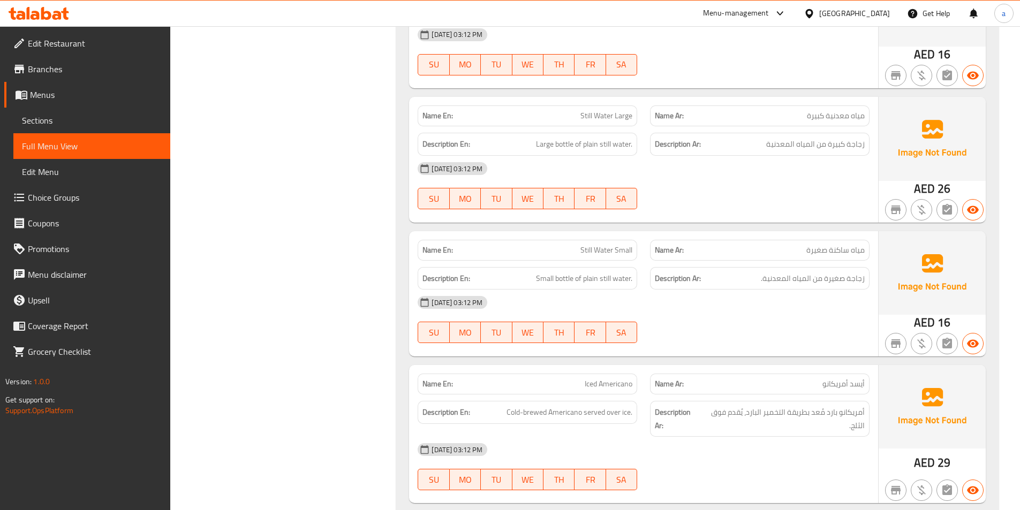
click at [829, 117] on span "مياه معدنية كبيرة" at bounding box center [836, 115] width 58 height 11
click at [828, 117] on span "مياه معدنية كبيرة" at bounding box center [836, 115] width 58 height 11
click at [845, 110] on span "مياه معدنية كبيرة" at bounding box center [836, 115] width 58 height 11
click at [828, 117] on span "مياه معدنية كبيرة" at bounding box center [836, 115] width 58 height 11
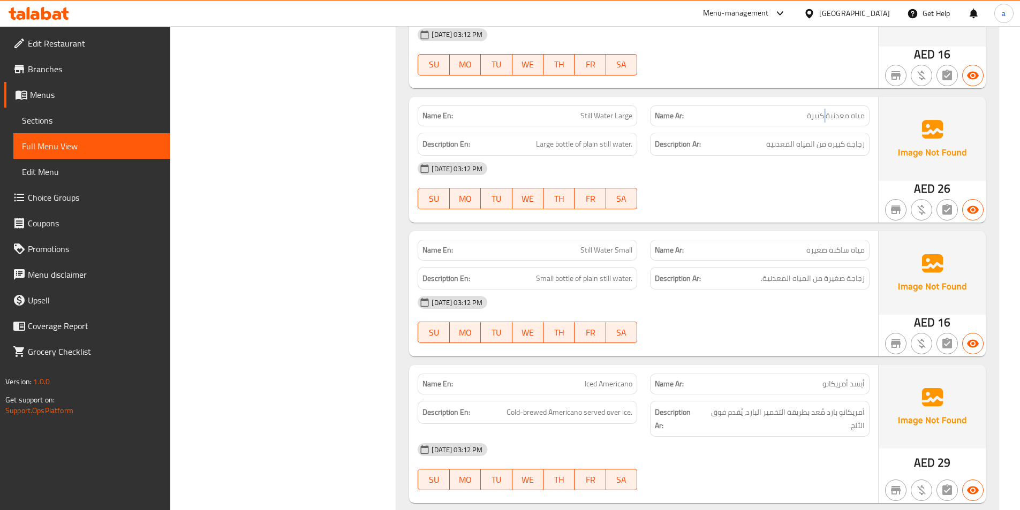
click at [828, 117] on span "مياه معدنية كبيرة" at bounding box center [836, 115] width 58 height 11
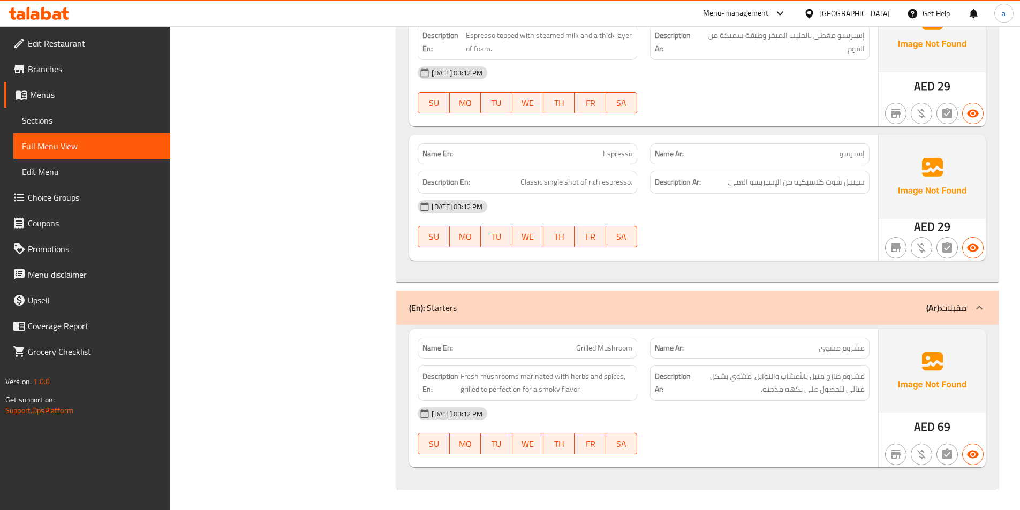
scroll to position [7030, 0]
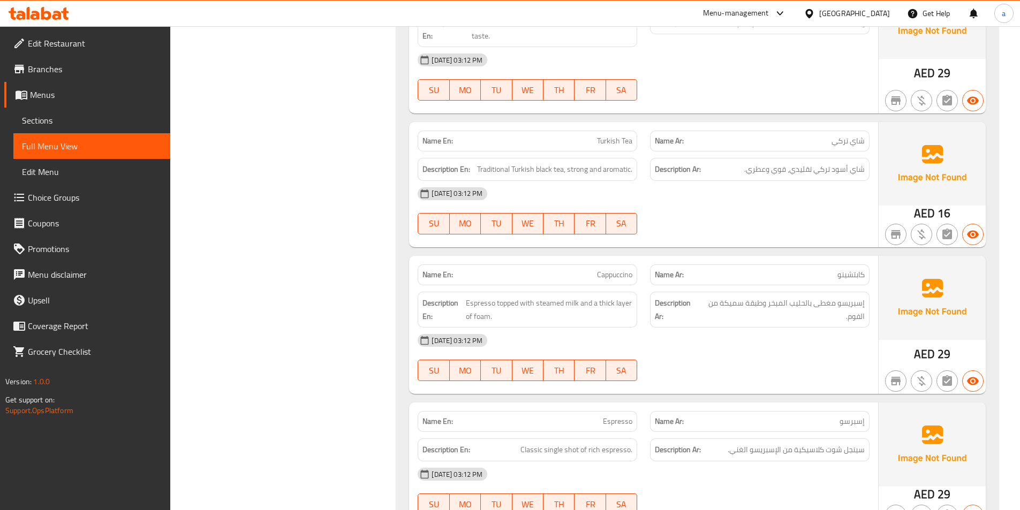
click at [40, 119] on span "Sections" at bounding box center [92, 120] width 140 height 13
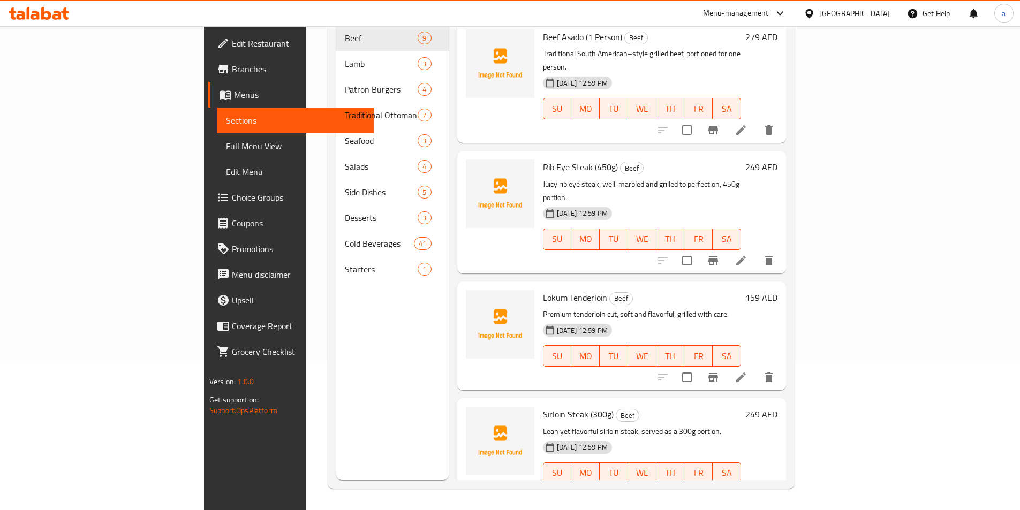
scroll to position [150, 0]
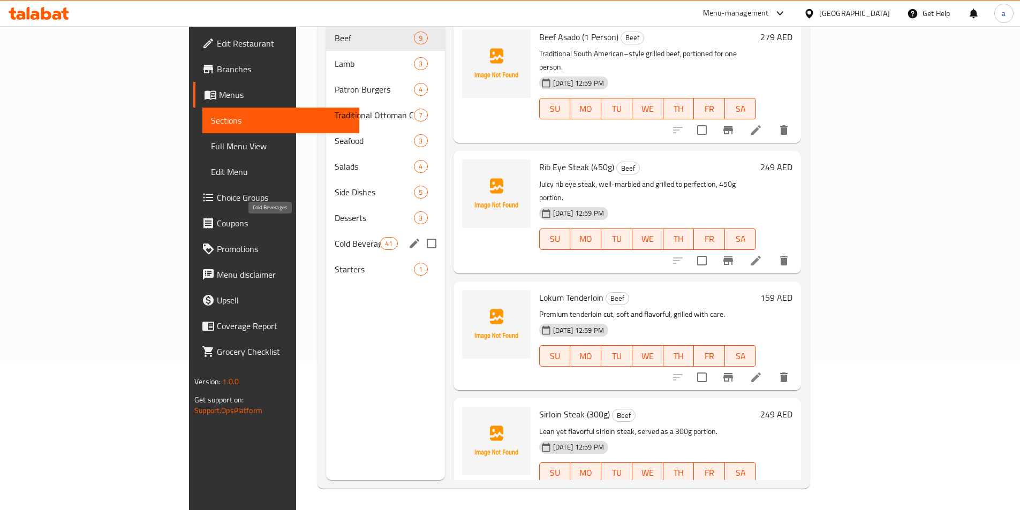
click at [335, 237] on span "Cold Beverages" at bounding box center [358, 243] width 46 height 13
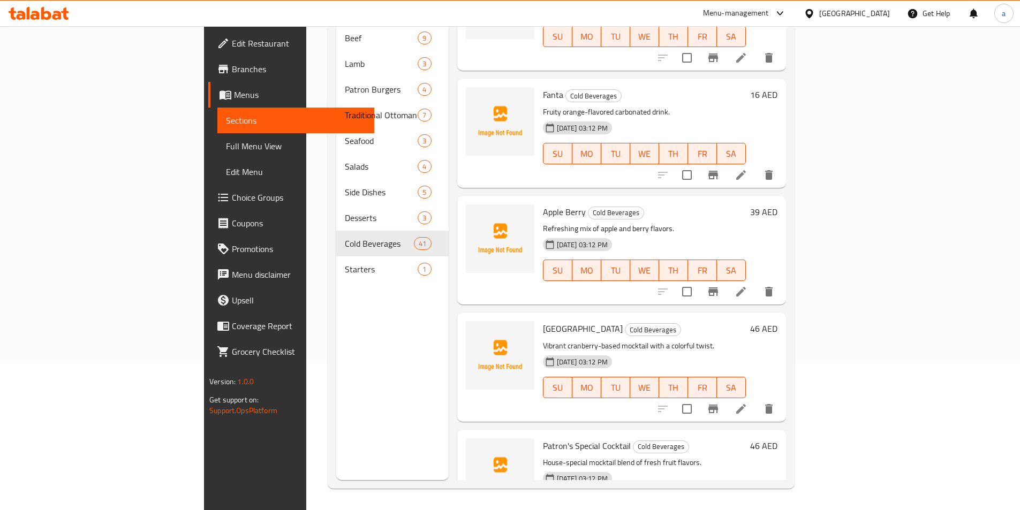
scroll to position [1821, 0]
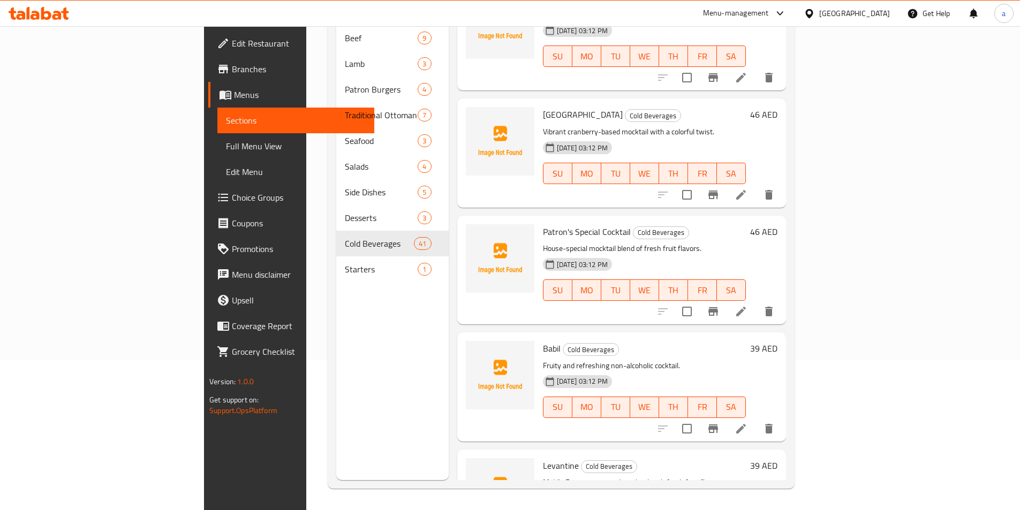
click at [748, 189] on icon at bounding box center [741, 195] width 13 height 13
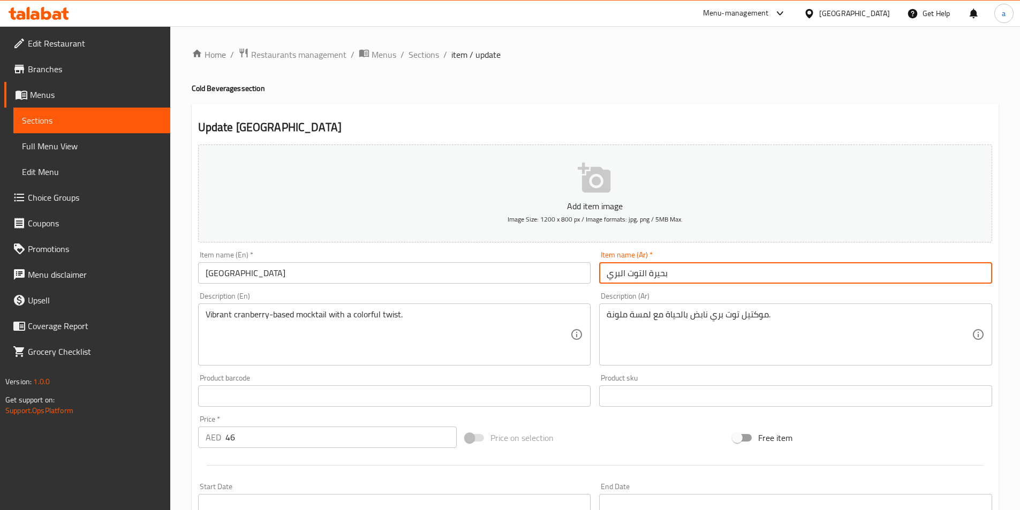
drag, startPoint x: 647, startPoint y: 272, endPoint x: 658, endPoint y: 273, distance: 10.2
click at [675, 276] on input "بحيرة التوت البري" at bounding box center [795, 272] width 393 height 21
click at [657, 273] on input "بحيرة التوت البري" at bounding box center [795, 272] width 393 height 21
drag, startPoint x: 651, startPoint y: 274, endPoint x: 672, endPoint y: 279, distance: 21.4
click at [672, 279] on input "بحيرة التوت البري" at bounding box center [795, 272] width 393 height 21
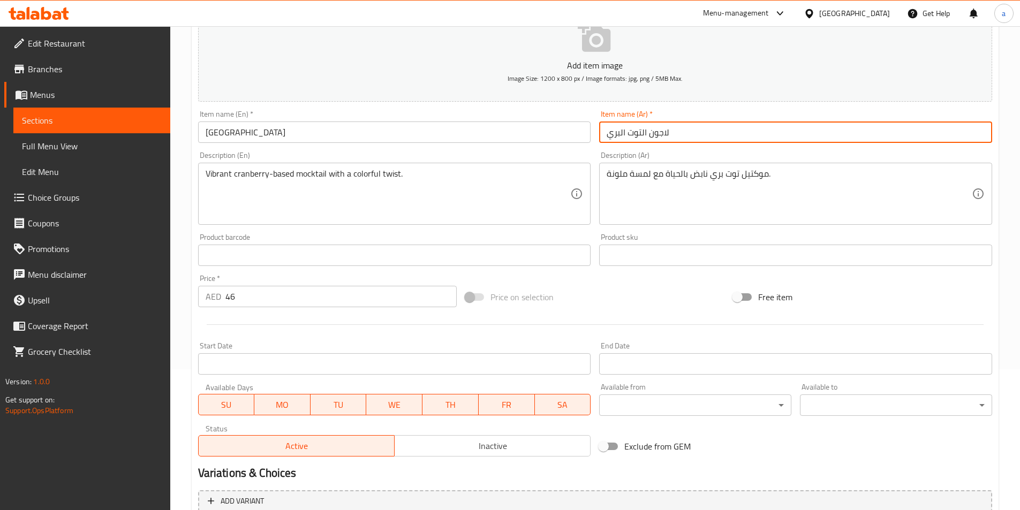
scroll to position [246, 0]
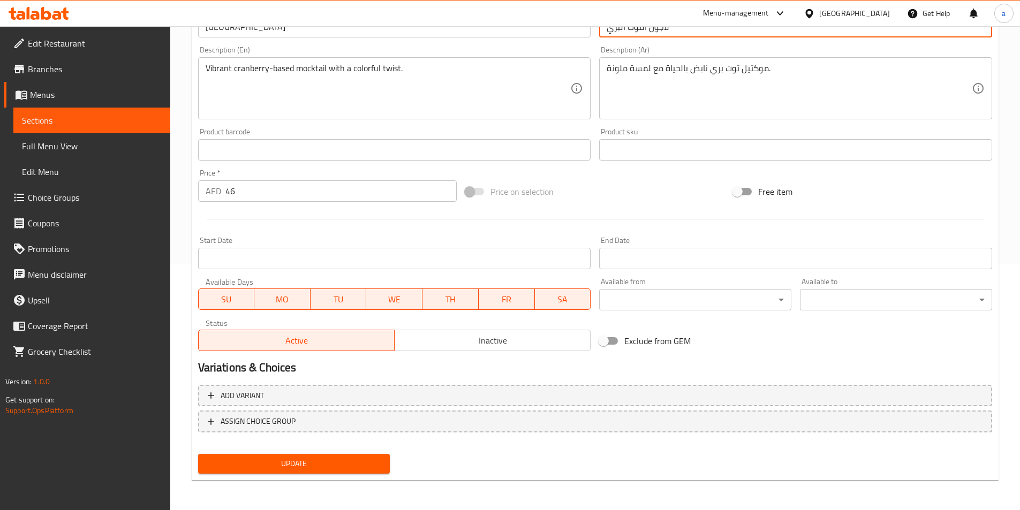
type input "لاجون التوت البري"
click at [346, 461] on span "Update" at bounding box center [294, 463] width 175 height 13
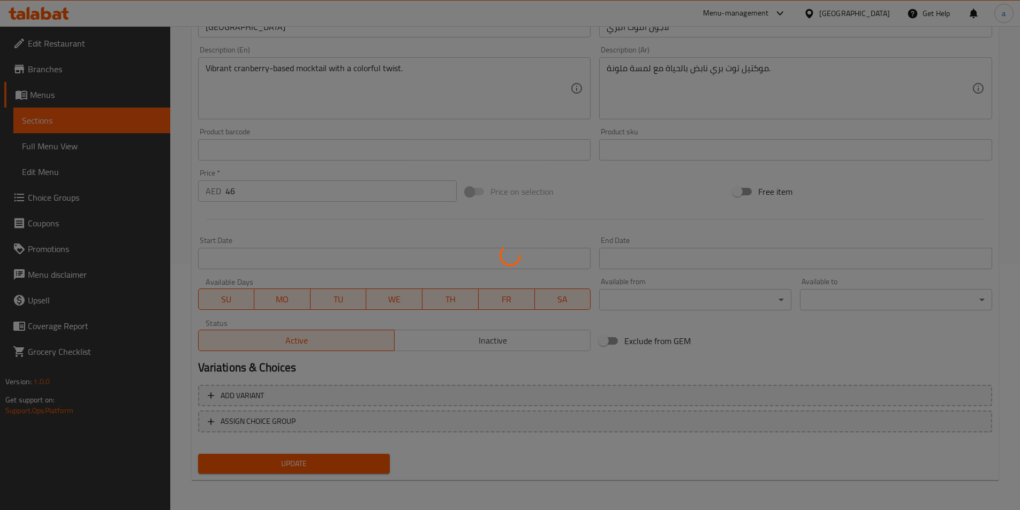
scroll to position [0, 0]
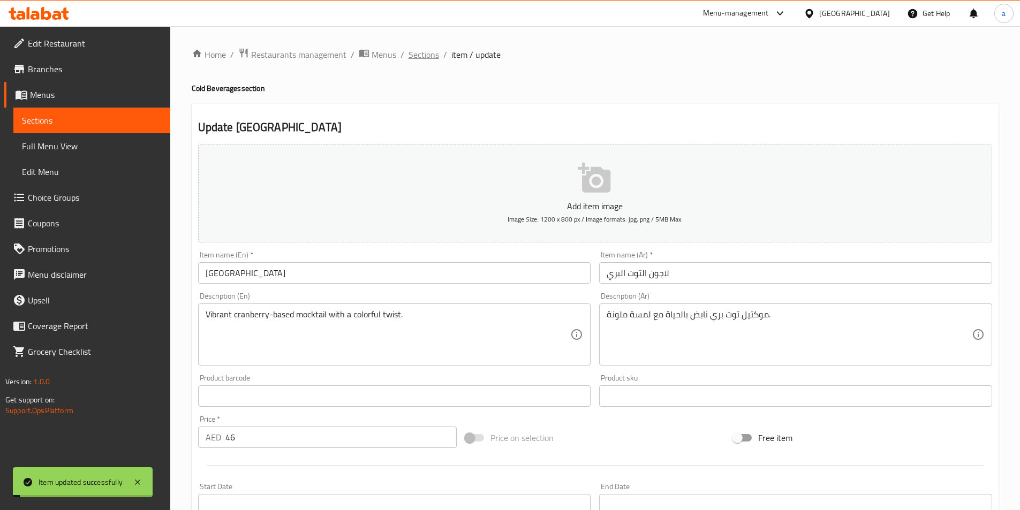
click at [422, 55] on span "Sections" at bounding box center [424, 54] width 31 height 13
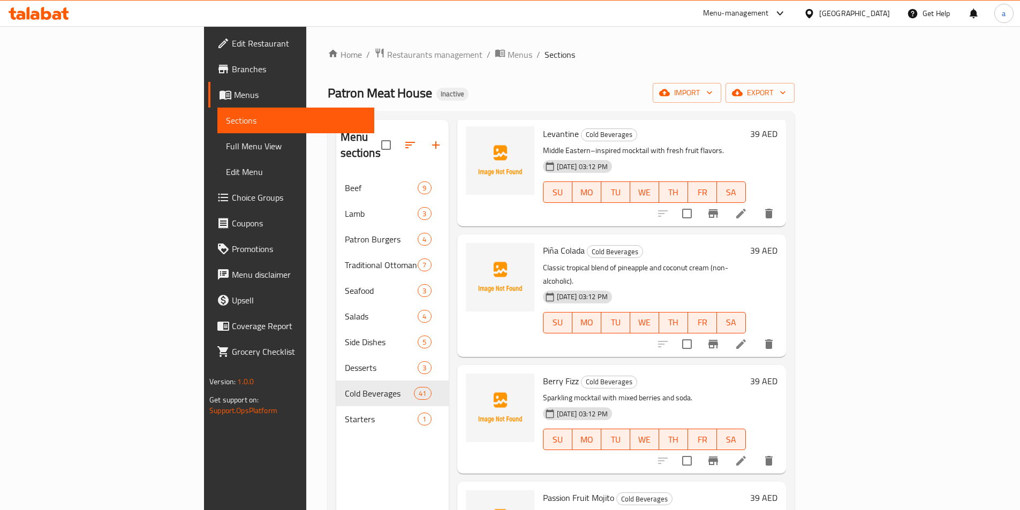
scroll to position [1981, 0]
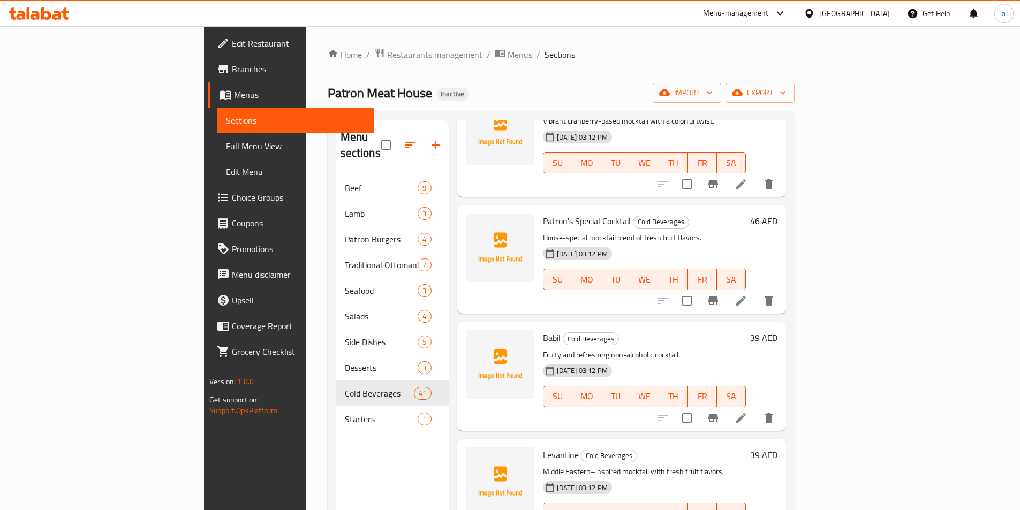
click at [748, 295] on icon at bounding box center [741, 301] width 13 height 13
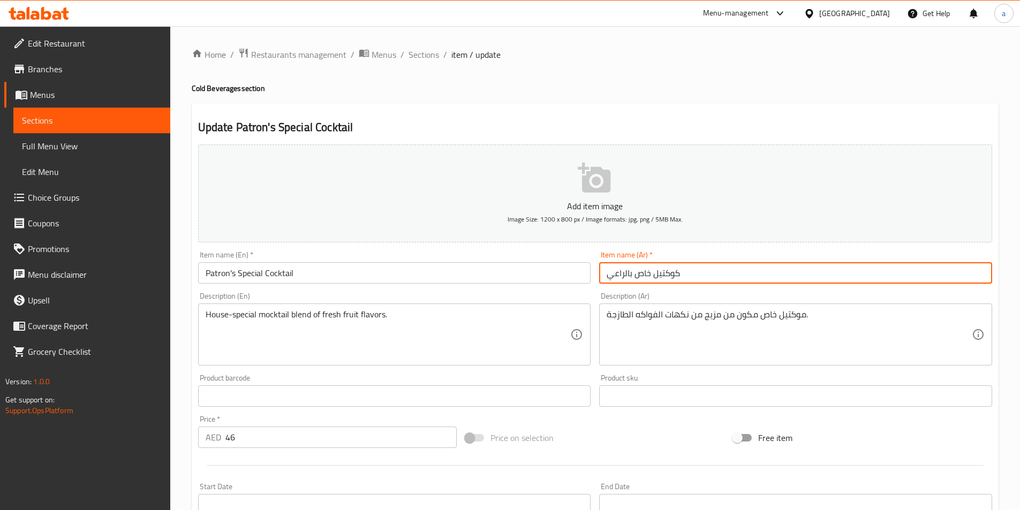
drag, startPoint x: 609, startPoint y: 275, endPoint x: 651, endPoint y: 284, distance: 43.3
click at [651, 284] on div "Item name (Ar)   * كوكتيل خاص بالراعي Item name (Ar) *" at bounding box center [796, 267] width 402 height 41
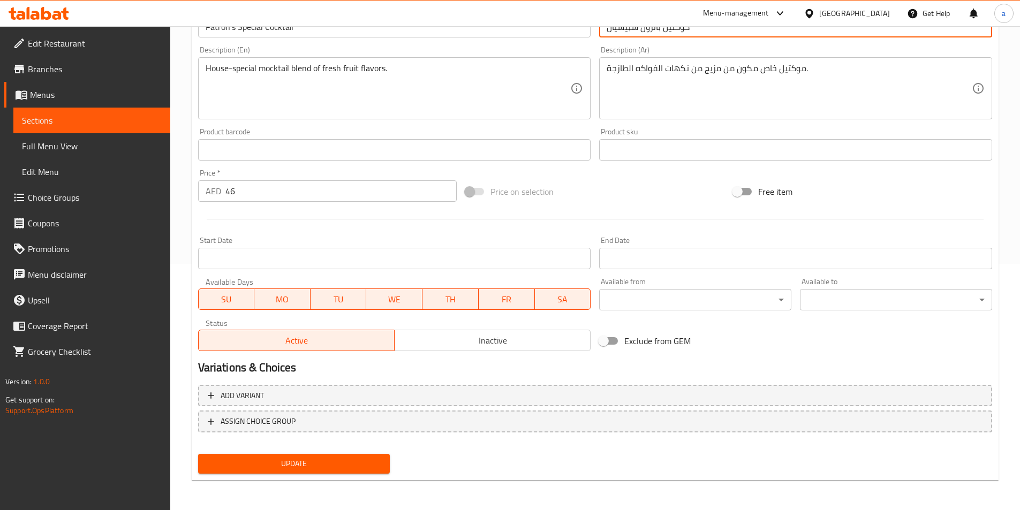
type input "كوكتيل باترون سبيشيال"
click at [326, 463] on span "Update" at bounding box center [294, 463] width 175 height 13
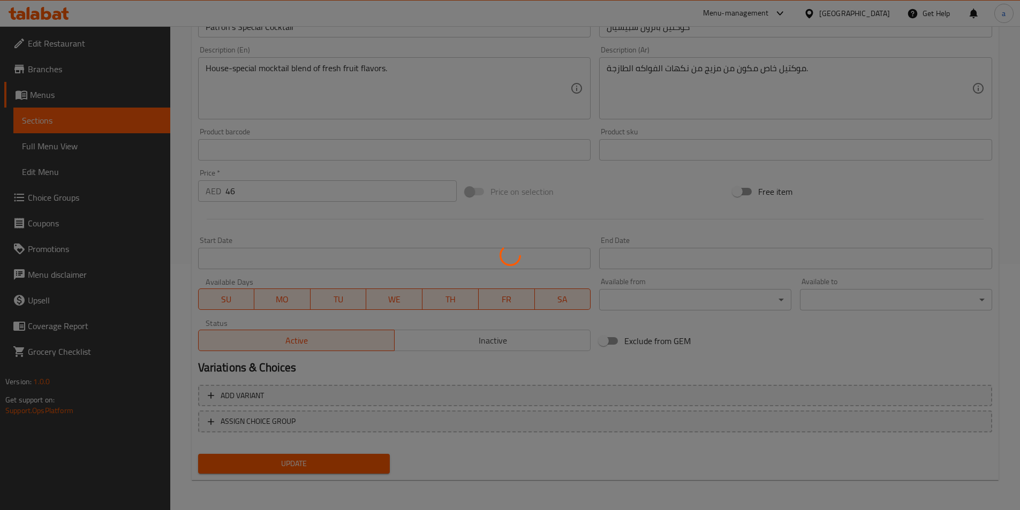
scroll to position [0, 0]
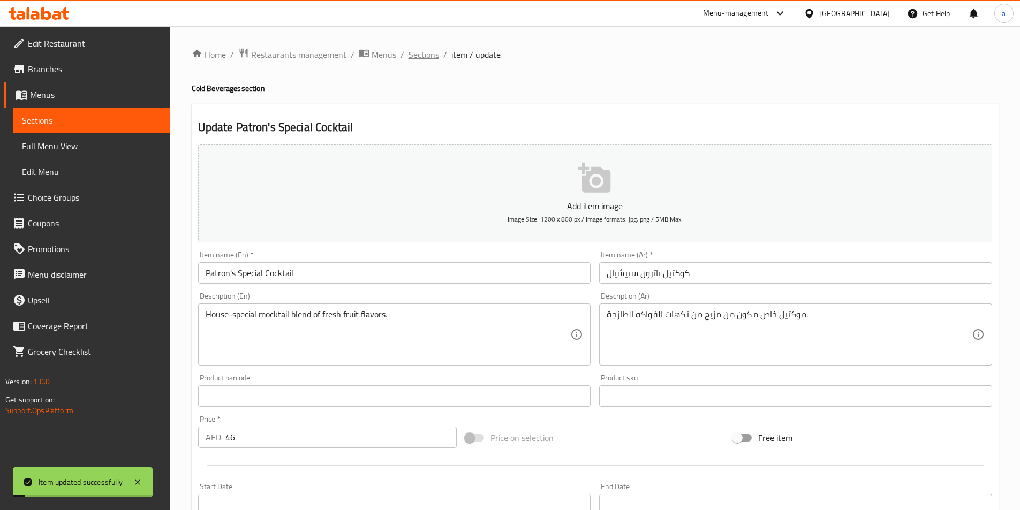
click at [424, 54] on span "Sections" at bounding box center [424, 54] width 31 height 13
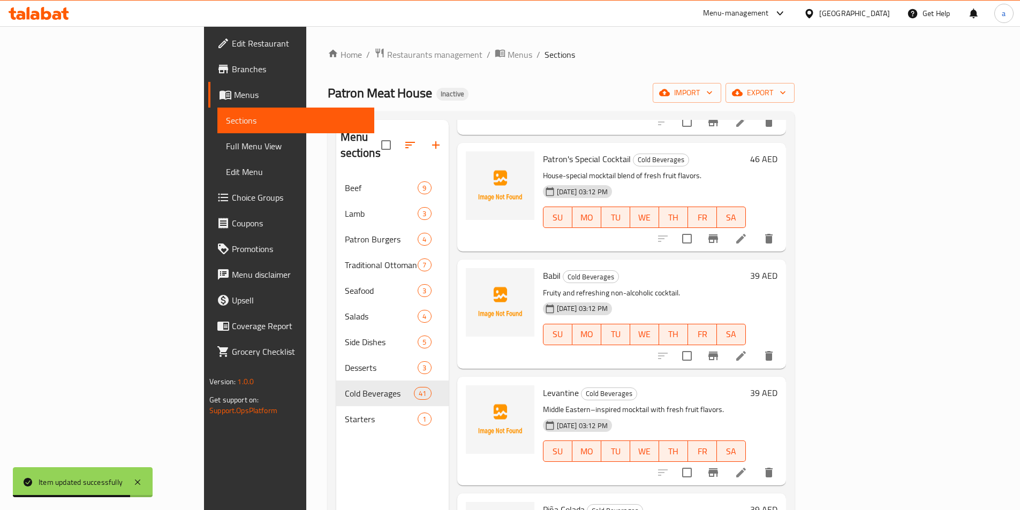
scroll to position [2142, 0]
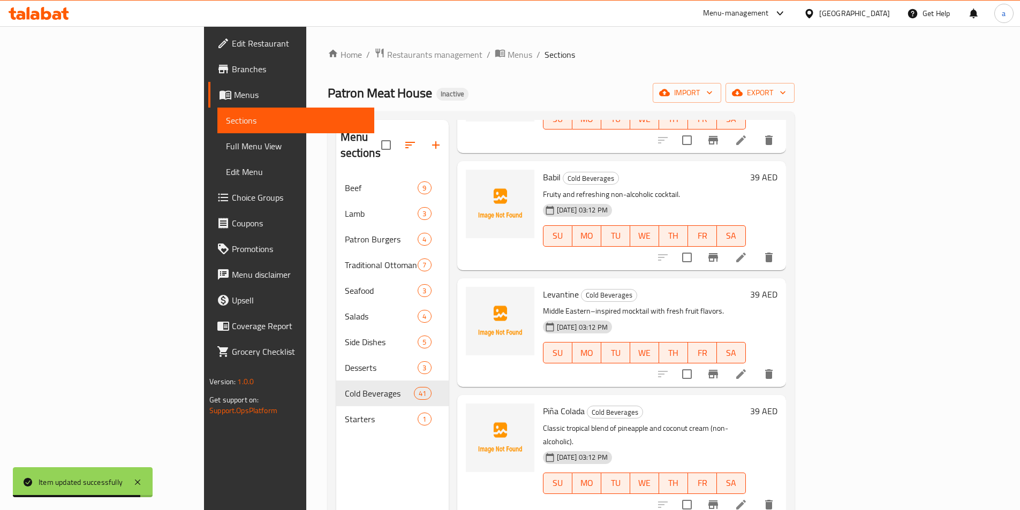
click at [756, 365] on li at bounding box center [741, 374] width 30 height 19
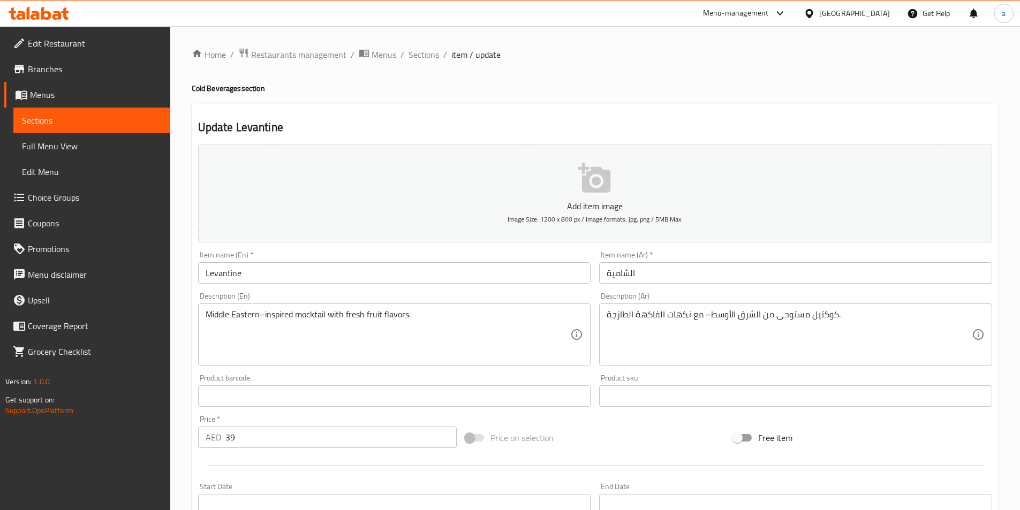
click at [657, 272] on input "الشامية" at bounding box center [795, 272] width 393 height 21
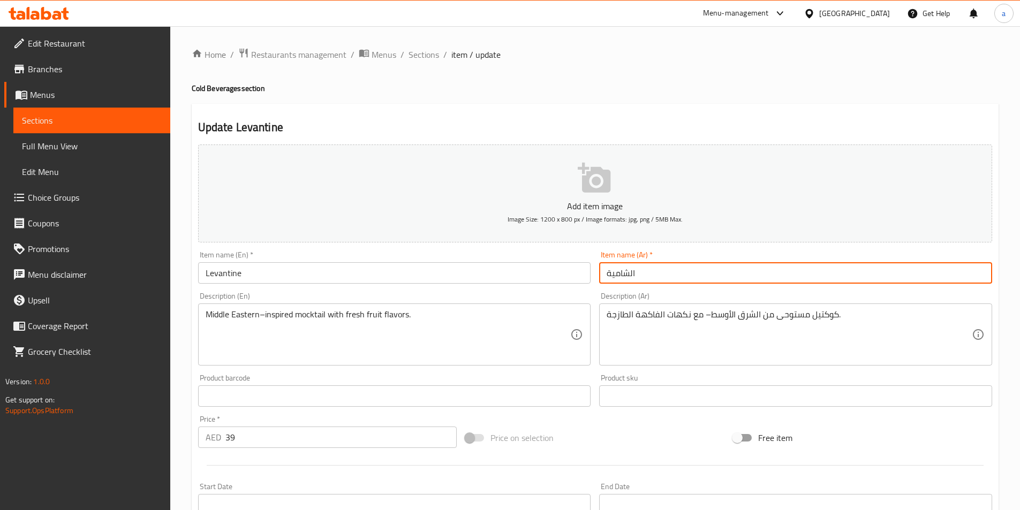
click at [657, 272] on input "الشامية" at bounding box center [795, 272] width 393 height 21
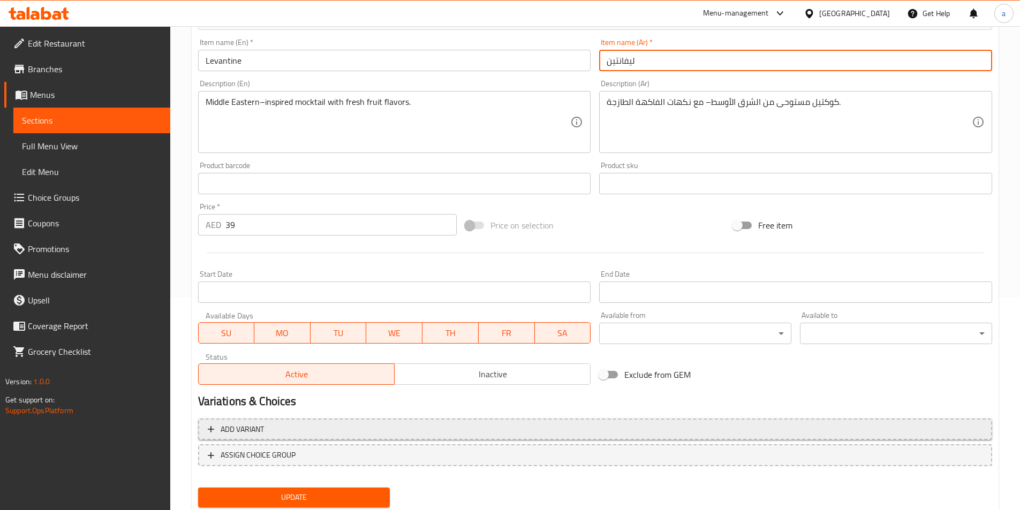
scroll to position [246, 0]
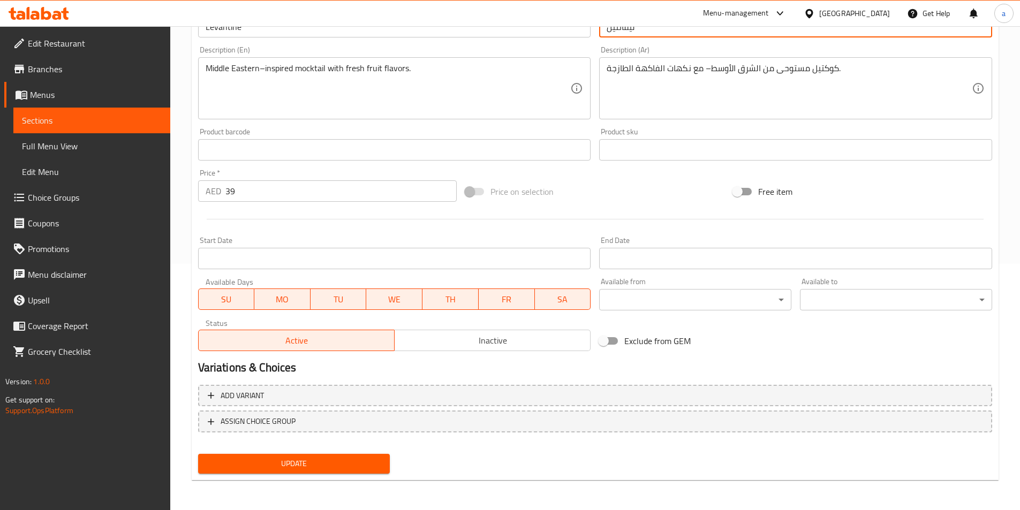
type input "ليفانتين"
click at [292, 470] on span "Update" at bounding box center [294, 463] width 175 height 13
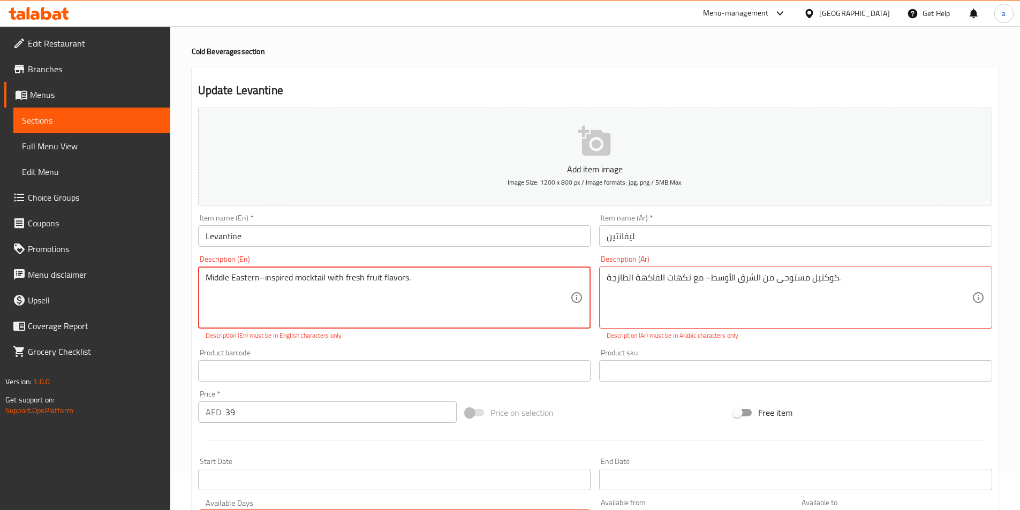
scroll to position [32, 0]
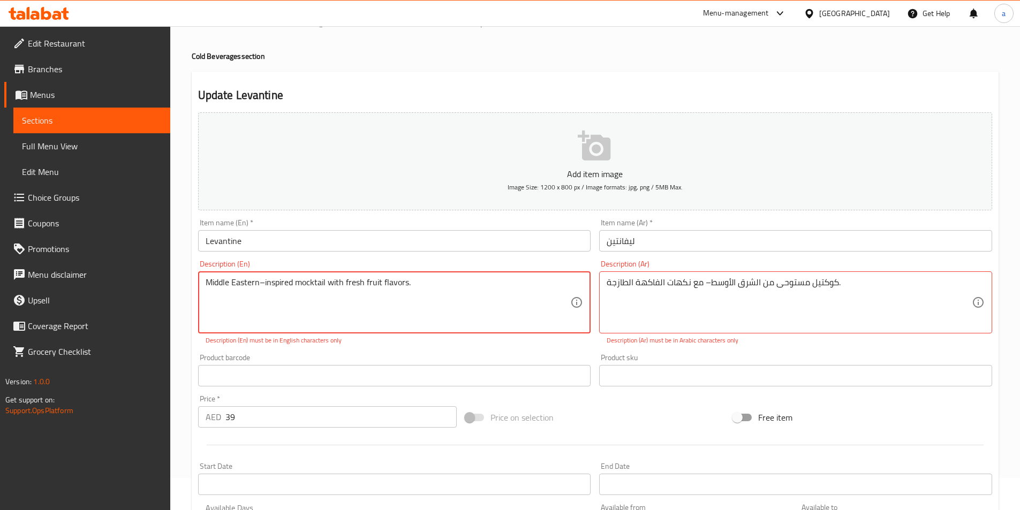
click at [263, 285] on textarea "Middle Eastern–inspired mocktail with fresh fruit flavors." at bounding box center [388, 302] width 365 height 51
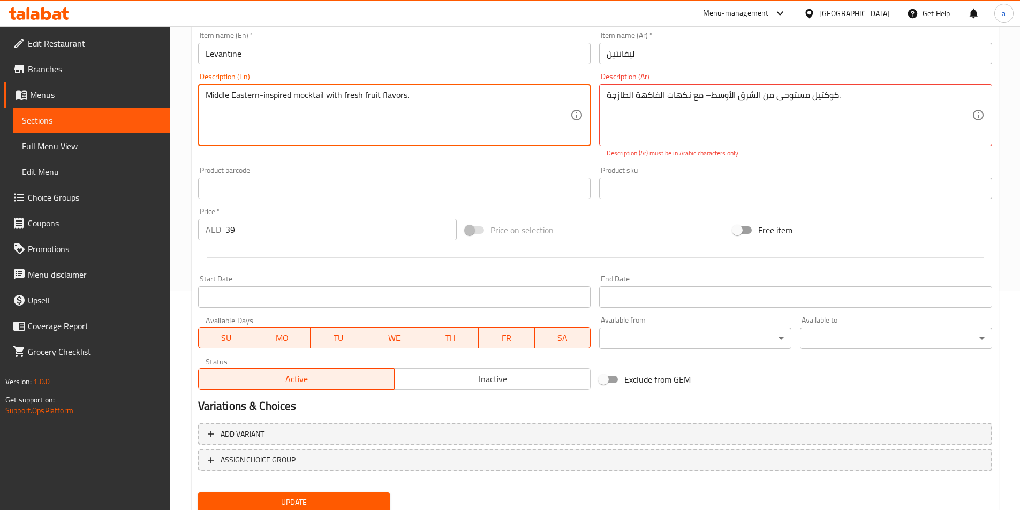
scroll to position [258, 0]
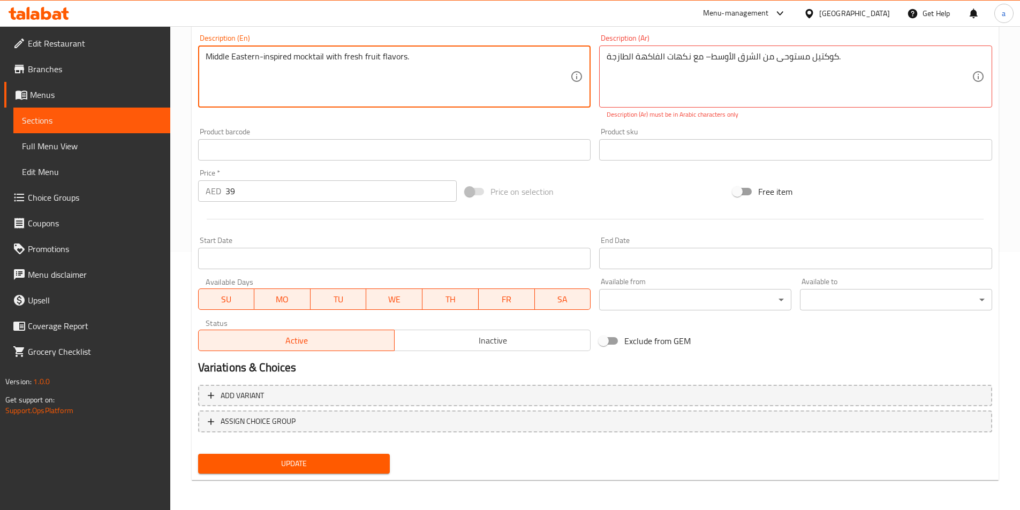
type textarea "Middle Eastern-inspired mocktail with fresh fruit flavors."
click at [285, 476] on div "Update" at bounding box center [294, 464] width 201 height 28
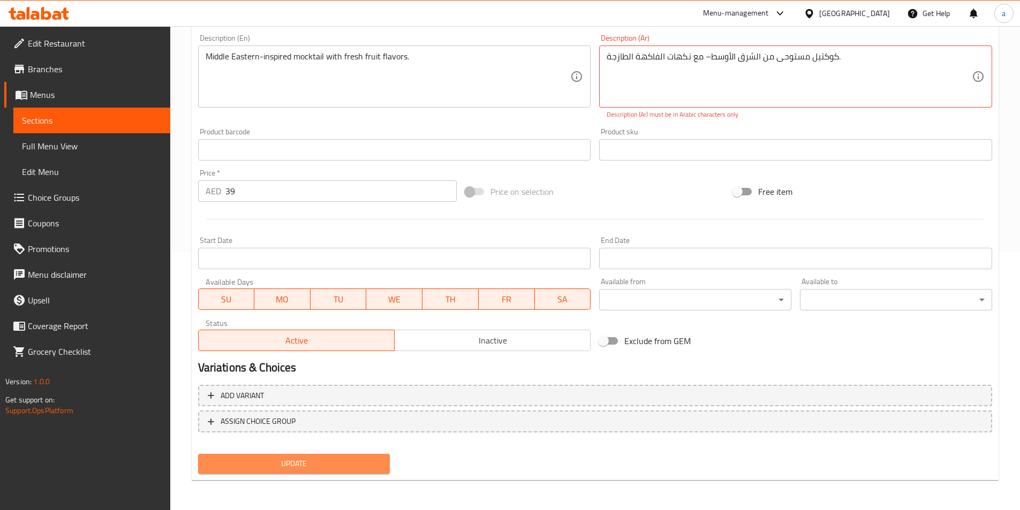
click at [286, 467] on span "Update" at bounding box center [294, 463] width 175 height 13
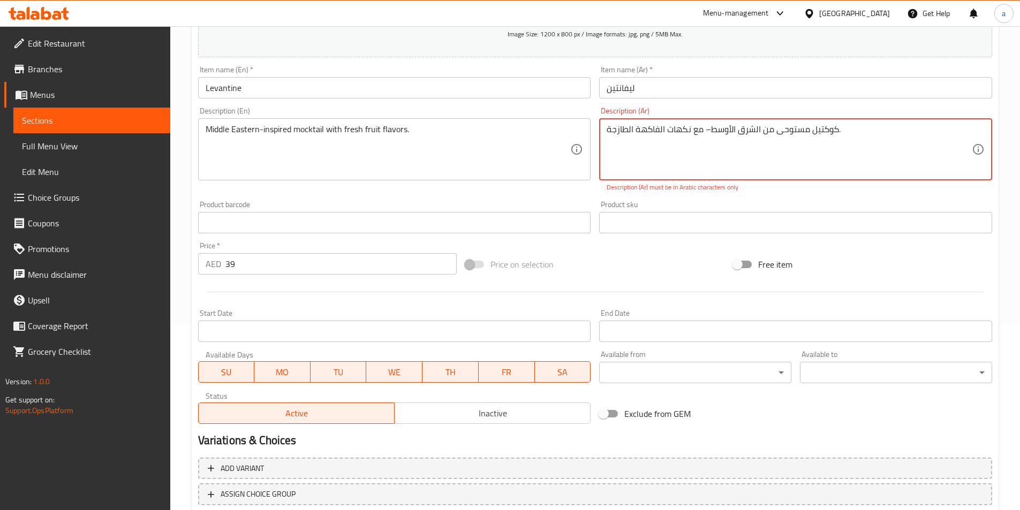
scroll to position [97, 0]
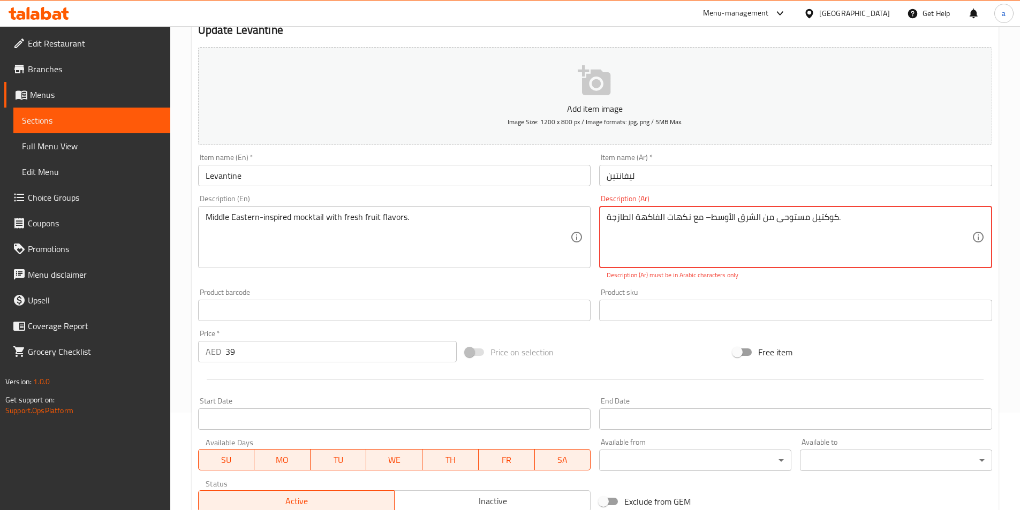
click at [704, 216] on textarea "كوكتيل مستوحى من الشرق الأوسط– مع نكهات الفاكهة الطازجة." at bounding box center [789, 237] width 365 height 51
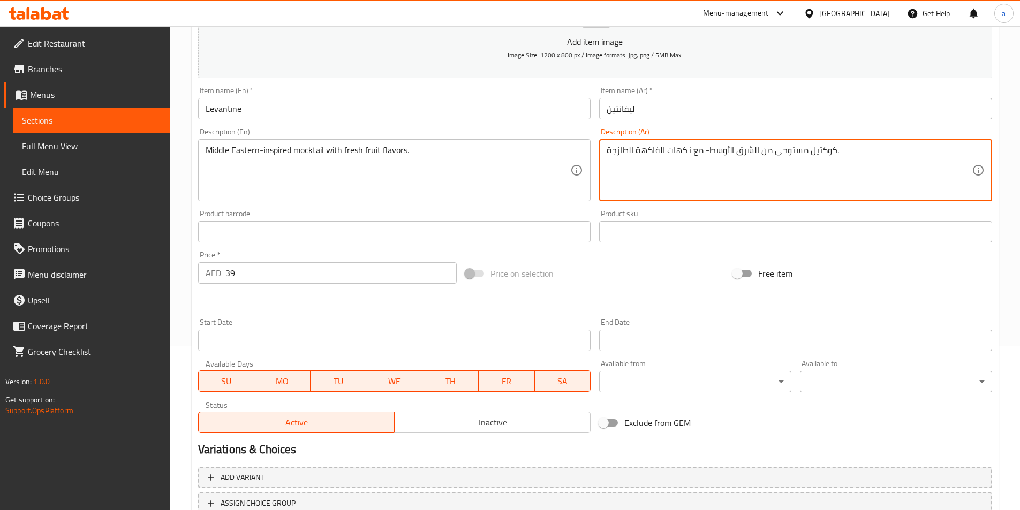
scroll to position [246, 0]
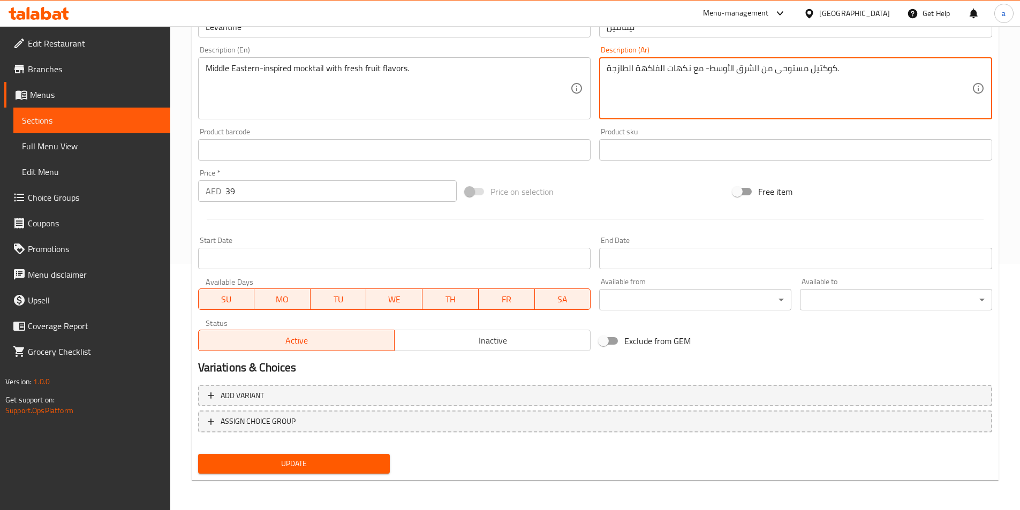
type textarea "كوكتيل مستوحى من الشرق الأوسط- مع نكهات الفاكهة الطازجة."
click at [340, 455] on button "Update" at bounding box center [294, 464] width 192 height 20
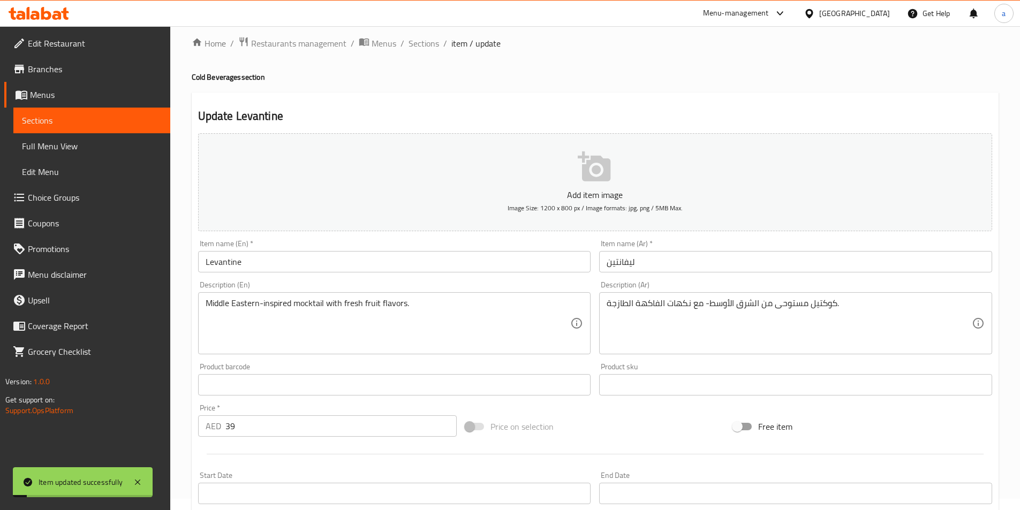
scroll to position [0, 0]
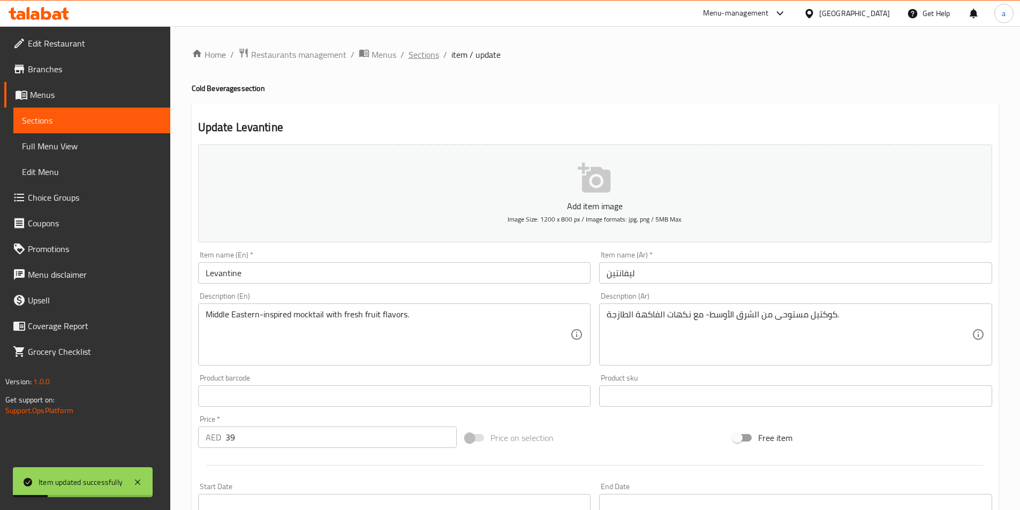
click at [419, 55] on span "Sections" at bounding box center [424, 54] width 31 height 13
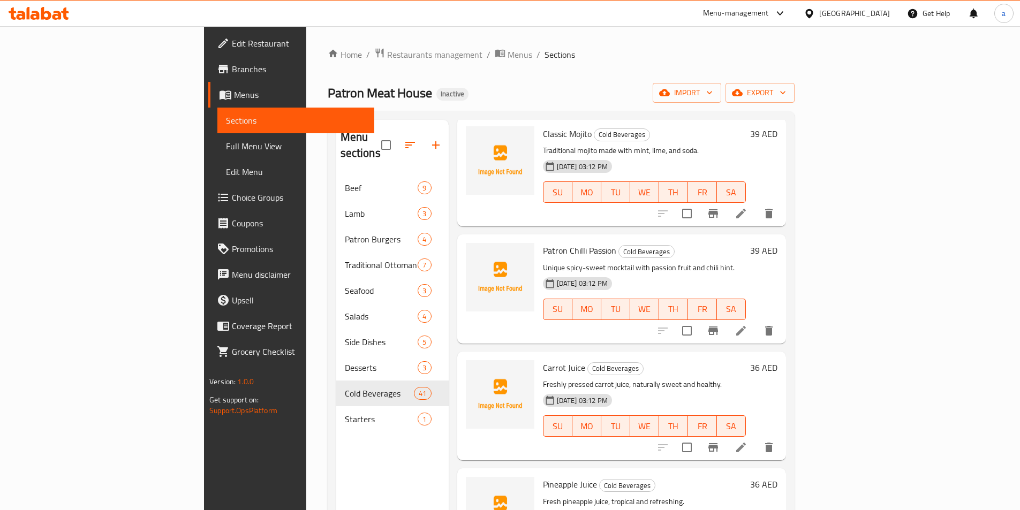
scroll to position [2785, 0]
click at [748, 324] on icon at bounding box center [741, 330] width 13 height 13
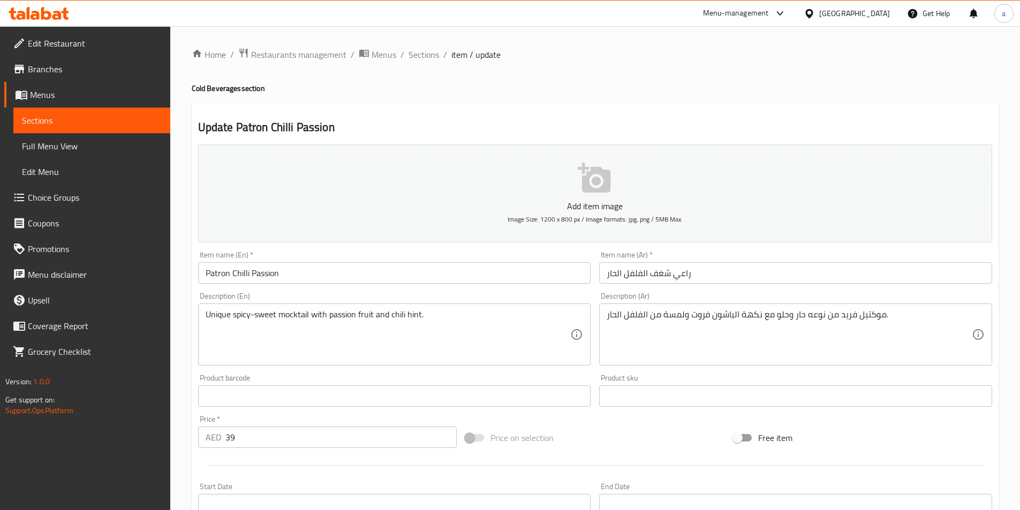
click at [664, 280] on input "راعي شغف الفلفل الحار" at bounding box center [795, 272] width 393 height 21
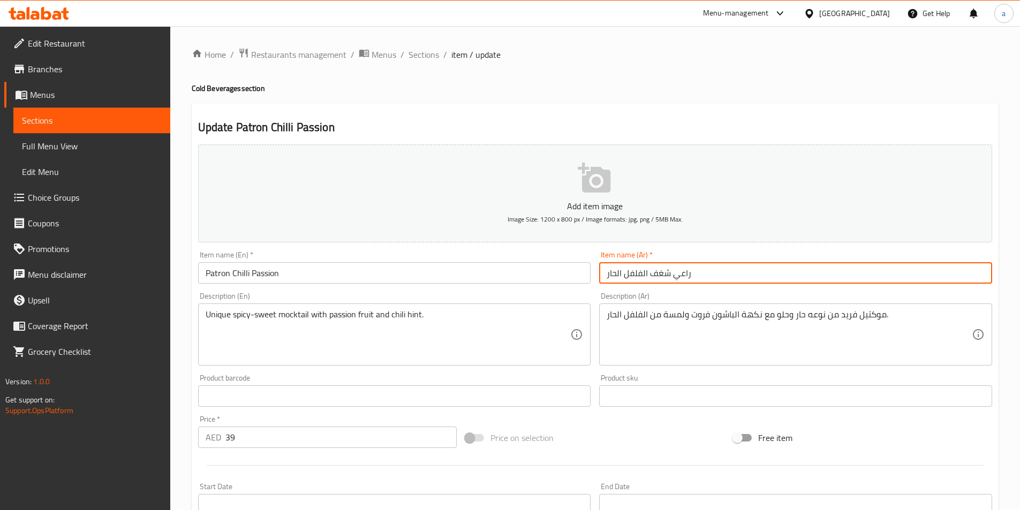
click at [664, 280] on input "راعي شغف الفلفل الحار" at bounding box center [795, 272] width 393 height 21
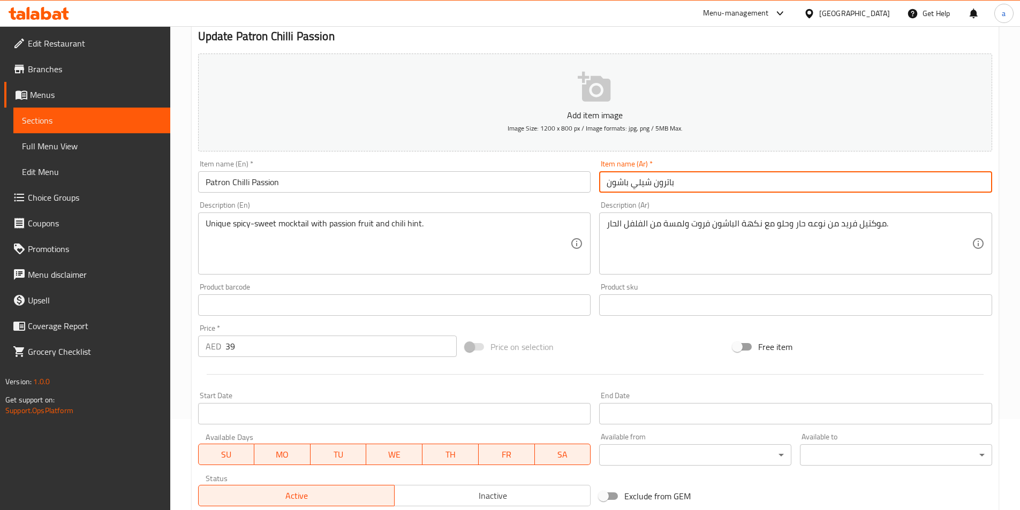
scroll to position [246, 0]
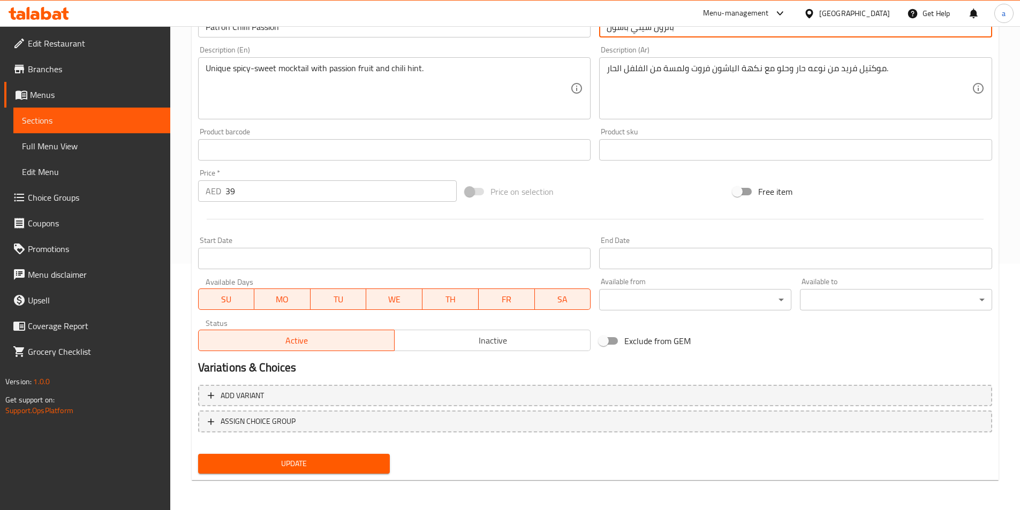
type input "باترون شيلي باشون"
click at [323, 458] on span "Update" at bounding box center [294, 463] width 175 height 13
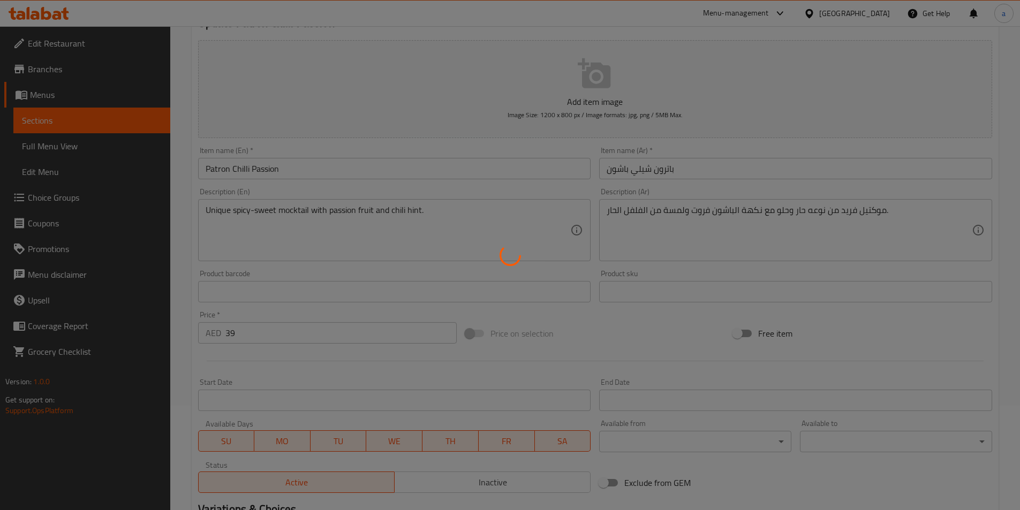
scroll to position [0, 0]
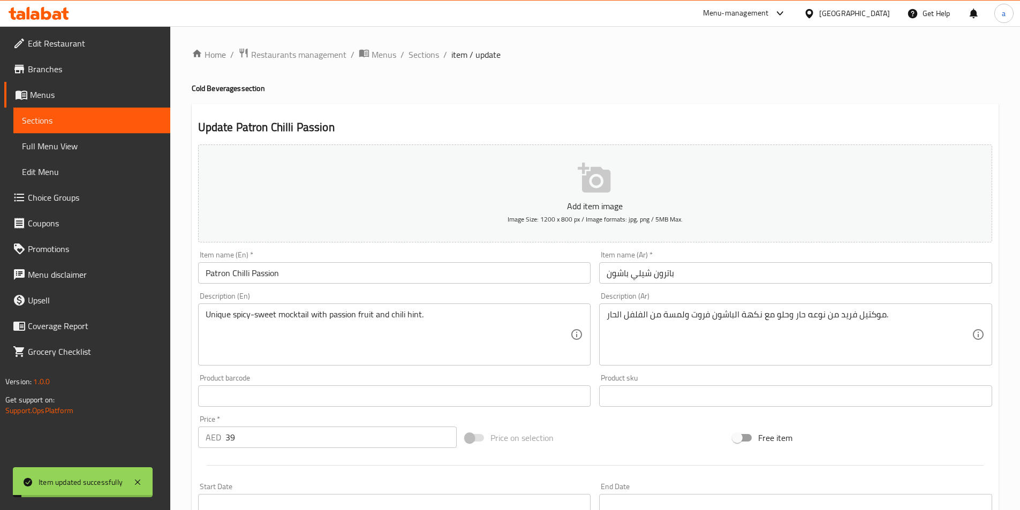
click at [416, 50] on span "Sections" at bounding box center [424, 54] width 31 height 13
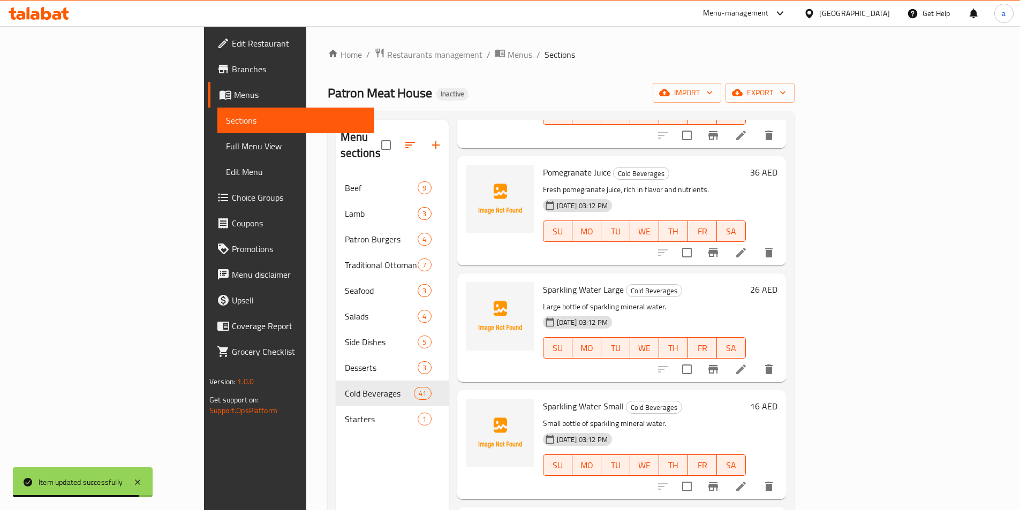
scroll to position [3427, 0]
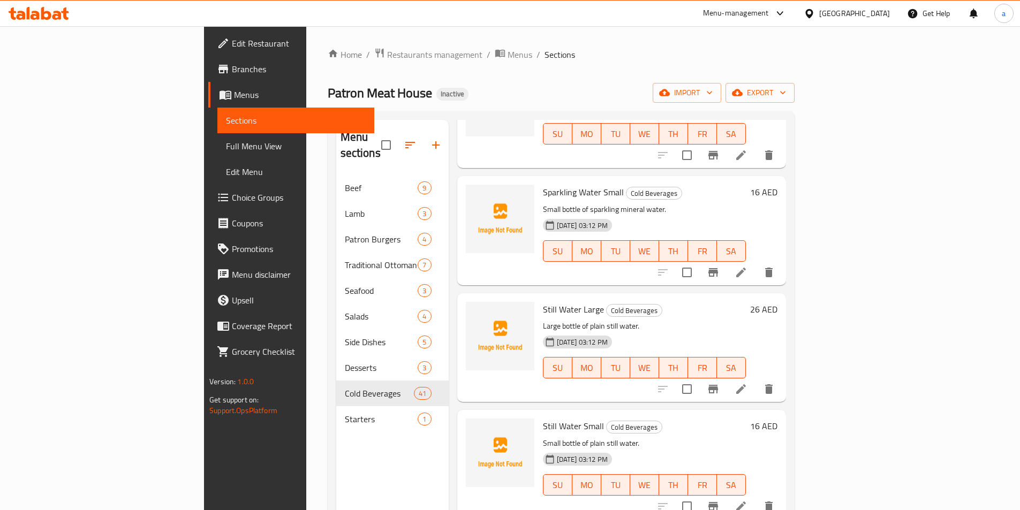
click at [748, 500] on icon at bounding box center [741, 506] width 13 height 13
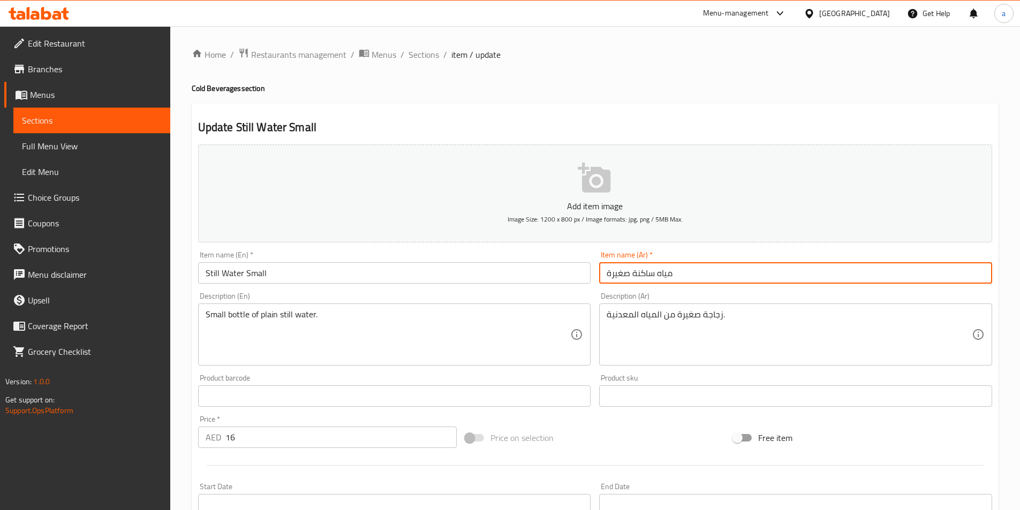
drag, startPoint x: 634, startPoint y: 270, endPoint x: 656, endPoint y: 283, distance: 25.6
click at [656, 283] on input "مياه ساكنة صغيرة" at bounding box center [795, 272] width 393 height 21
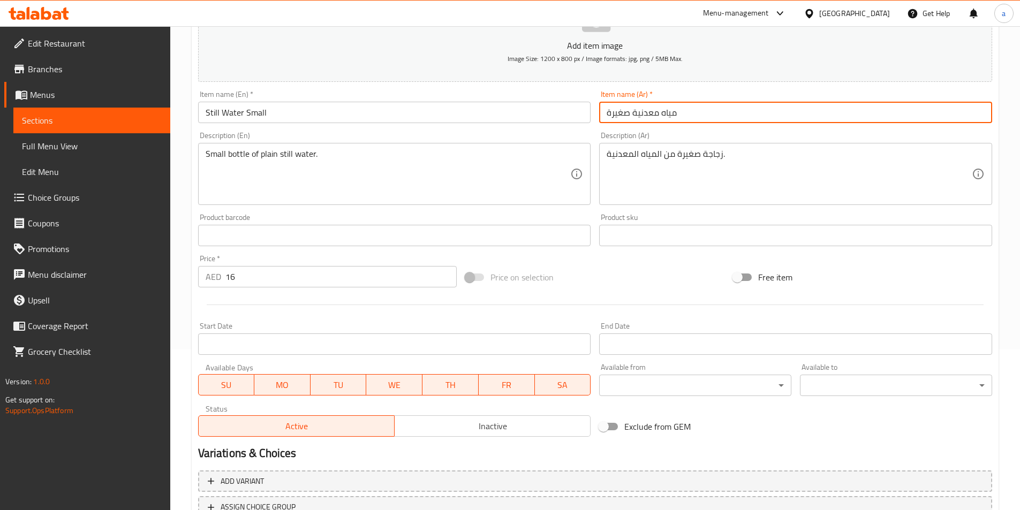
scroll to position [246, 0]
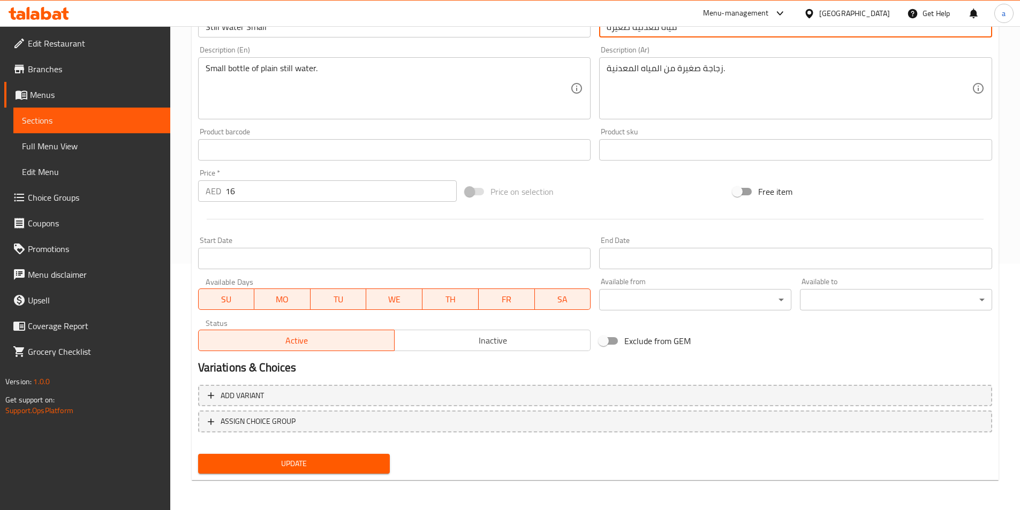
type input "مياه معدنية صغيرة"
click at [258, 465] on span "Update" at bounding box center [294, 463] width 175 height 13
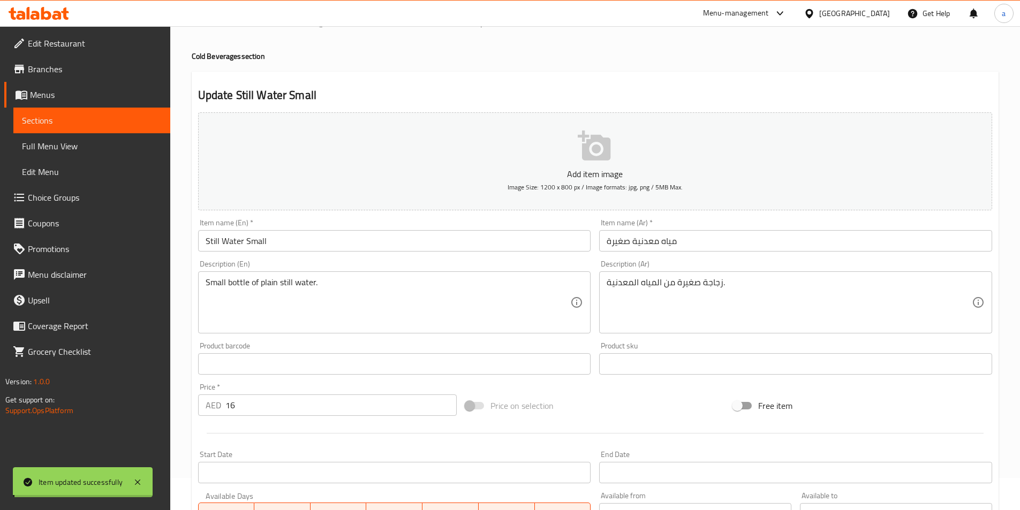
scroll to position [0, 0]
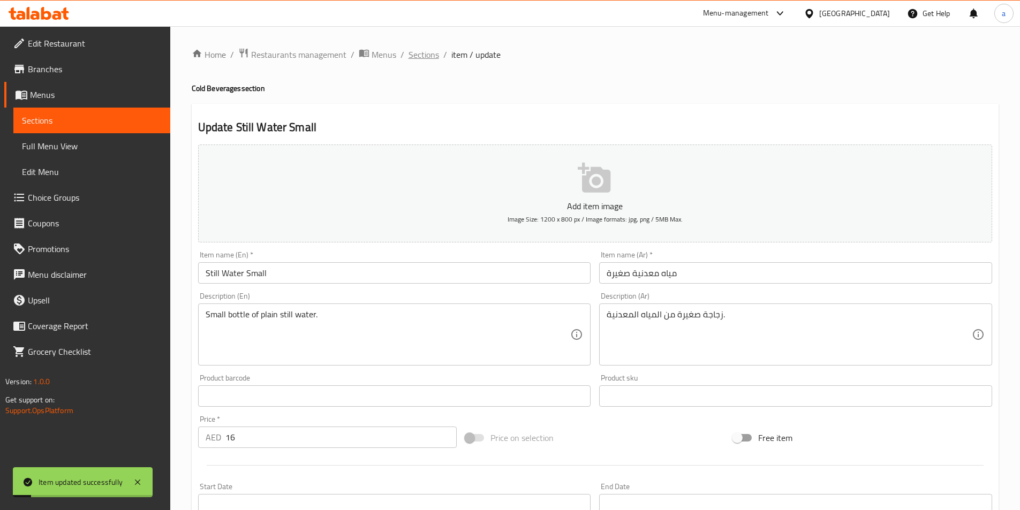
click at [421, 61] on span "Sections" at bounding box center [424, 54] width 31 height 13
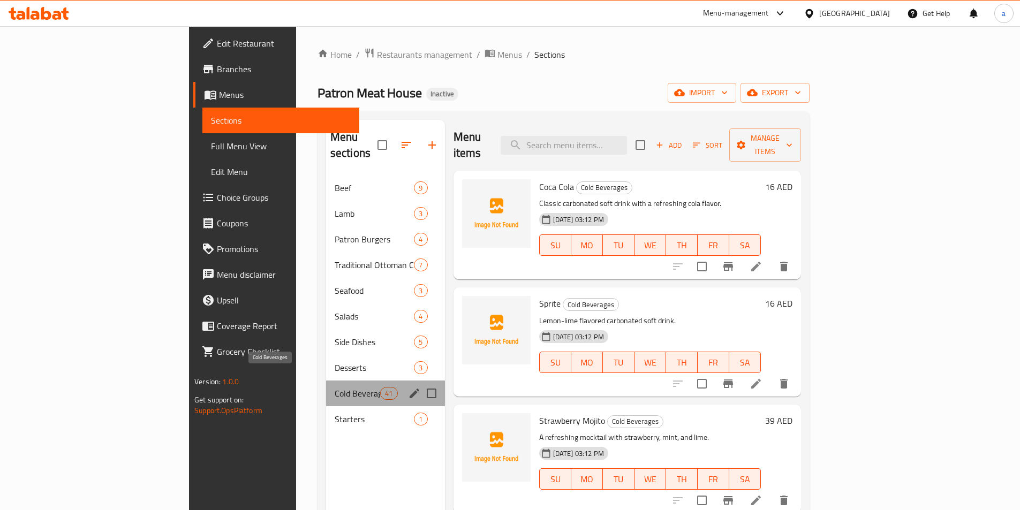
click at [335, 387] on span "Cold Beverages" at bounding box center [358, 393] width 46 height 13
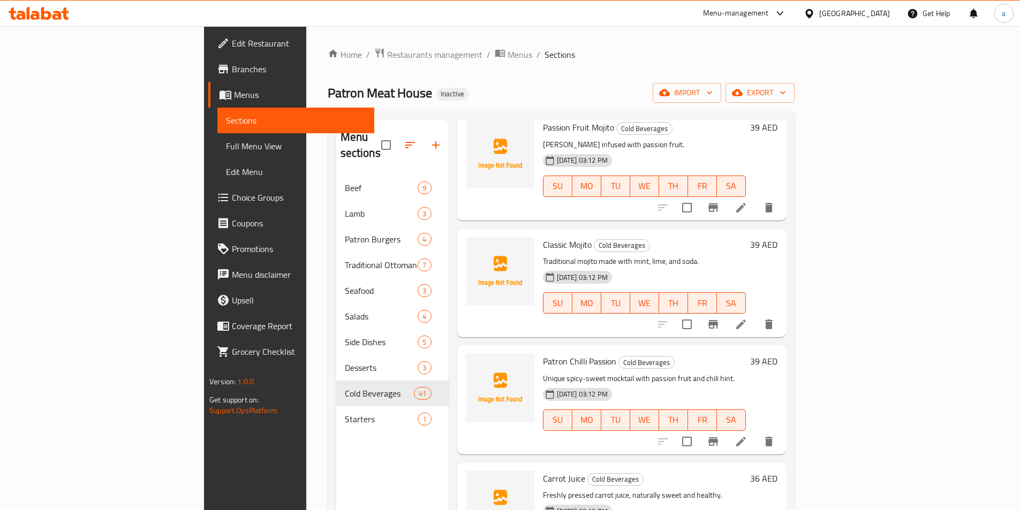
scroll to position [2678, 0]
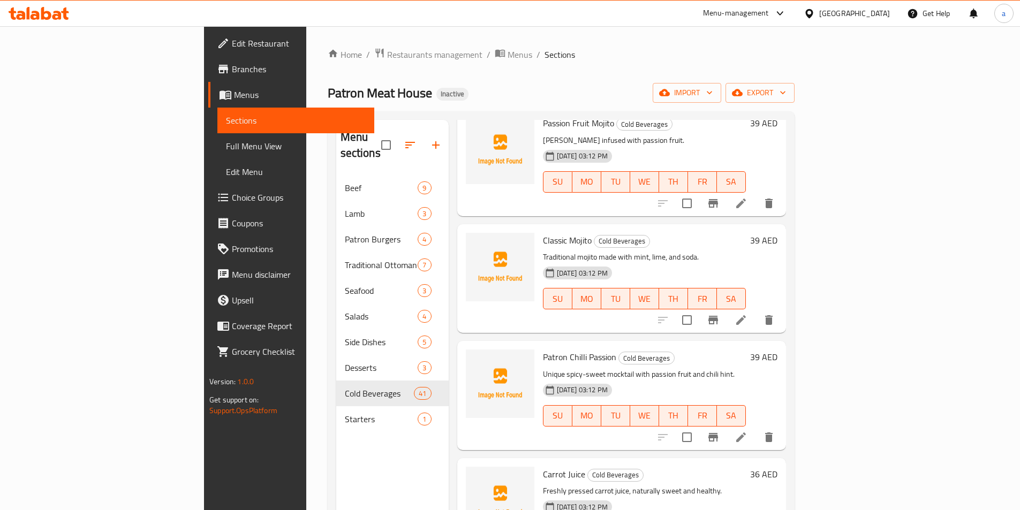
click at [748, 314] on icon at bounding box center [741, 320] width 13 height 13
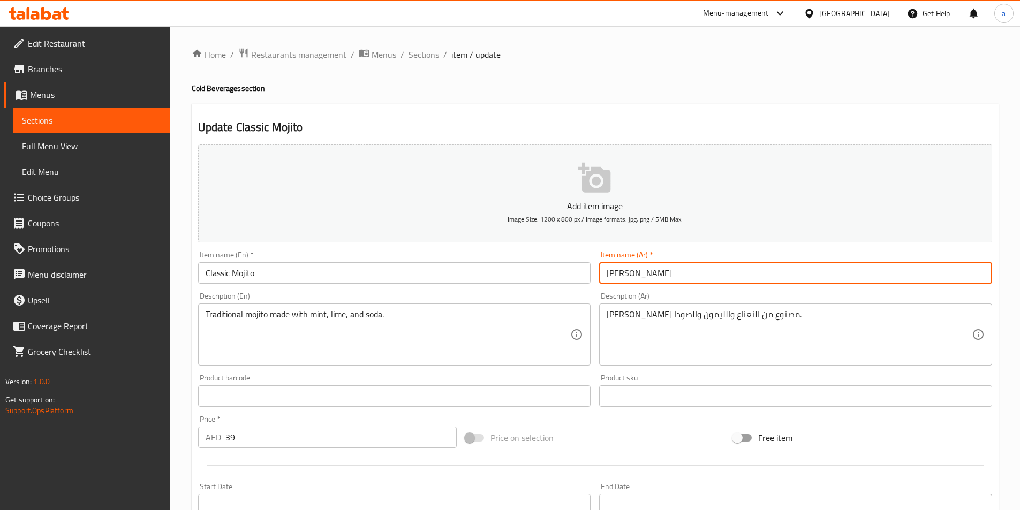
click at [660, 271] on input "موخيتو كلاسيكي" at bounding box center [795, 272] width 393 height 21
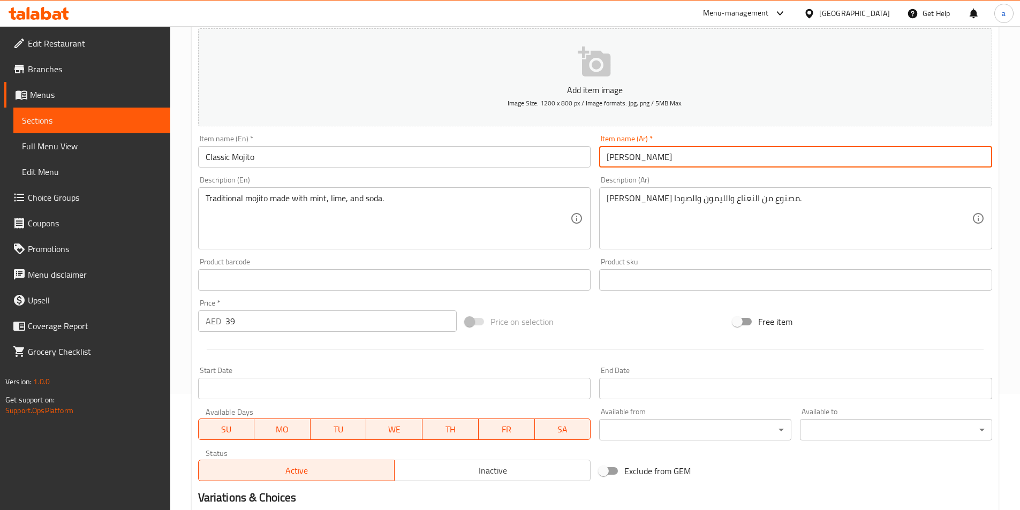
scroll to position [214, 0]
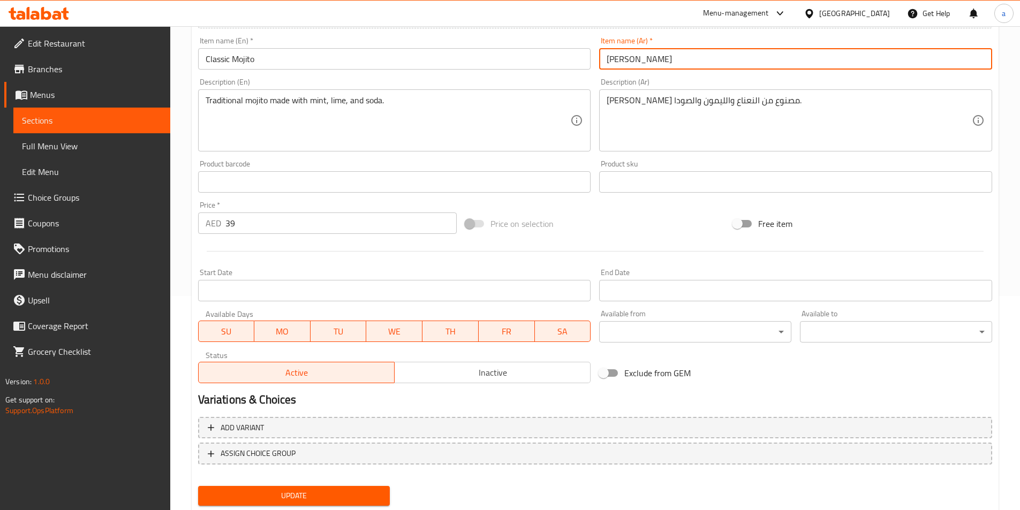
type input "[PERSON_NAME]"
click at [307, 493] on span "Update" at bounding box center [294, 495] width 175 height 13
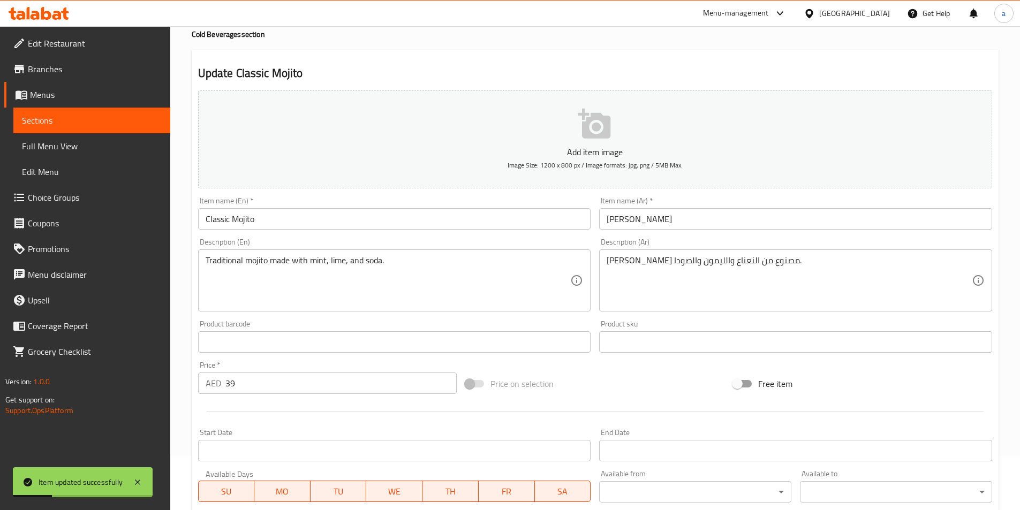
scroll to position [54, 0]
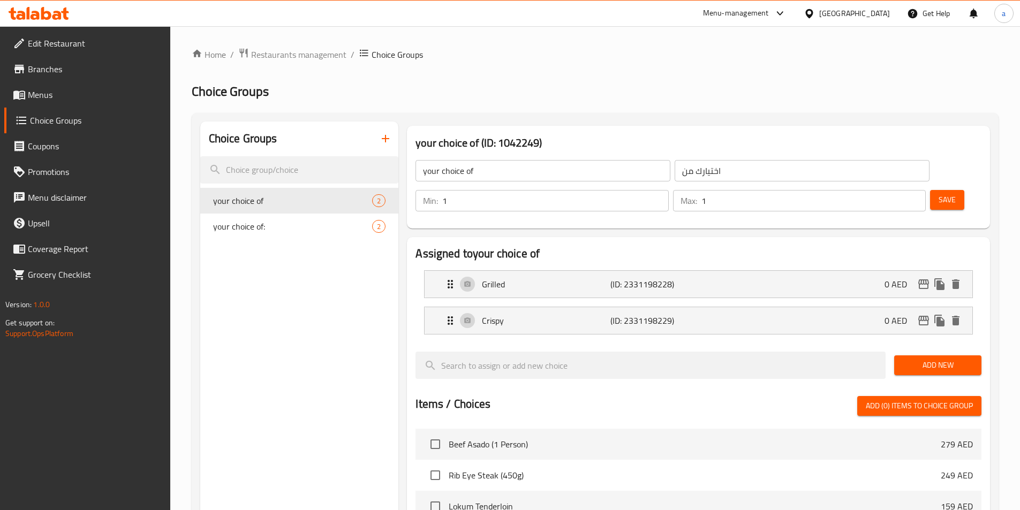
click at [40, 94] on span "Menus" at bounding box center [95, 94] width 134 height 13
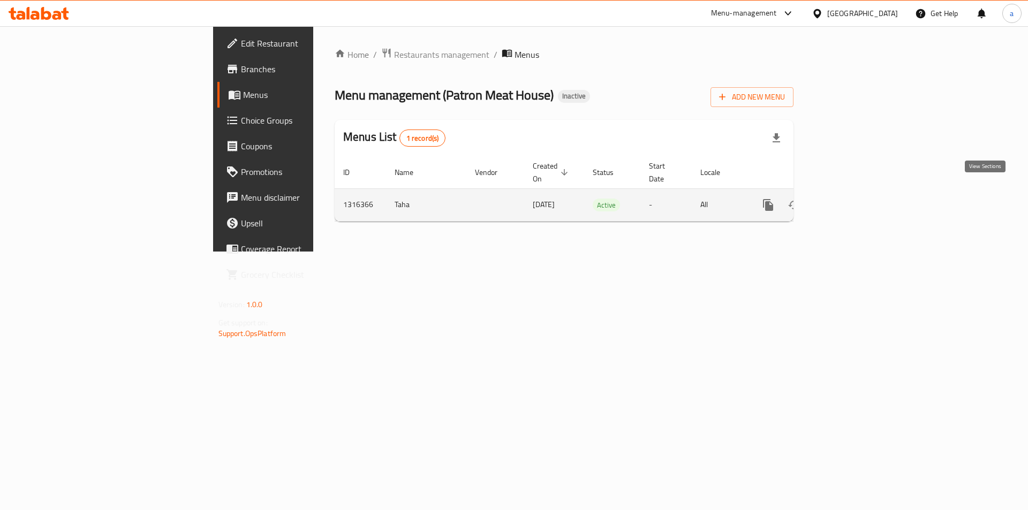
click at [852, 199] on icon "enhanced table" at bounding box center [845, 205] width 13 height 13
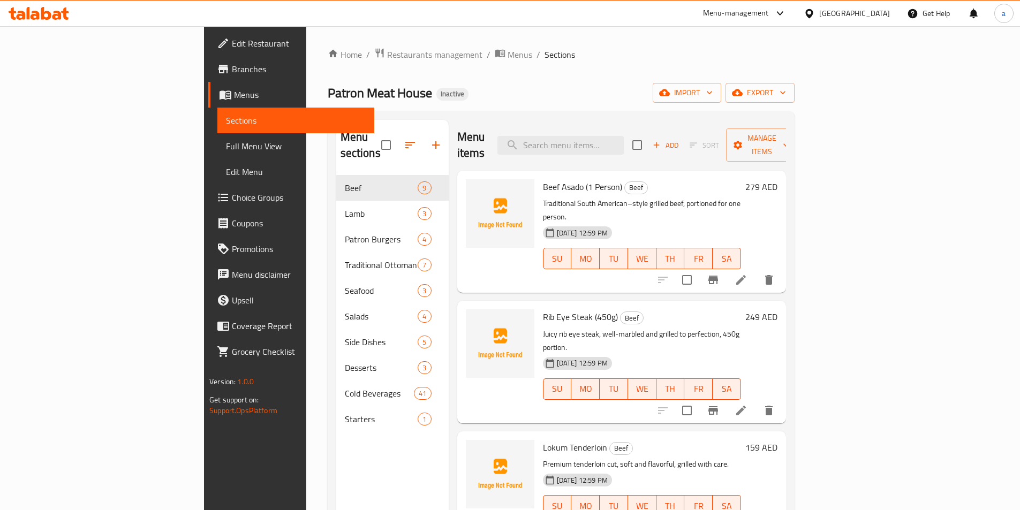
click at [226, 150] on span "Full Menu View" at bounding box center [296, 146] width 140 height 13
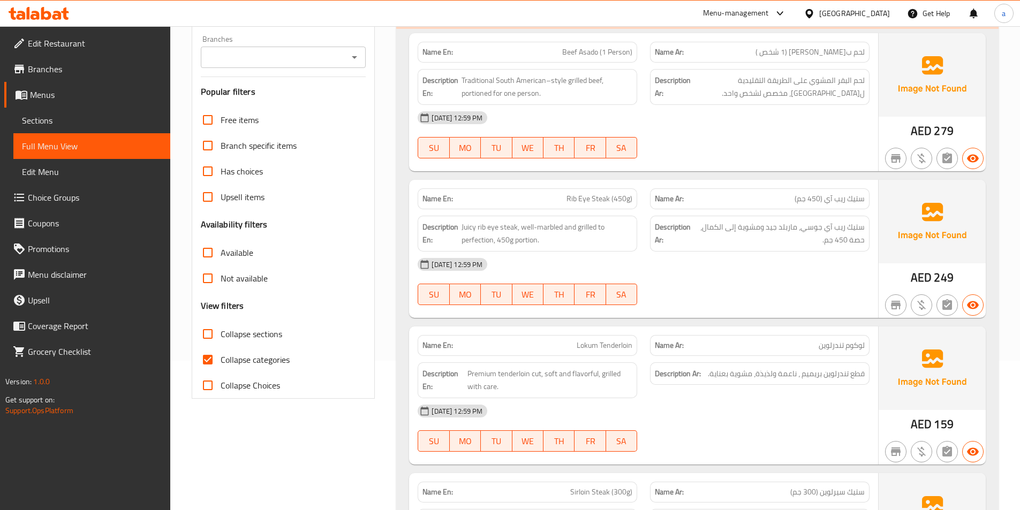
scroll to position [161, 0]
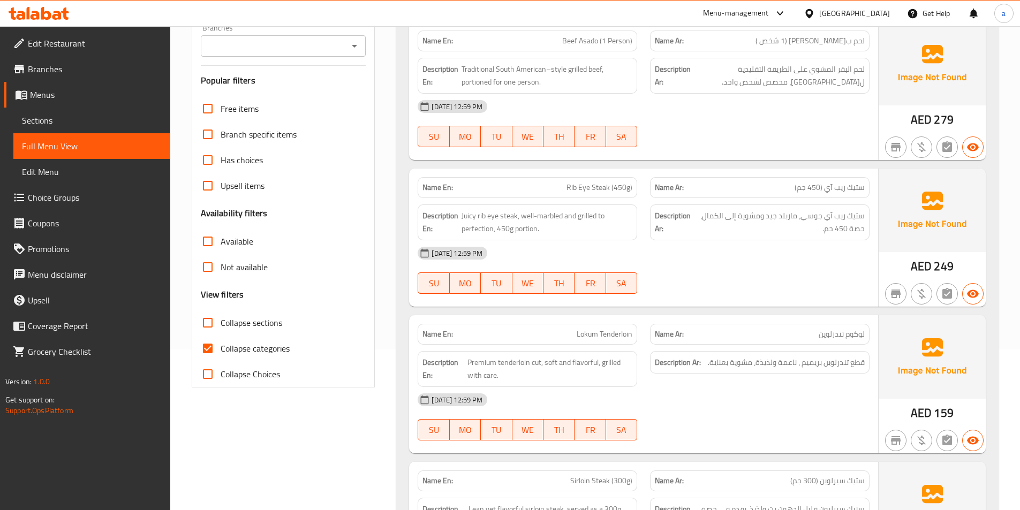
click at [224, 343] on span "Collapse categories" at bounding box center [255, 348] width 69 height 13
click at [221, 343] on input "Collapse categories" at bounding box center [208, 349] width 26 height 26
checkbox input "false"
click at [242, 328] on span "Collapse sections" at bounding box center [252, 322] width 62 height 13
click at [221, 328] on input "Collapse sections" at bounding box center [208, 323] width 26 height 26
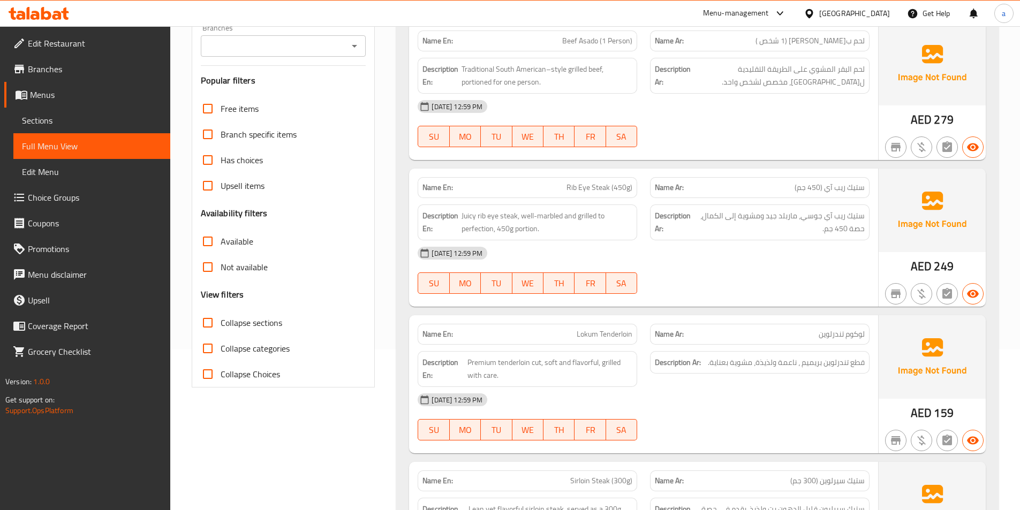
checkbox input "true"
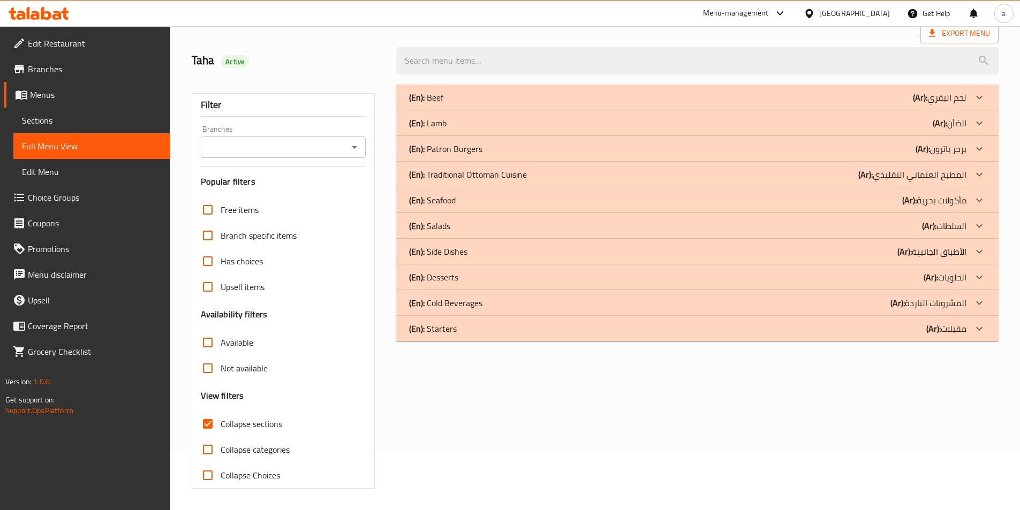
scroll to position [59, 0]
click at [483, 305] on div "(En): Cold Beverages (Ar): المشروبات الباردة" at bounding box center [687, 303] width 557 height 13
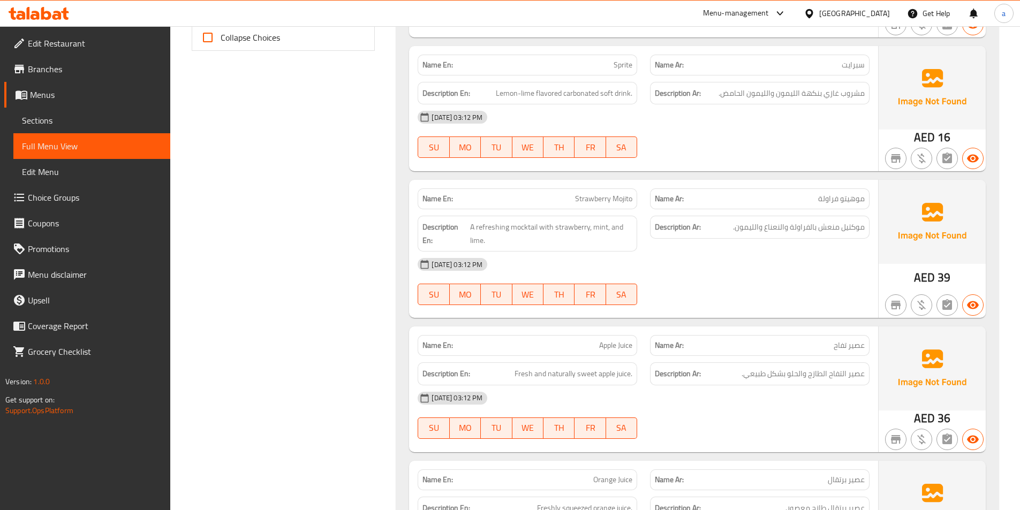
scroll to position [283, 0]
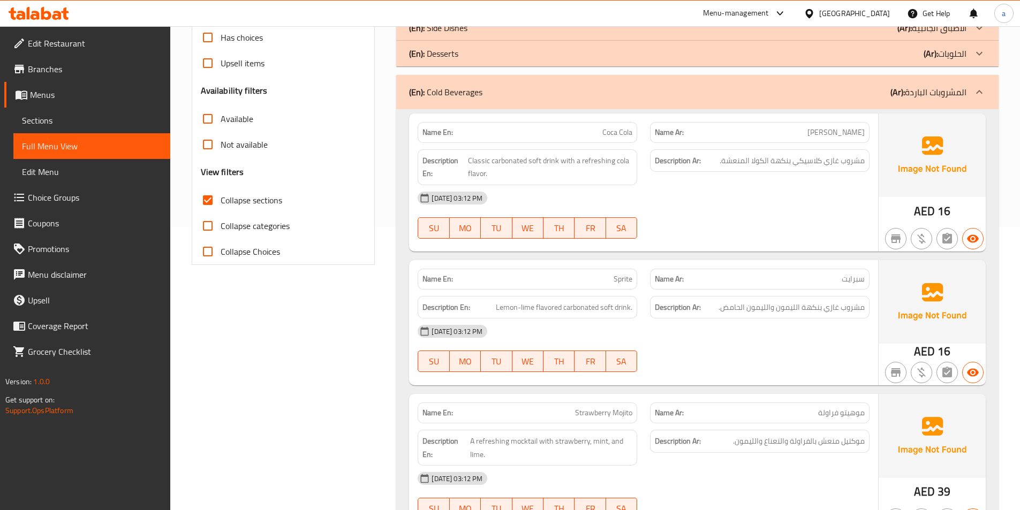
click at [544, 86] on div "(En): Cold Beverages (Ar): المشروبات الباردة" at bounding box center [687, 92] width 557 height 13
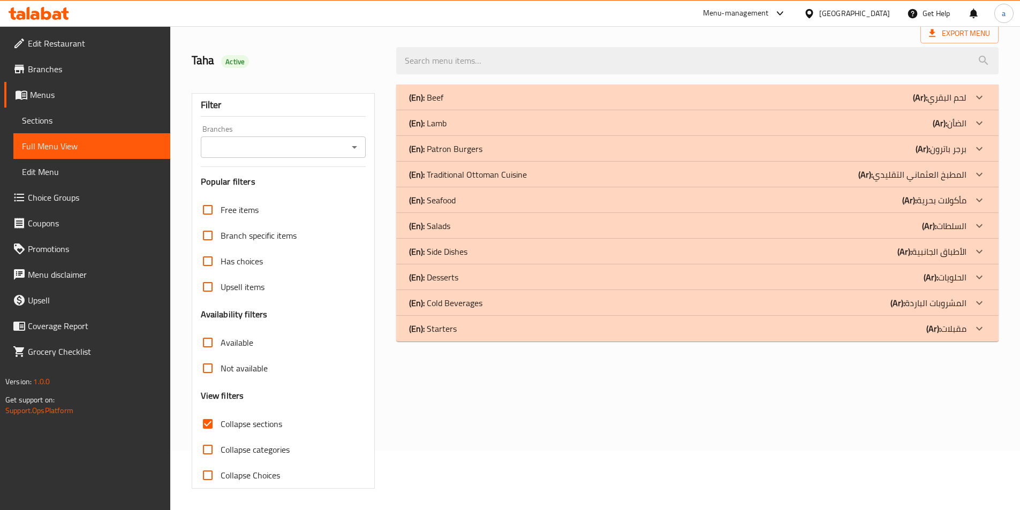
scroll to position [59, 0]
click at [492, 336] on div "(En): Starters (Ar): مقبلات" at bounding box center [697, 329] width 602 height 26
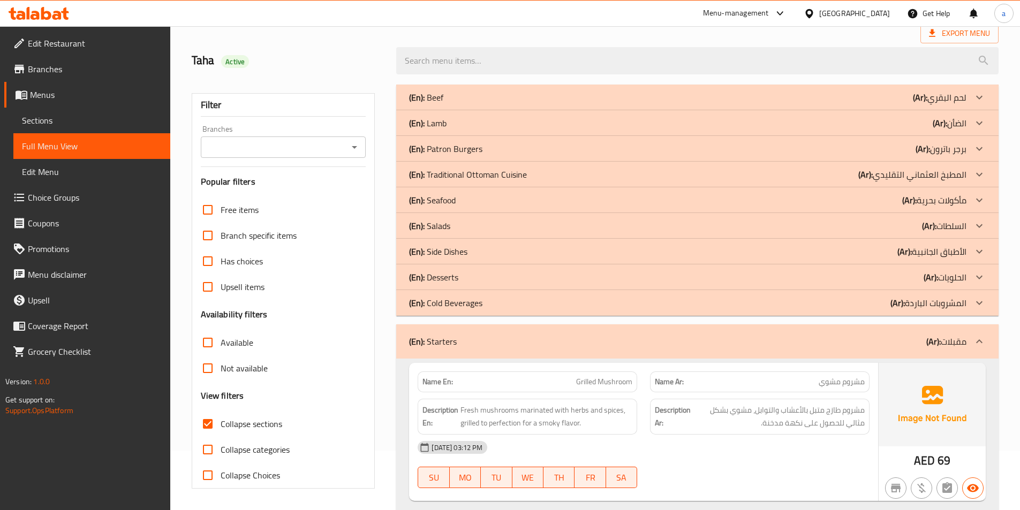
click at [484, 301] on div "(En): Cold Beverages (Ar): المشروبات الباردة" at bounding box center [687, 303] width 557 height 13
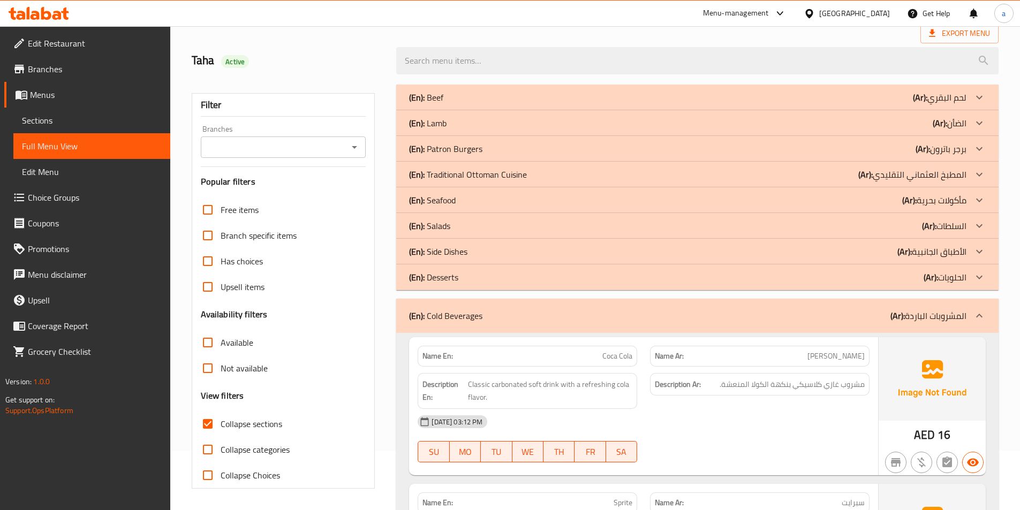
click at [479, 276] on div "(En): Desserts (Ar): الحلويات" at bounding box center [687, 277] width 557 height 13
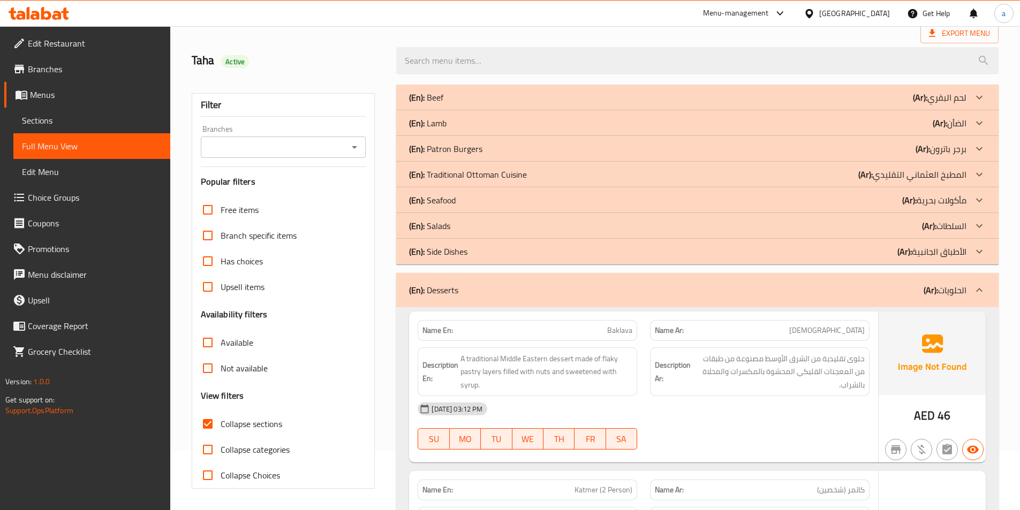
click at [472, 244] on div "(En): Side Dishes (Ar): الأطباق الجانبية" at bounding box center [697, 252] width 602 height 26
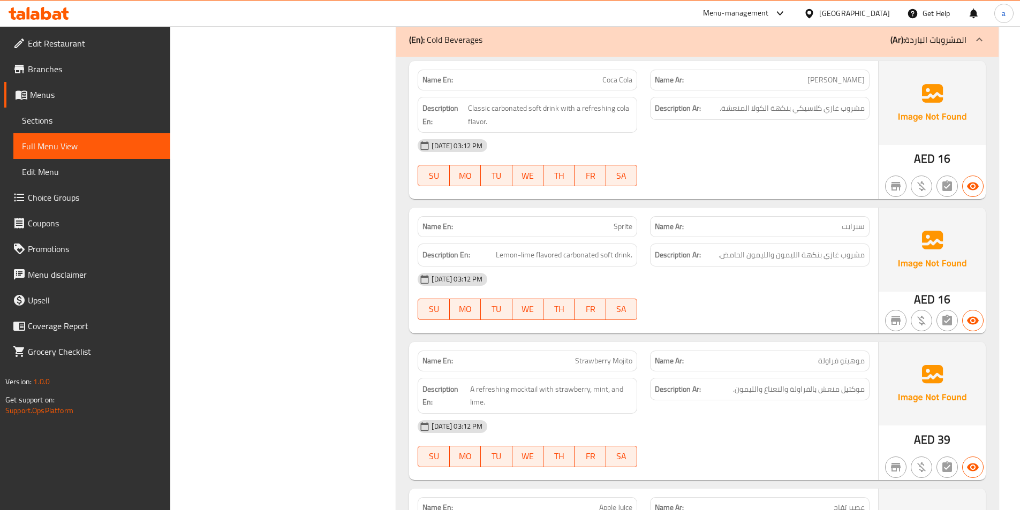
scroll to position [4816, 0]
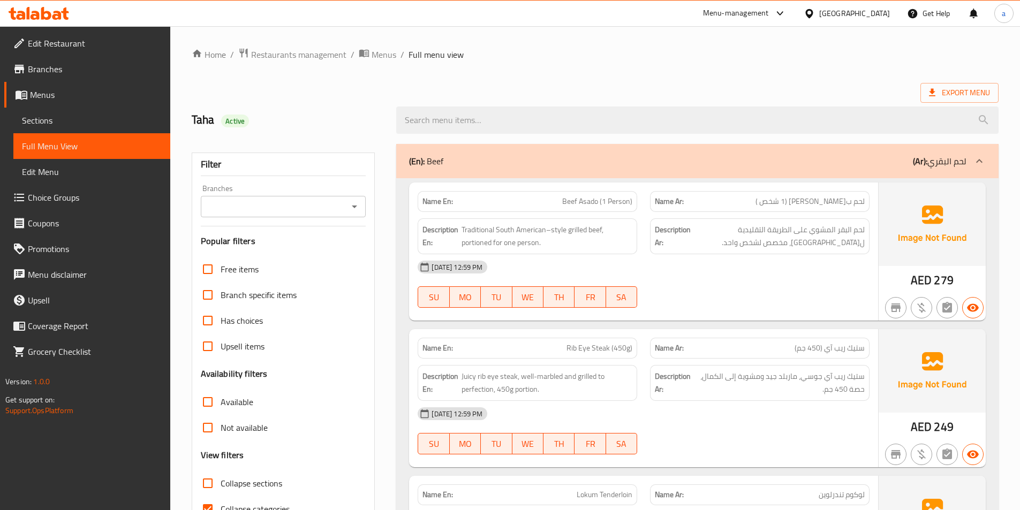
scroll to position [107, 0]
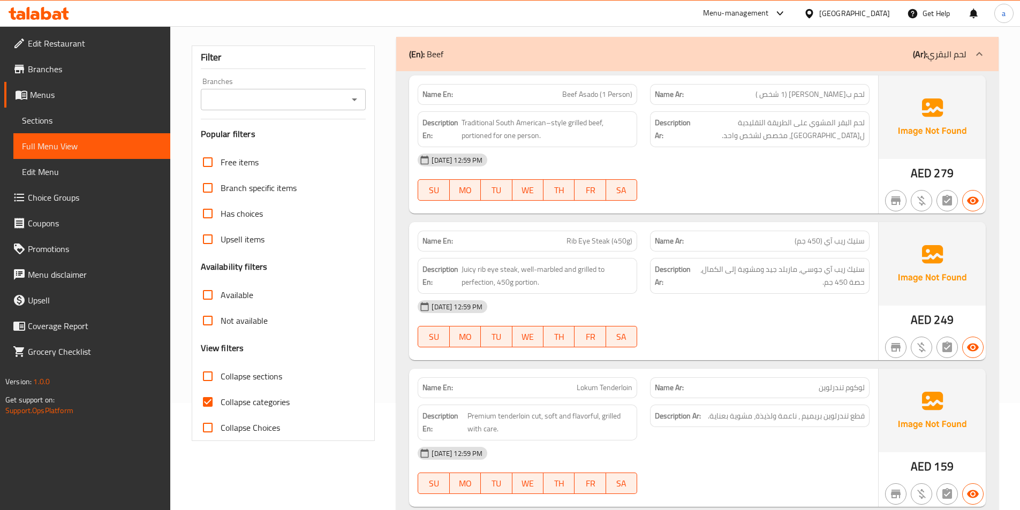
click at [231, 396] on span "Collapse categories" at bounding box center [255, 402] width 69 height 13
click at [221, 396] on input "Collapse categories" at bounding box center [208, 402] width 26 height 26
checkbox input "false"
click at [234, 379] on span "Collapse sections" at bounding box center [252, 376] width 62 height 13
click at [221, 379] on input "Collapse sections" at bounding box center [208, 377] width 26 height 26
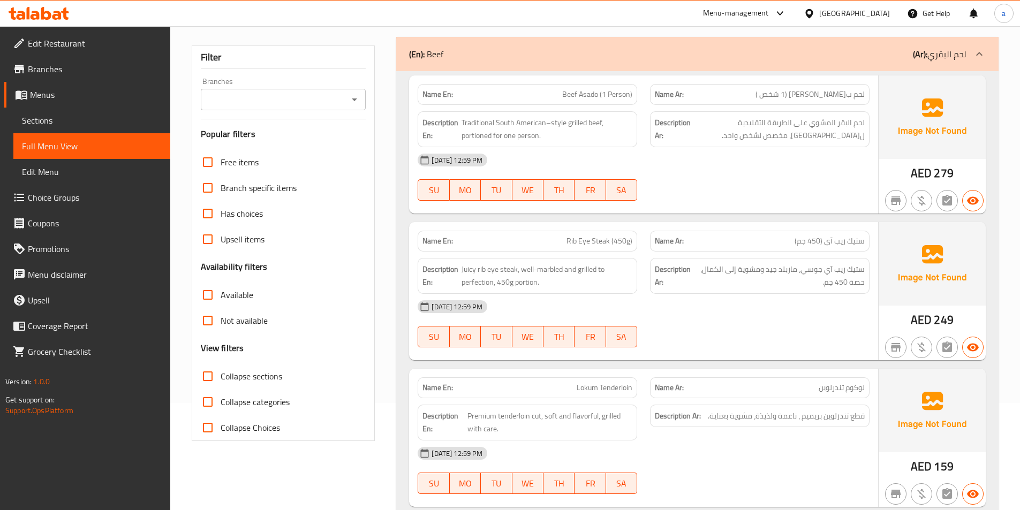
checkbox input "true"
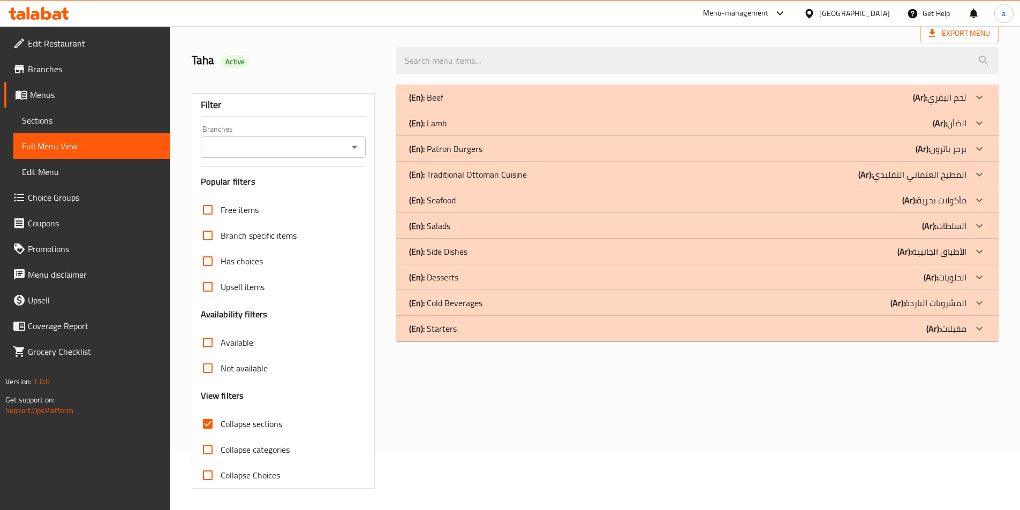
scroll to position [59, 0]
click at [471, 345] on div "(En): Beef (Ar): لحم البقري Name En: Beef Asado (1 Person) Name Ar: لحم بقري أس…" at bounding box center [697, 286] width 615 height 417
click at [465, 323] on div "(En): Starters (Ar): مقبلات" at bounding box center [687, 328] width 557 height 13
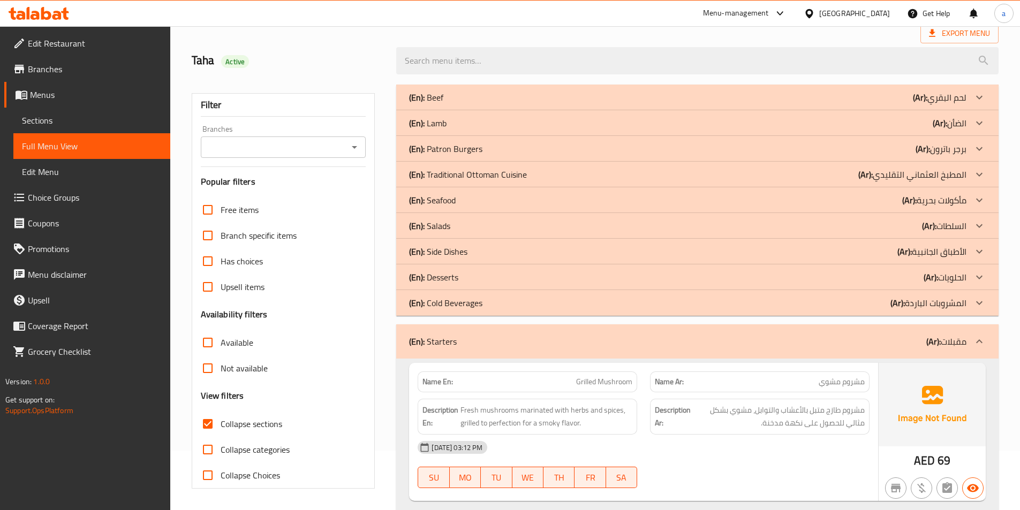
click at [463, 304] on p "(En): Cold Beverages" at bounding box center [445, 303] width 73 height 13
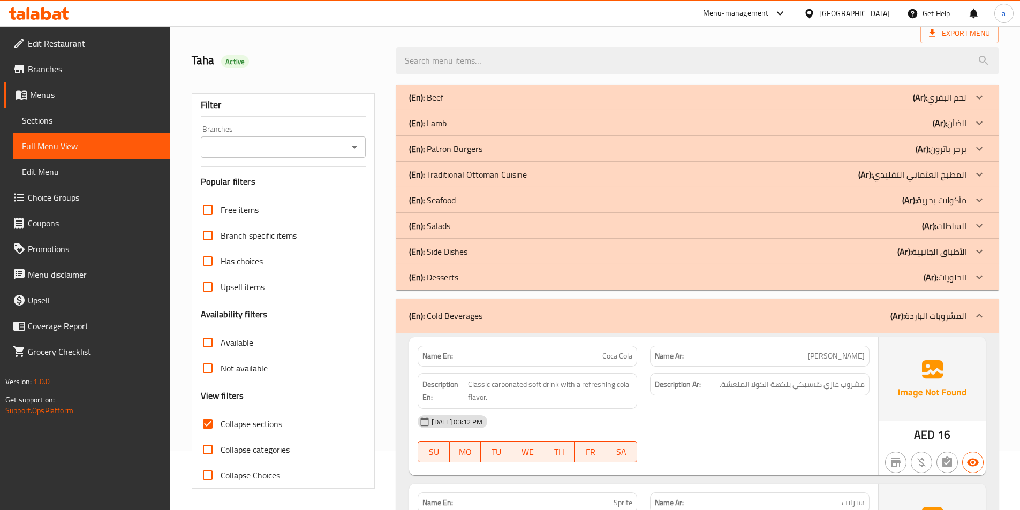
click at [461, 276] on div "(En): Desserts (Ar): الحلويات" at bounding box center [687, 277] width 557 height 13
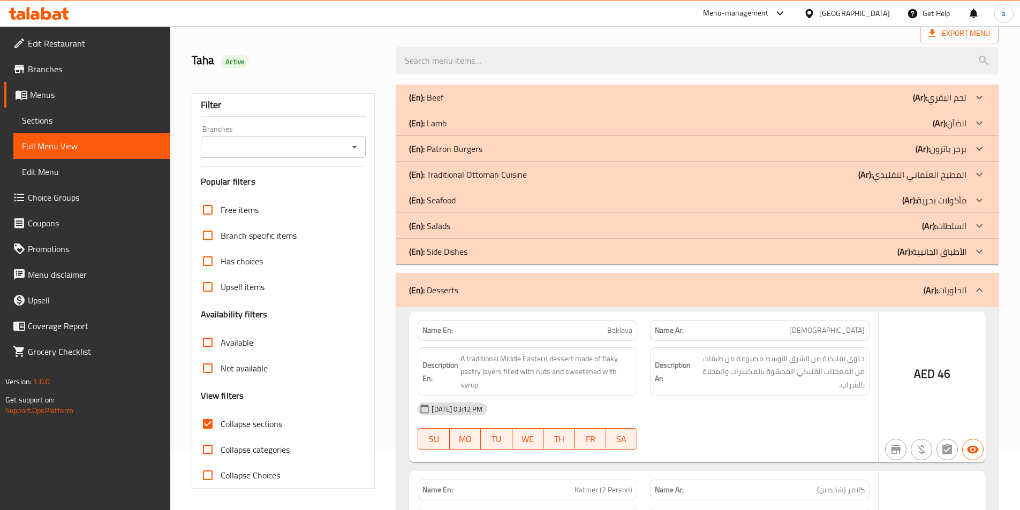
click at [462, 245] on p "(En): Side Dishes" at bounding box center [438, 251] width 58 height 13
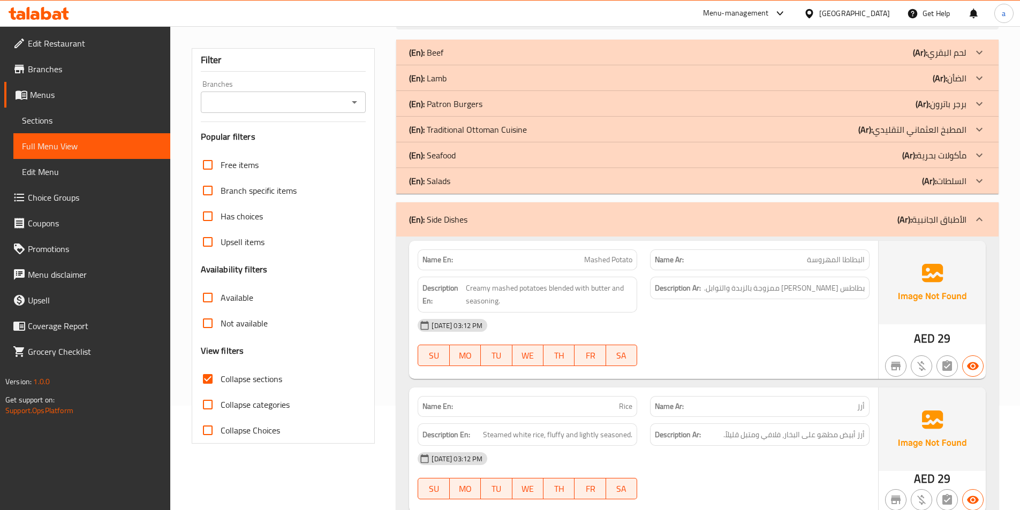
scroll to position [0, 0]
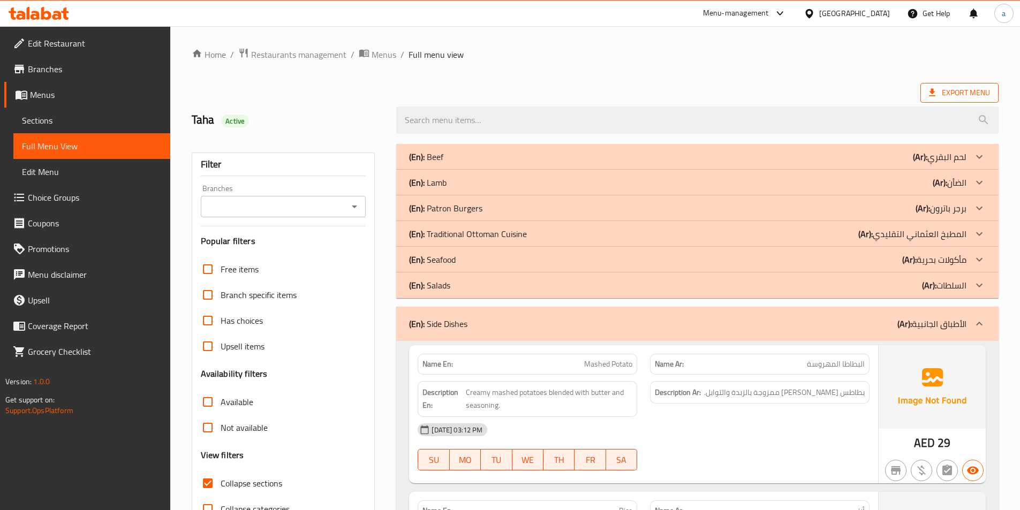
click at [933, 92] on icon at bounding box center [932, 92] width 6 height 7
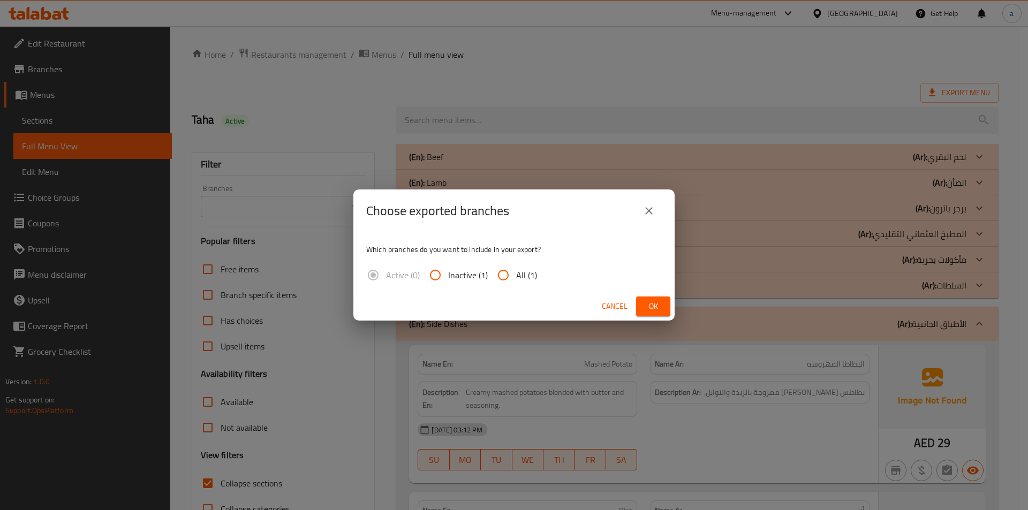
click at [514, 280] on input "All (1)" at bounding box center [504, 275] width 26 height 26
radio input "true"
click at [650, 304] on span "Ok" at bounding box center [653, 306] width 17 height 13
